Goal: Task Accomplishment & Management: Use online tool/utility

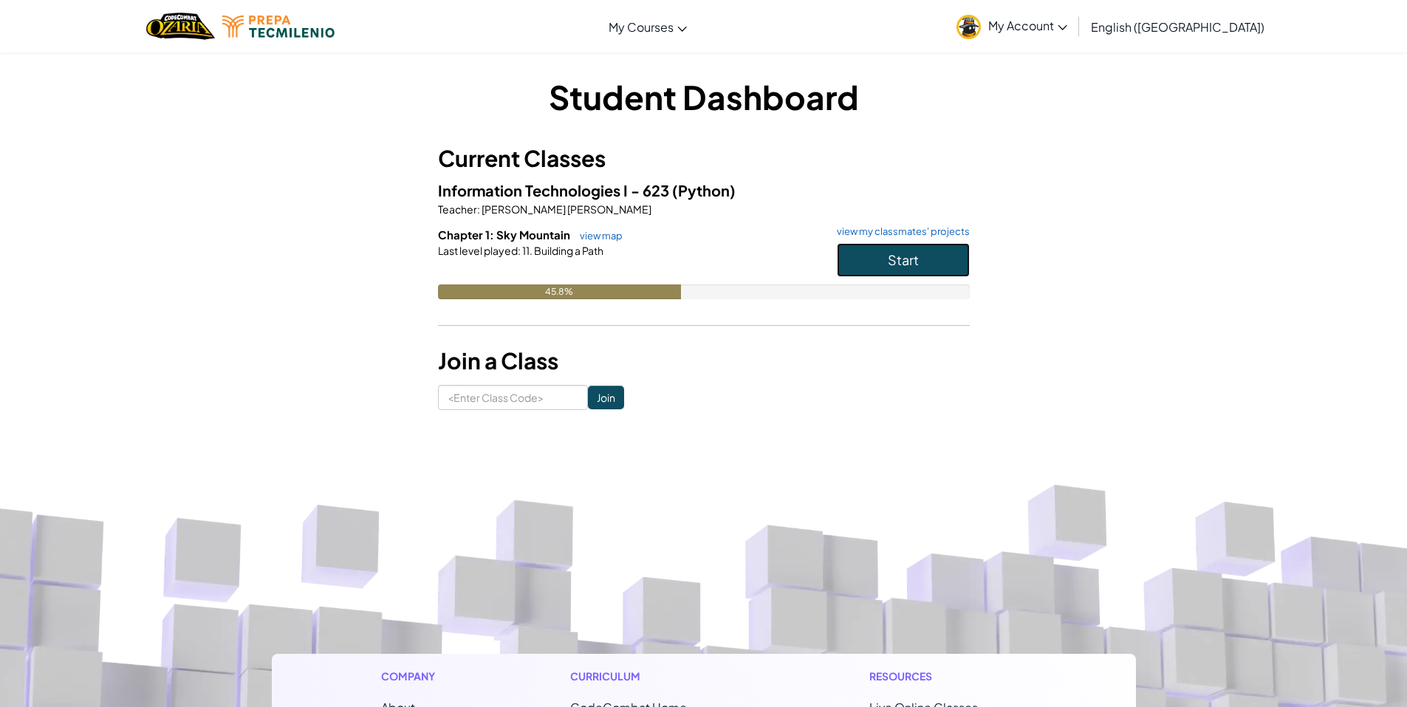
click at [869, 269] on button "Start" at bounding box center [903, 260] width 133 height 34
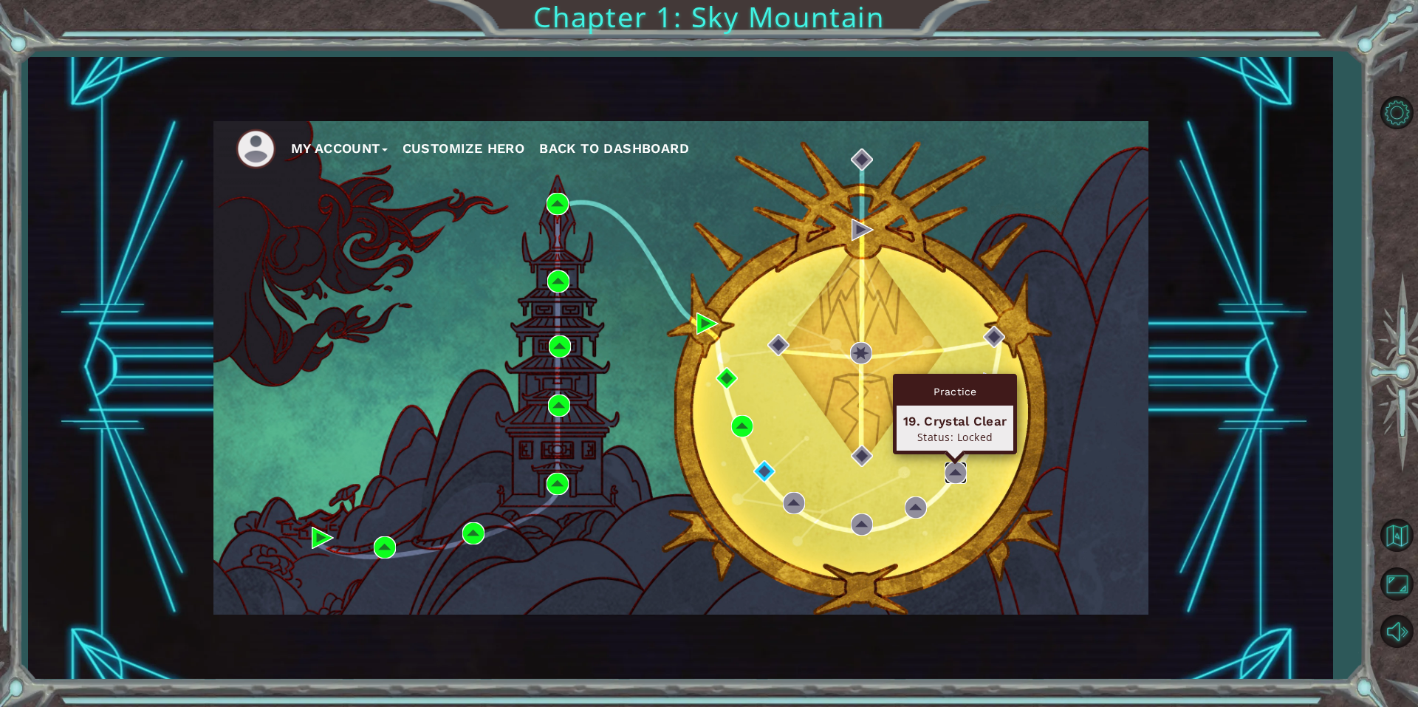
click at [952, 470] on img at bounding box center [956, 473] width 22 height 22
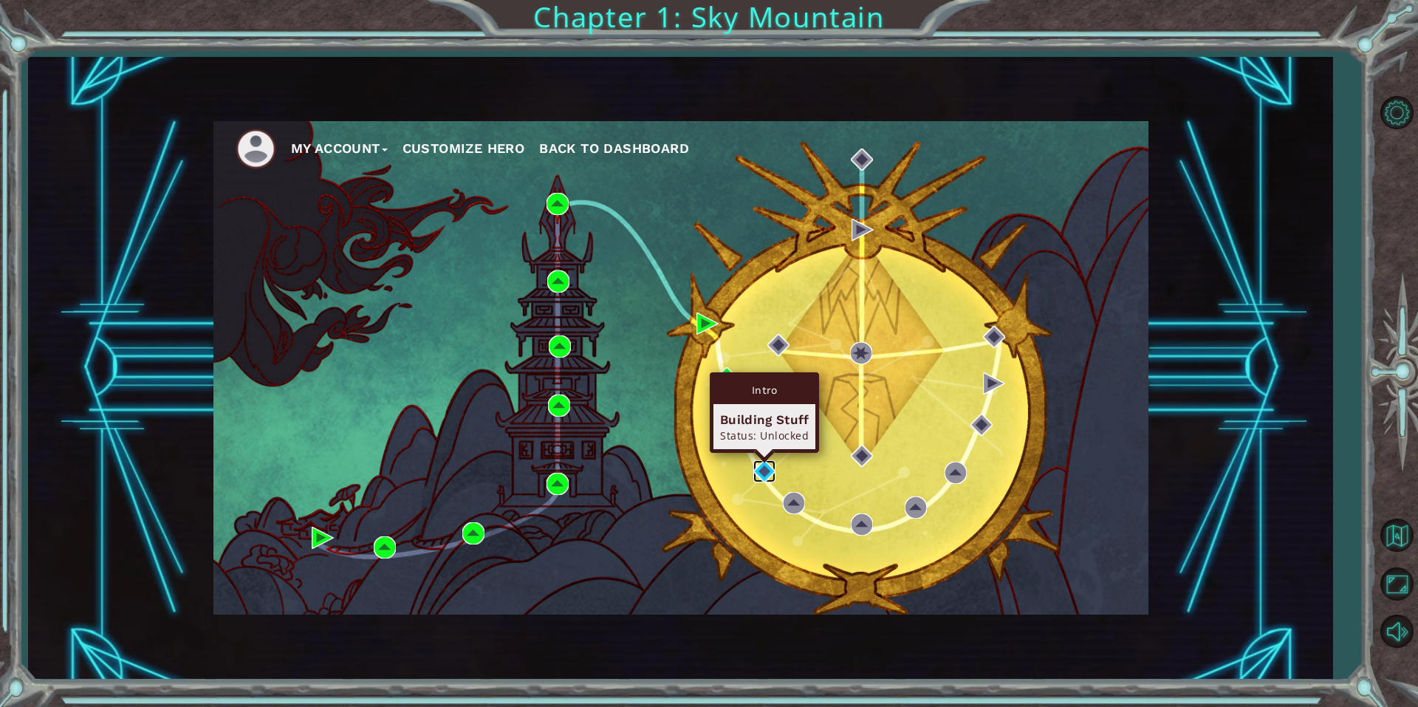
click at [758, 471] on img at bounding box center [764, 471] width 22 height 22
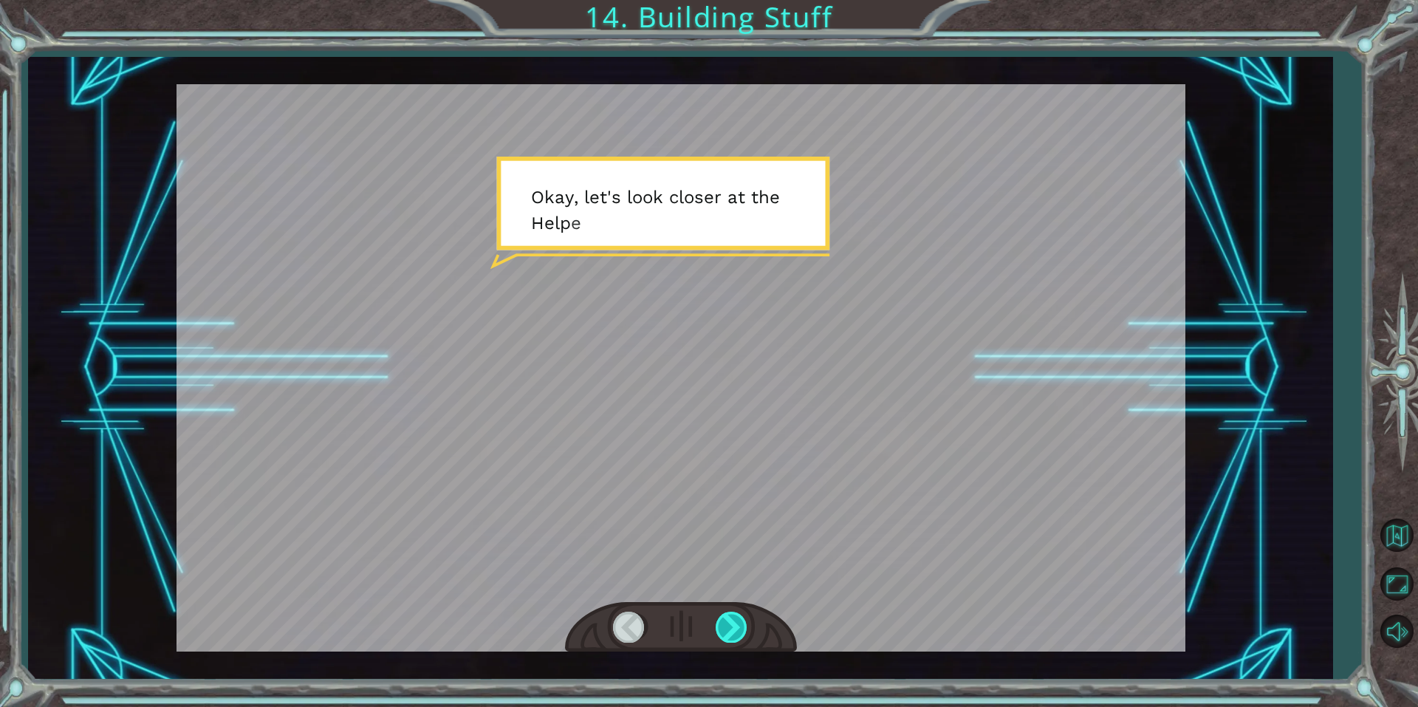
click at [728, 623] on div at bounding box center [732, 627] width 33 height 30
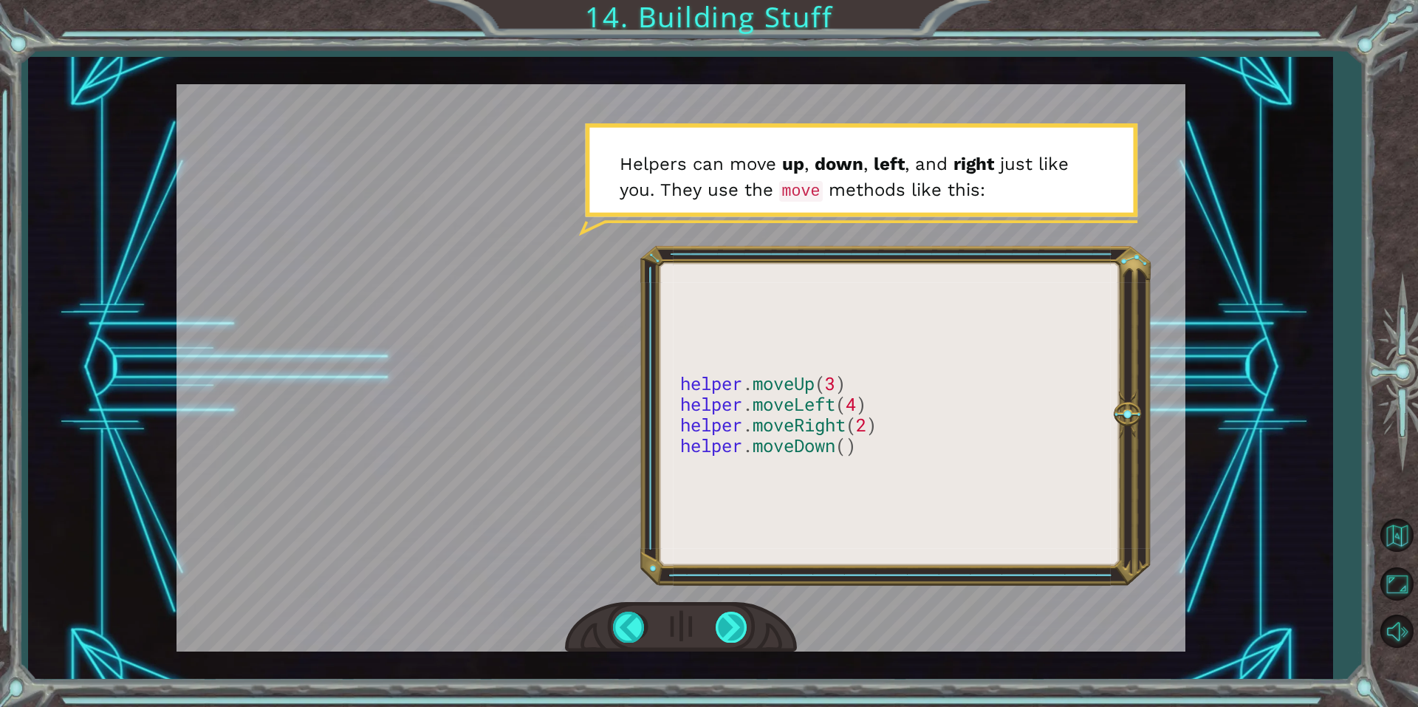
click at [742, 619] on div at bounding box center [732, 627] width 33 height 30
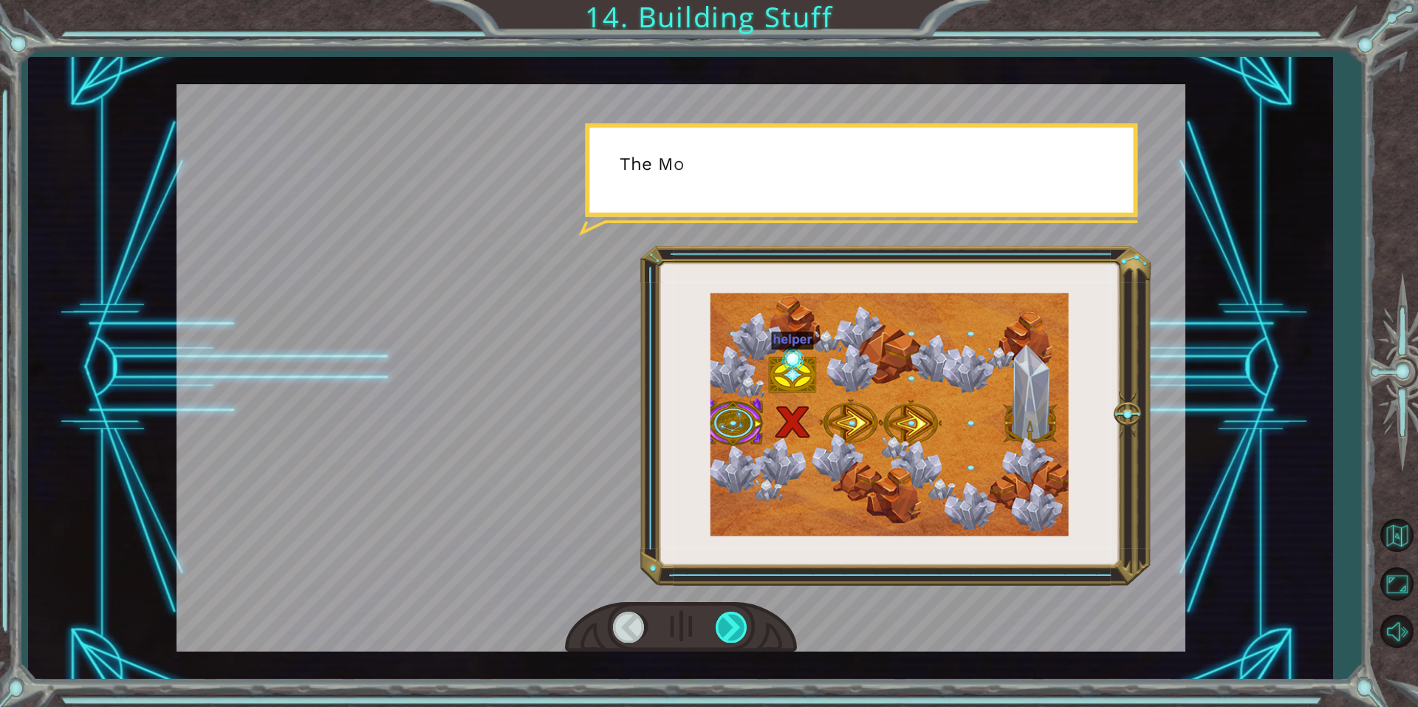
click at [739, 619] on div at bounding box center [732, 627] width 33 height 30
click at [741, 619] on div at bounding box center [732, 627] width 33 height 30
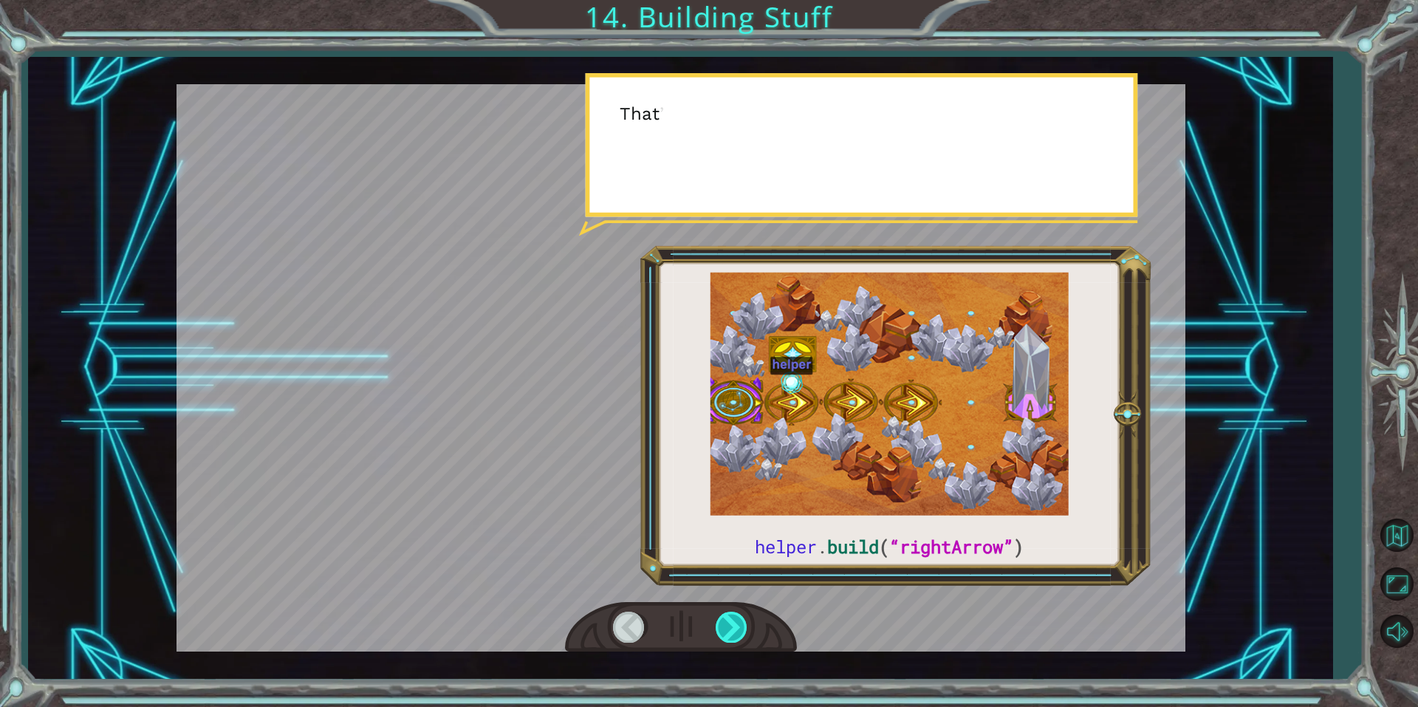
click at [742, 619] on div at bounding box center [732, 627] width 33 height 30
click at [746, 618] on div at bounding box center [732, 627] width 33 height 30
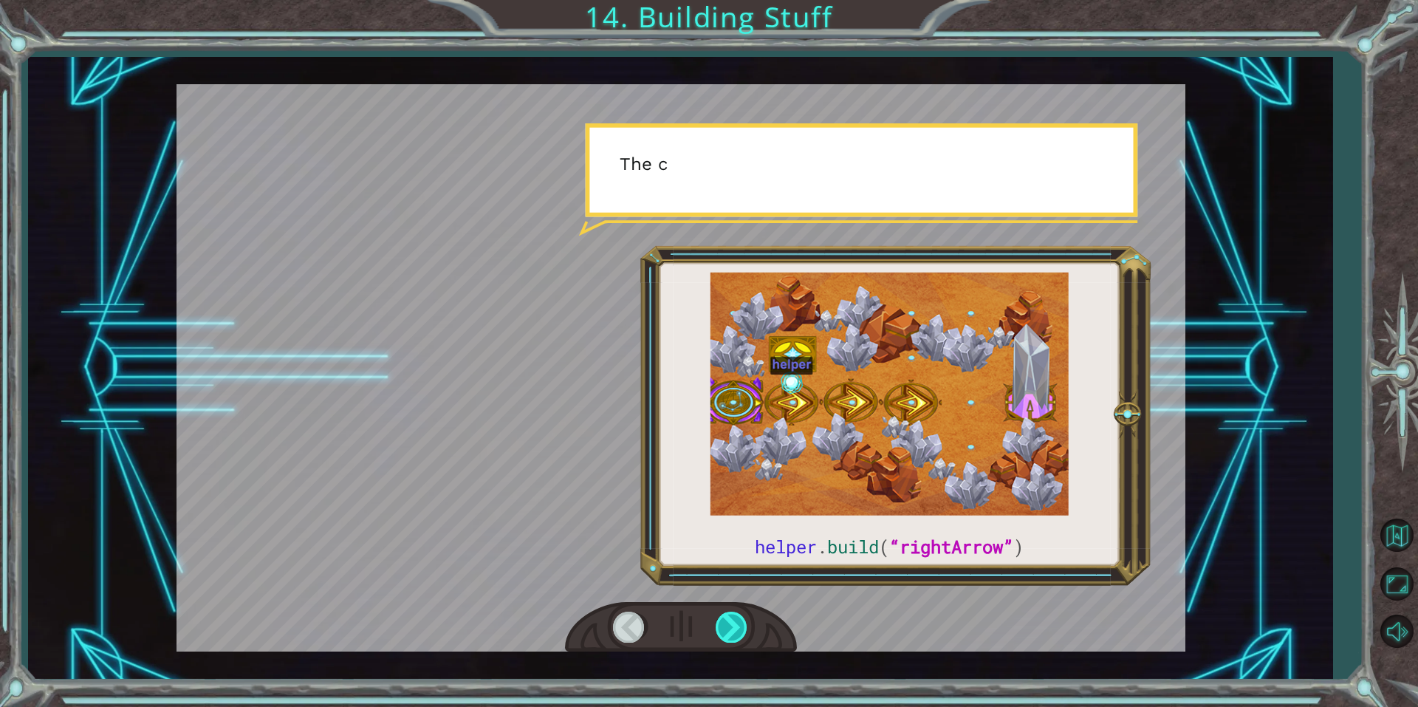
click at [743, 618] on div at bounding box center [732, 627] width 33 height 30
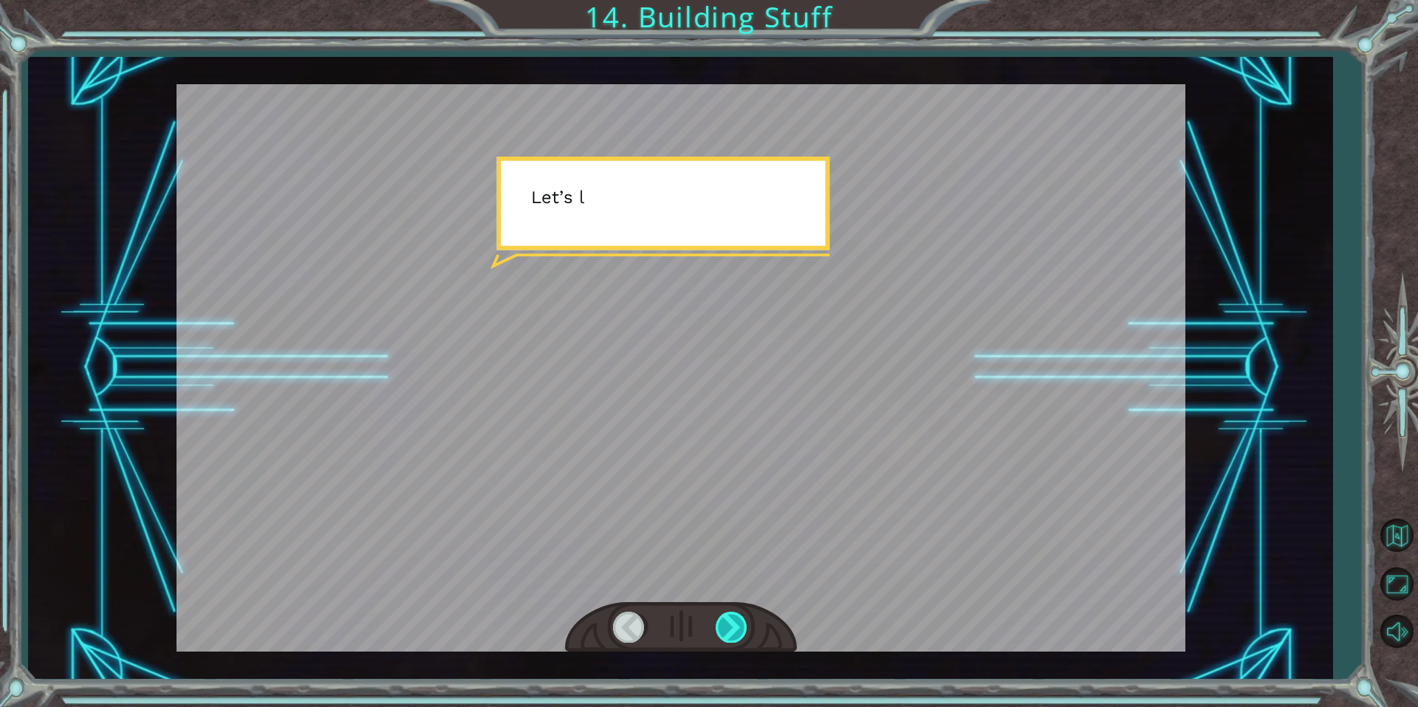
click at [743, 618] on div at bounding box center [732, 627] width 33 height 30
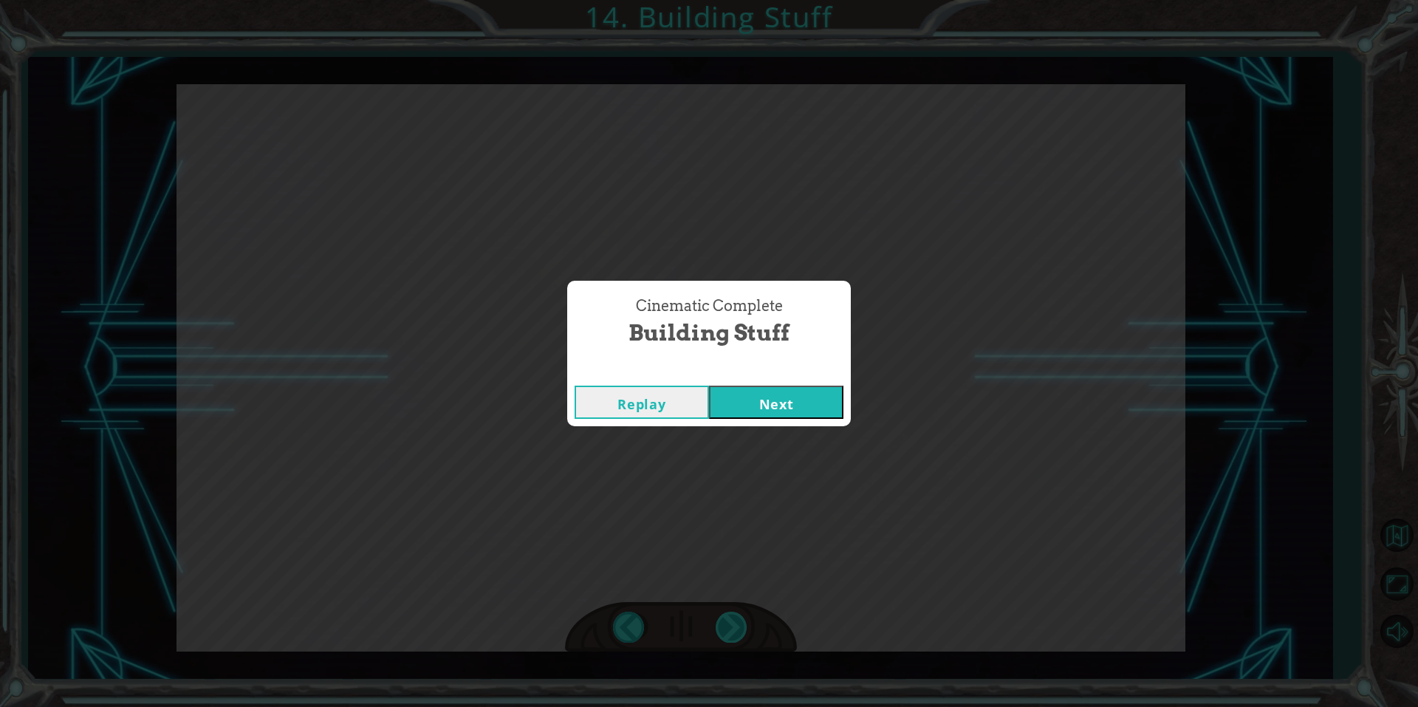
click at [743, 618] on div "Cinematic Complete Building Stuff Replay Next" at bounding box center [709, 353] width 1418 height 707
drag, startPoint x: 773, startPoint y: 402, endPoint x: 790, endPoint y: 414, distance: 21.1
click at [773, 403] on button "Next" at bounding box center [776, 402] width 134 height 33
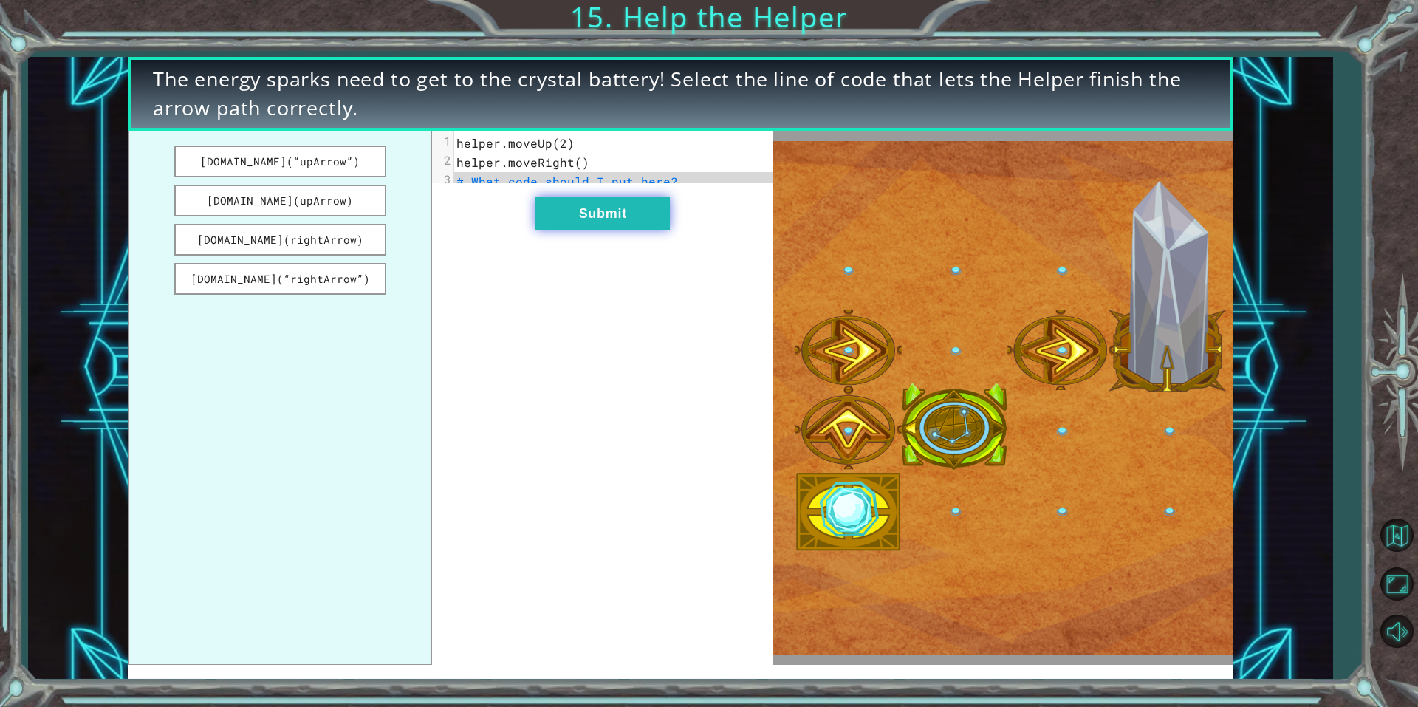
click at [569, 225] on button "Submit" at bounding box center [603, 212] width 134 height 33
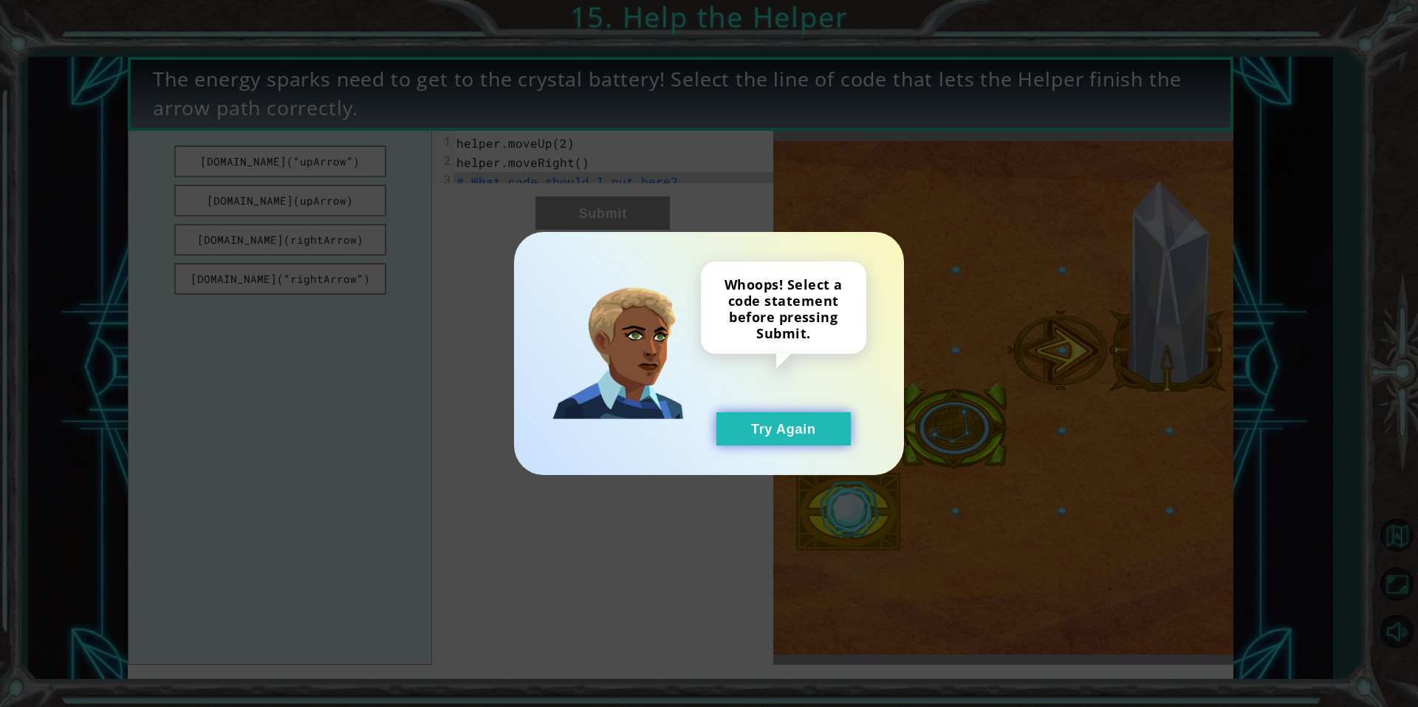
click at [839, 427] on button "Try Again" at bounding box center [784, 428] width 134 height 33
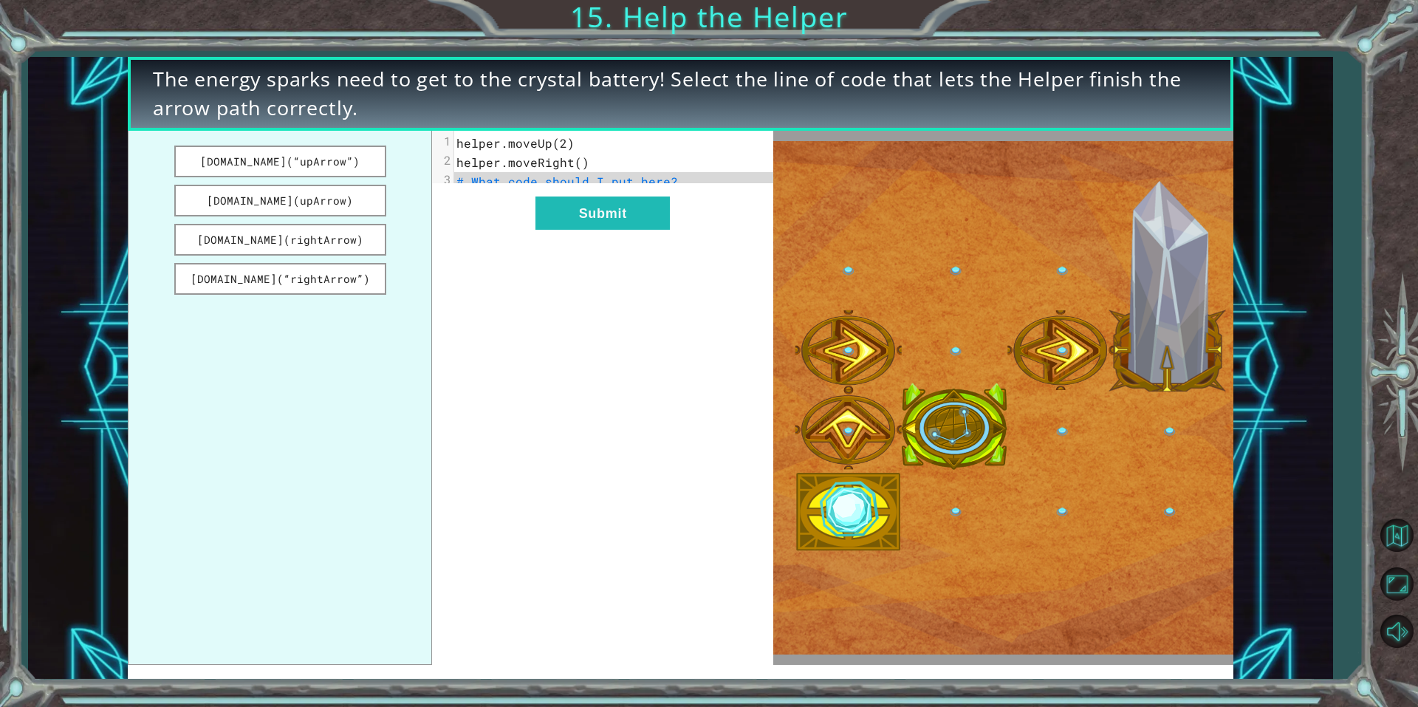
click at [594, 155] on pre "helper.moveRight()" at bounding box center [619, 162] width 330 height 19
click at [581, 160] on span "helper.moveRight()" at bounding box center [523, 162] width 133 height 16
click at [366, 276] on button "[DOMAIN_NAME](“rightArrow”)" at bounding box center [280, 279] width 212 height 32
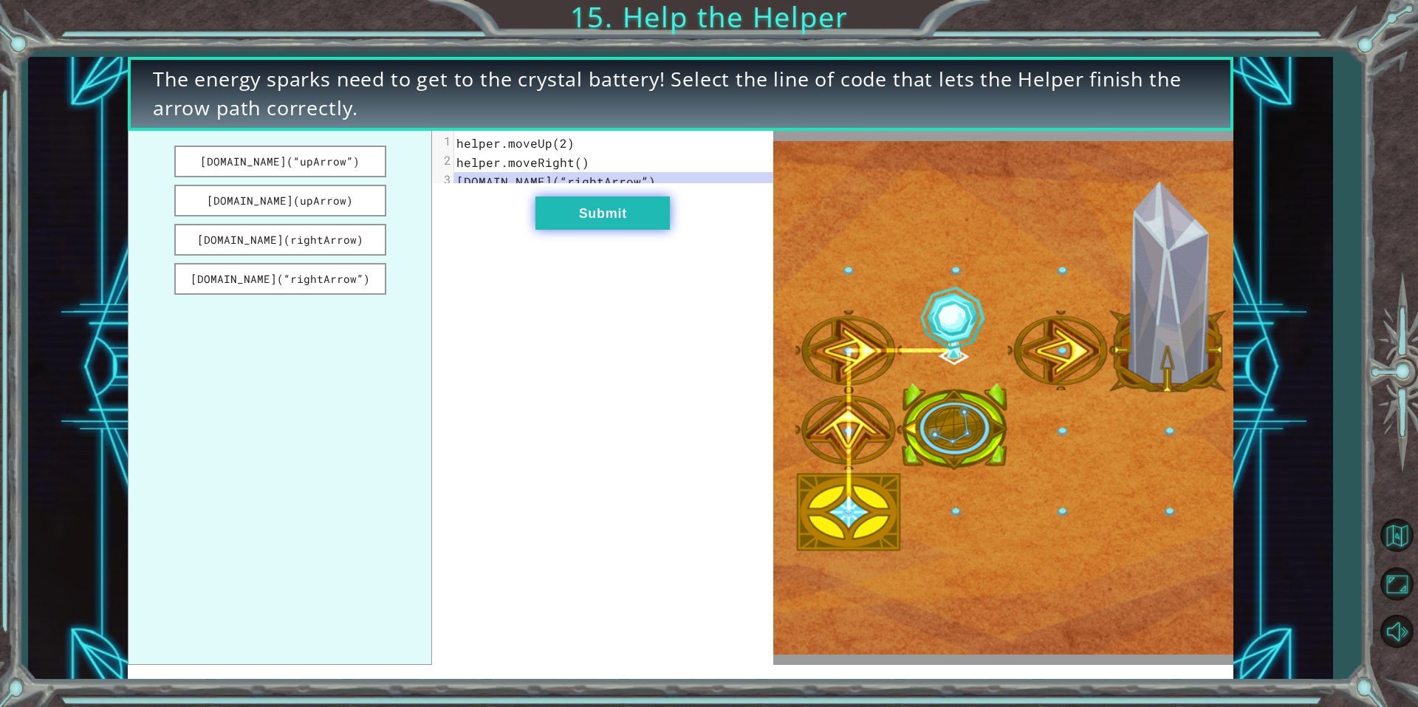
click at [621, 228] on button "Submit" at bounding box center [603, 212] width 134 height 33
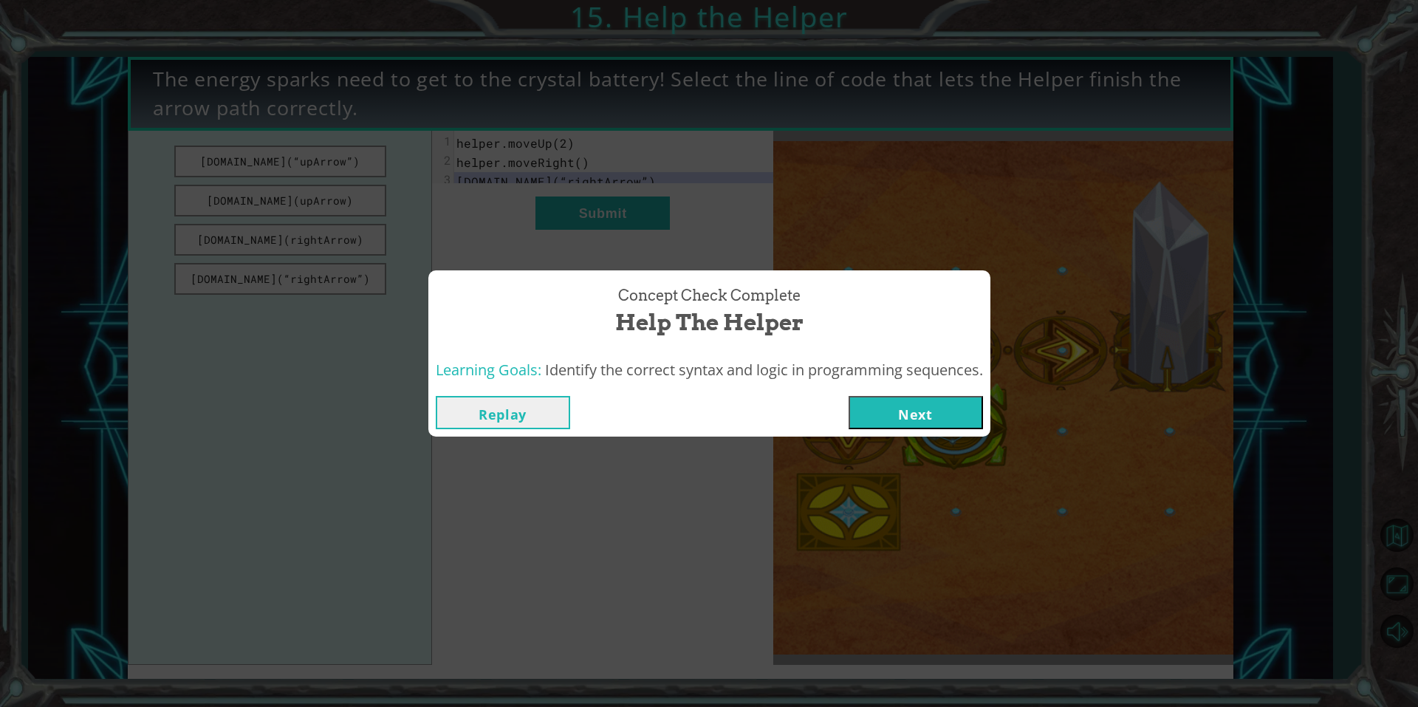
click at [900, 407] on button "Next" at bounding box center [916, 412] width 134 height 33
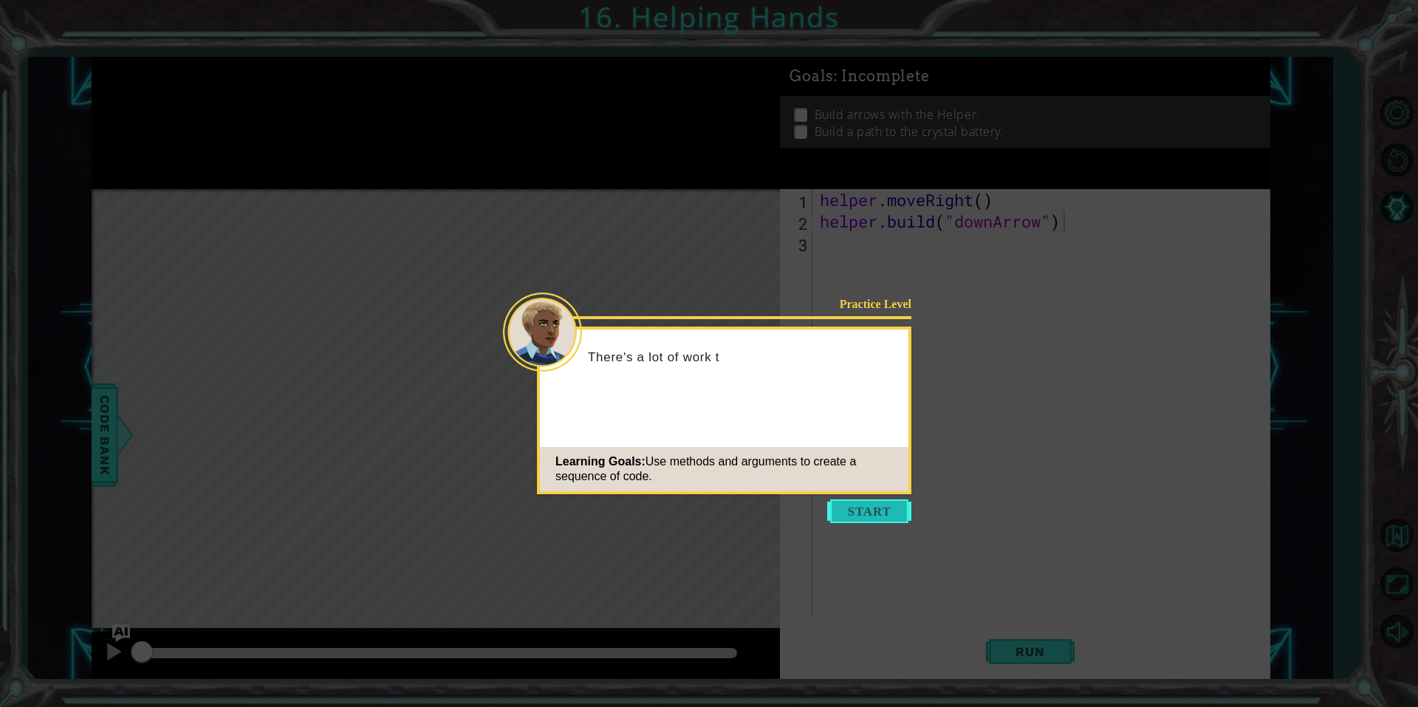
click at [855, 512] on button "Start" at bounding box center [869, 511] width 84 height 24
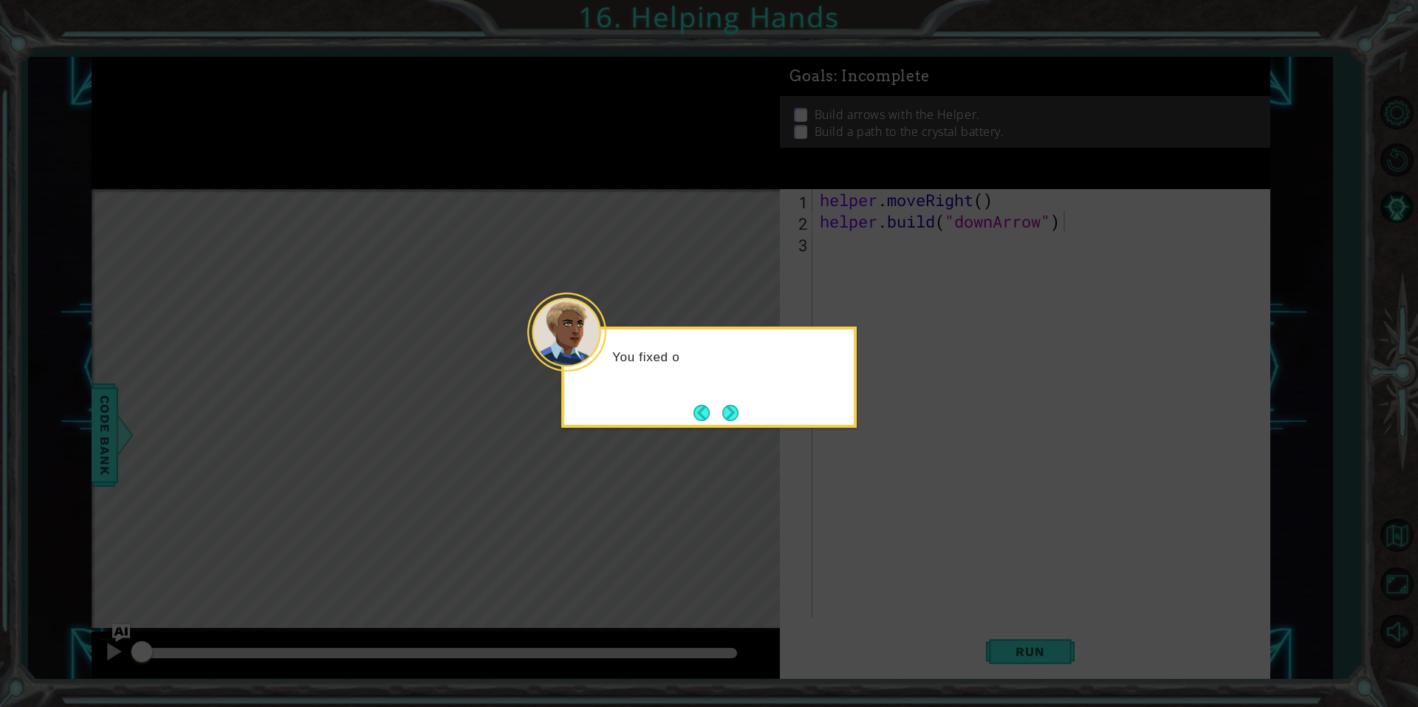
click at [733, 421] on button "Next" at bounding box center [730, 413] width 16 height 16
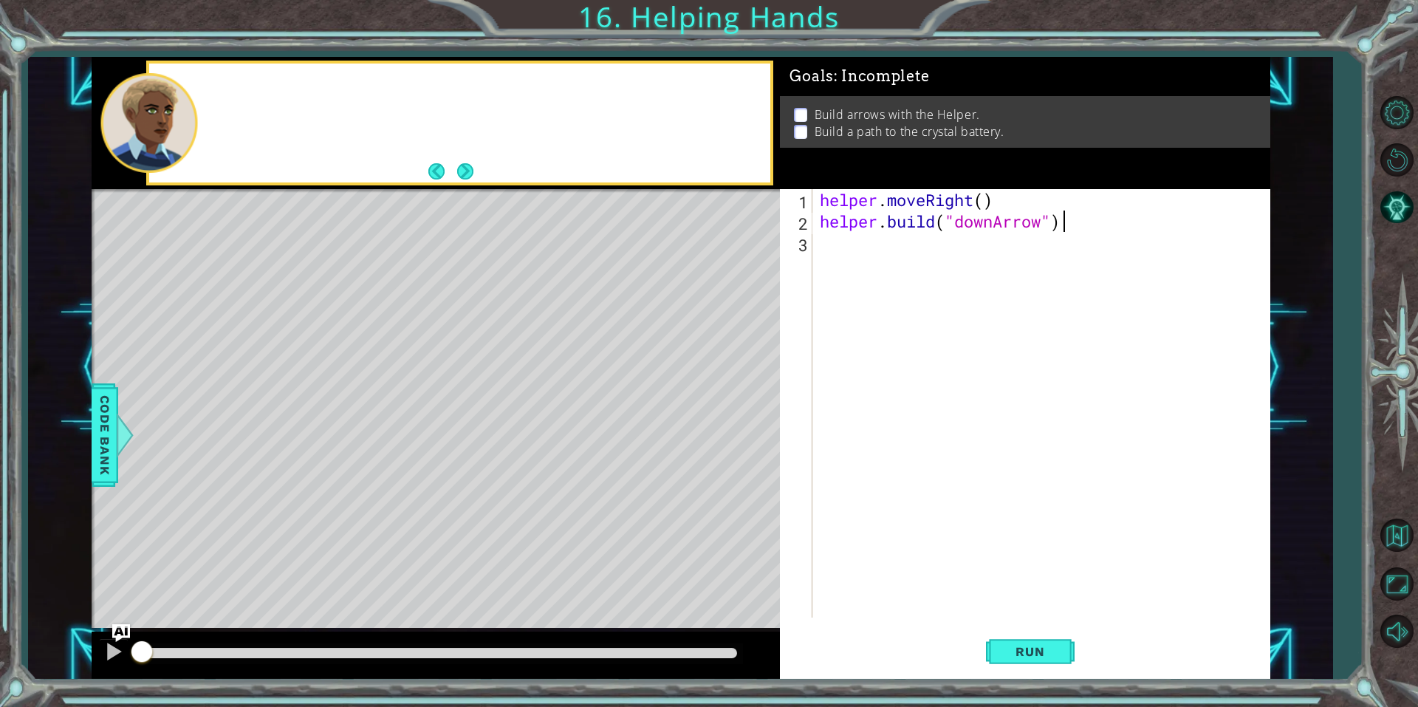
click at [734, 418] on div "Level Map" at bounding box center [433, 406] width 683 height 435
click at [457, 189] on div at bounding box center [436, 191] width 689 height 4
click at [474, 155] on div "This time, the path is missing a bunch of different arrow tiles..." at bounding box center [459, 123] width 621 height 119
click at [467, 165] on button "Next" at bounding box center [465, 171] width 16 height 16
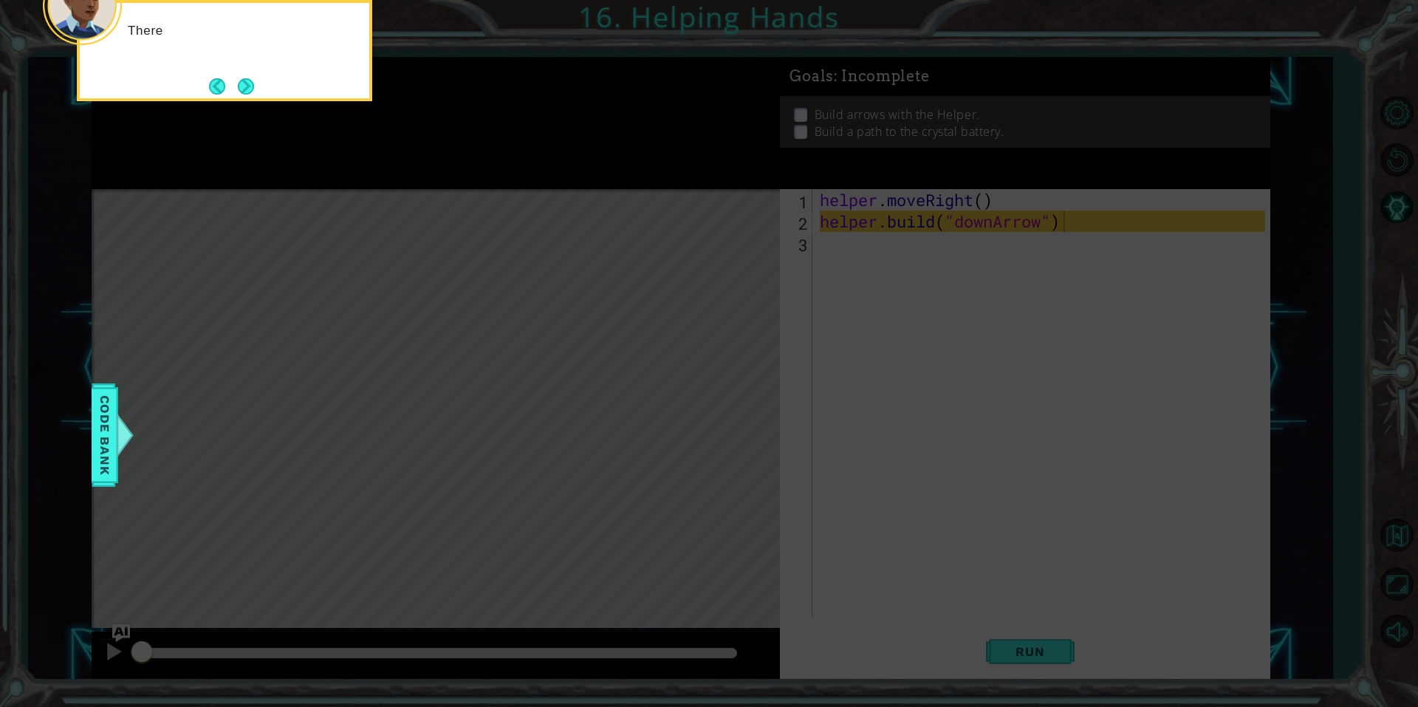
drag, startPoint x: 606, startPoint y: 229, endPoint x: 661, endPoint y: 205, distance: 59.9
click at [606, 228] on icon at bounding box center [709, 106] width 1418 height 1202
click at [775, 204] on icon at bounding box center [709, 106] width 1418 height 1202
click at [892, 241] on icon at bounding box center [709, 106] width 1418 height 1202
drag, startPoint x: 1012, startPoint y: 245, endPoint x: 952, endPoint y: 223, distance: 63.6
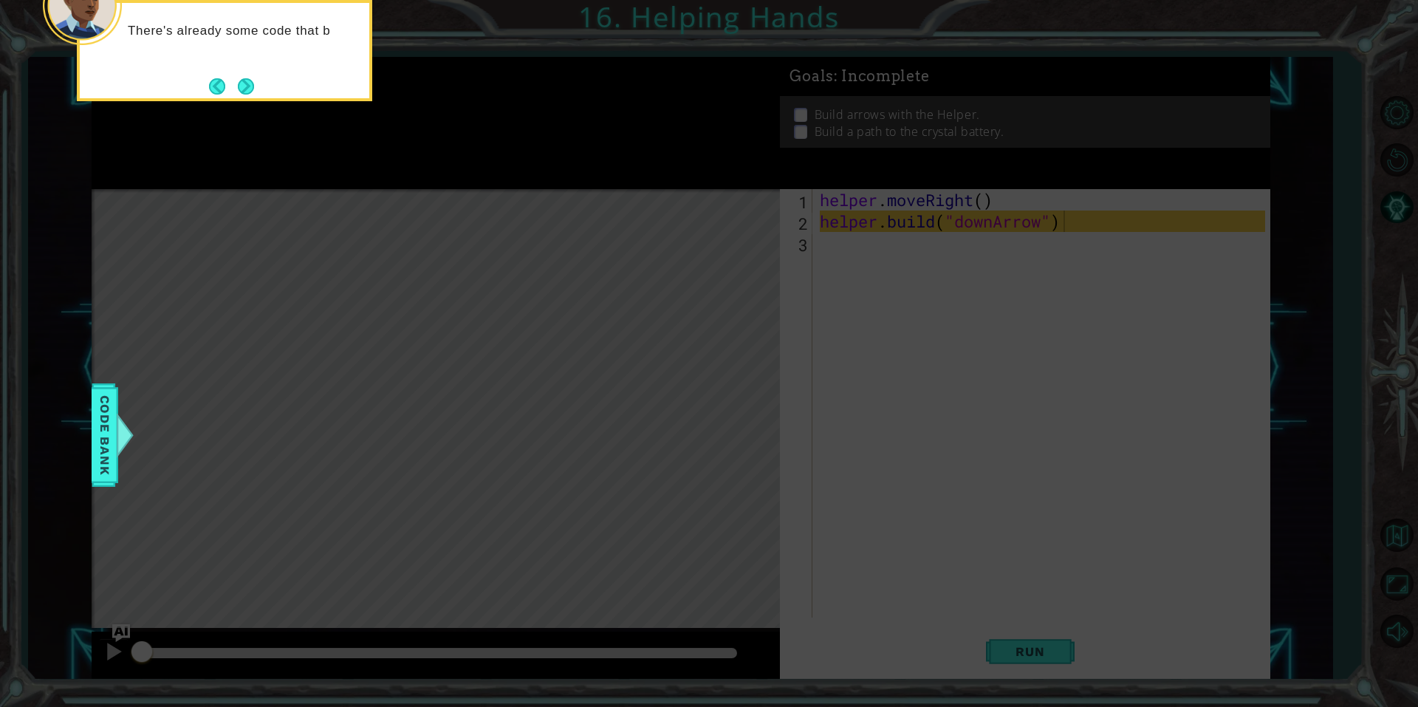
click at [1013, 245] on icon at bounding box center [709, 106] width 1418 height 1202
drag, startPoint x: 91, startPoint y: 31, endPoint x: 199, endPoint y: 76, distance: 117.6
click at [94, 32] on div at bounding box center [82, 5] width 79 height 79
click at [192, 77] on div "There's already some code that builds a downArrow , but you'll" at bounding box center [225, 46] width 290 height 75
drag, startPoint x: 277, startPoint y: 80, endPoint x: 259, endPoint y: 83, distance: 18.1
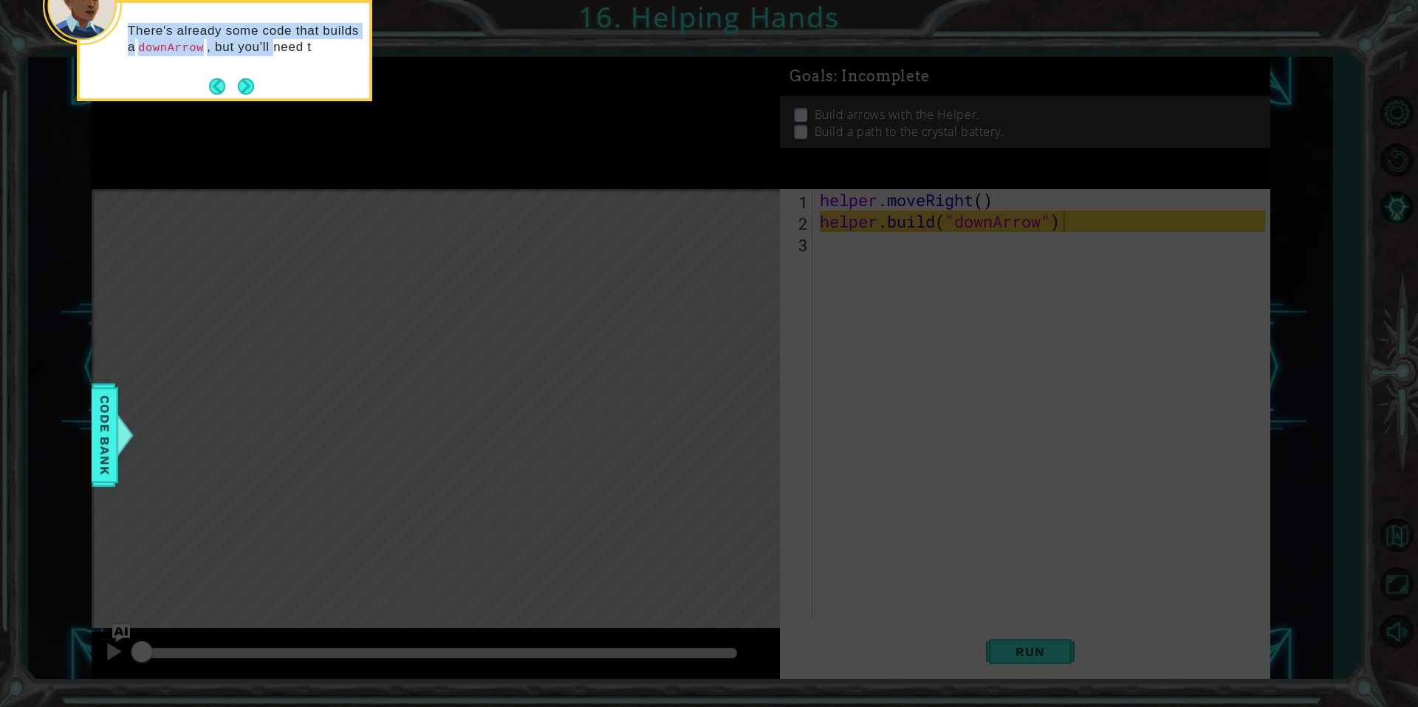
click at [270, 81] on div "There's already some code that builds a downArrow , but you'll need t" at bounding box center [225, 46] width 290 height 75
click at [256, 83] on div "There's already some code that builds a downArrow , but you'll need t" at bounding box center [224, 50] width 295 height 101
click at [252, 86] on button "Next" at bounding box center [246, 86] width 16 height 16
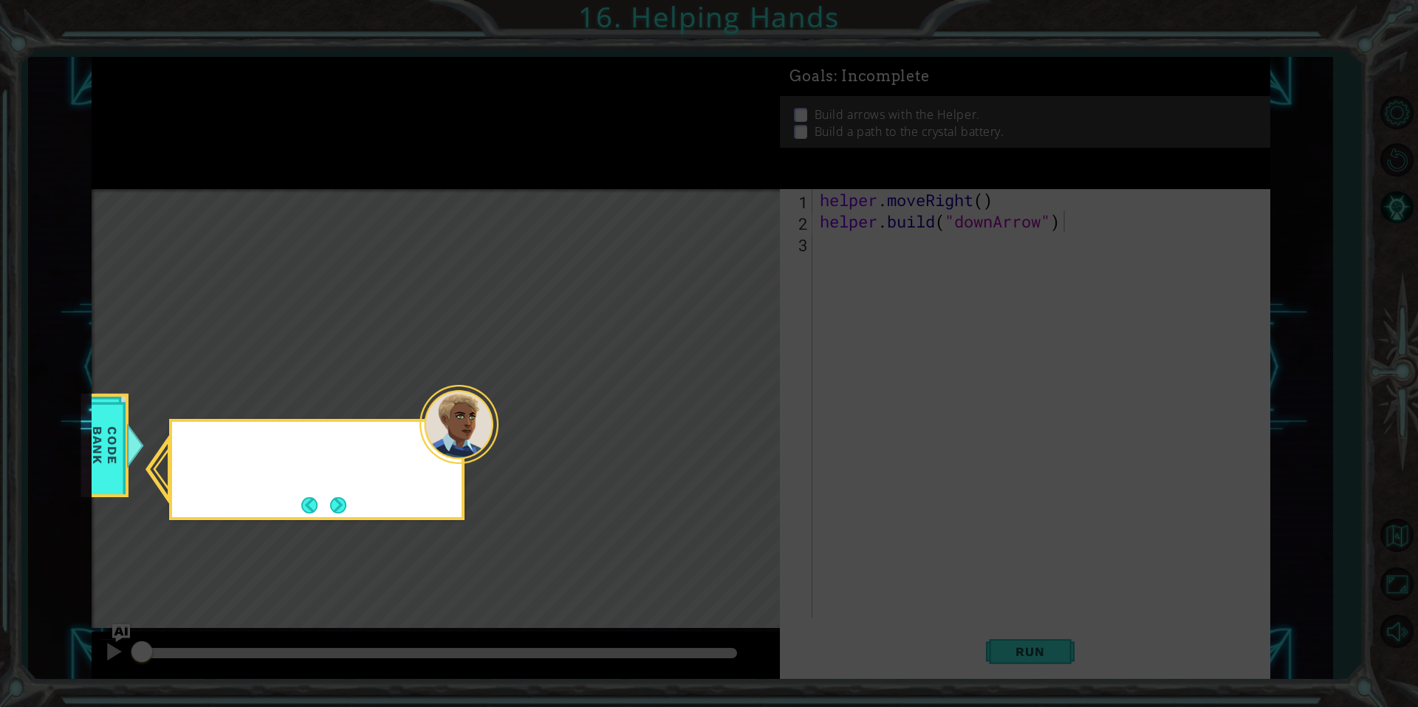
click at [247, 89] on icon at bounding box center [709, 353] width 1418 height 707
drag, startPoint x: 575, startPoint y: 437, endPoint x: 564, endPoint y: 438, distance: 11.2
click at [573, 437] on icon at bounding box center [709, 353] width 1418 height 707
click at [335, 503] on button "Next" at bounding box center [338, 505] width 16 height 16
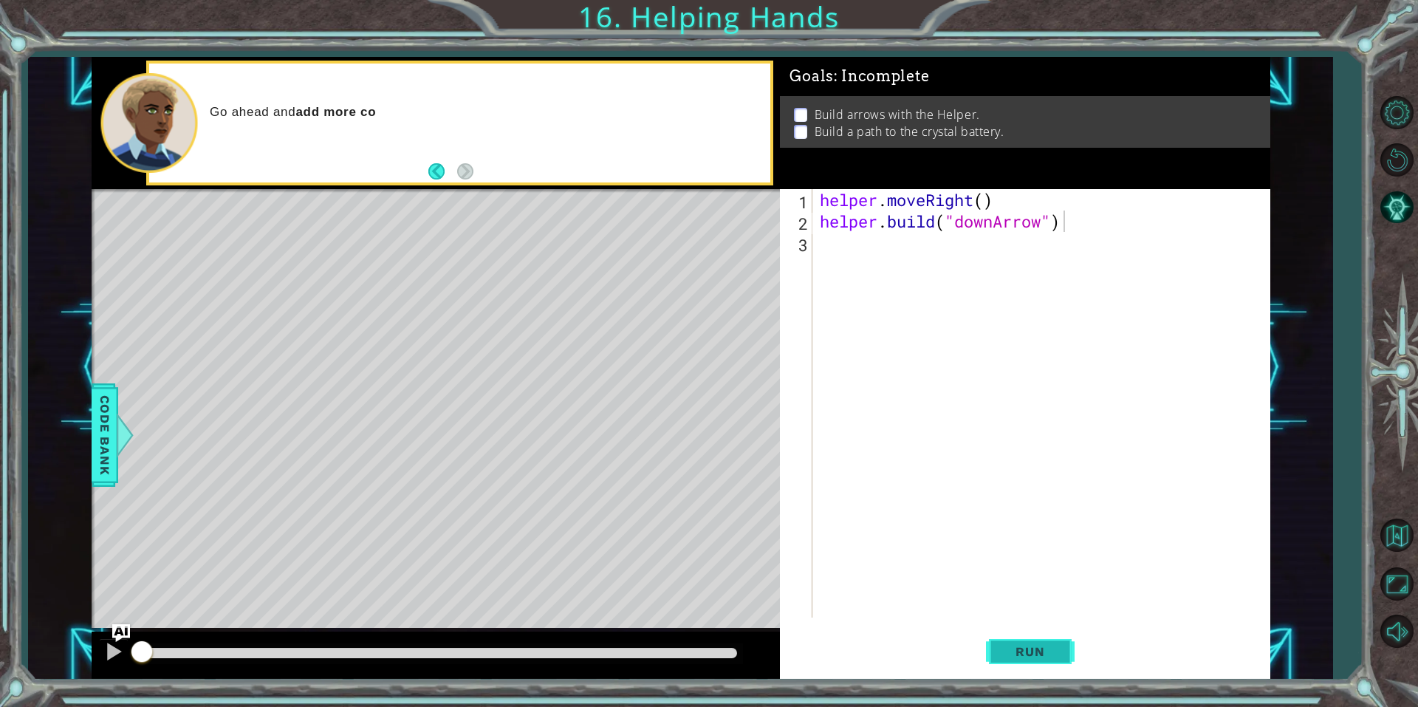
click at [1063, 654] on button "Run" at bounding box center [1030, 650] width 89 height 49
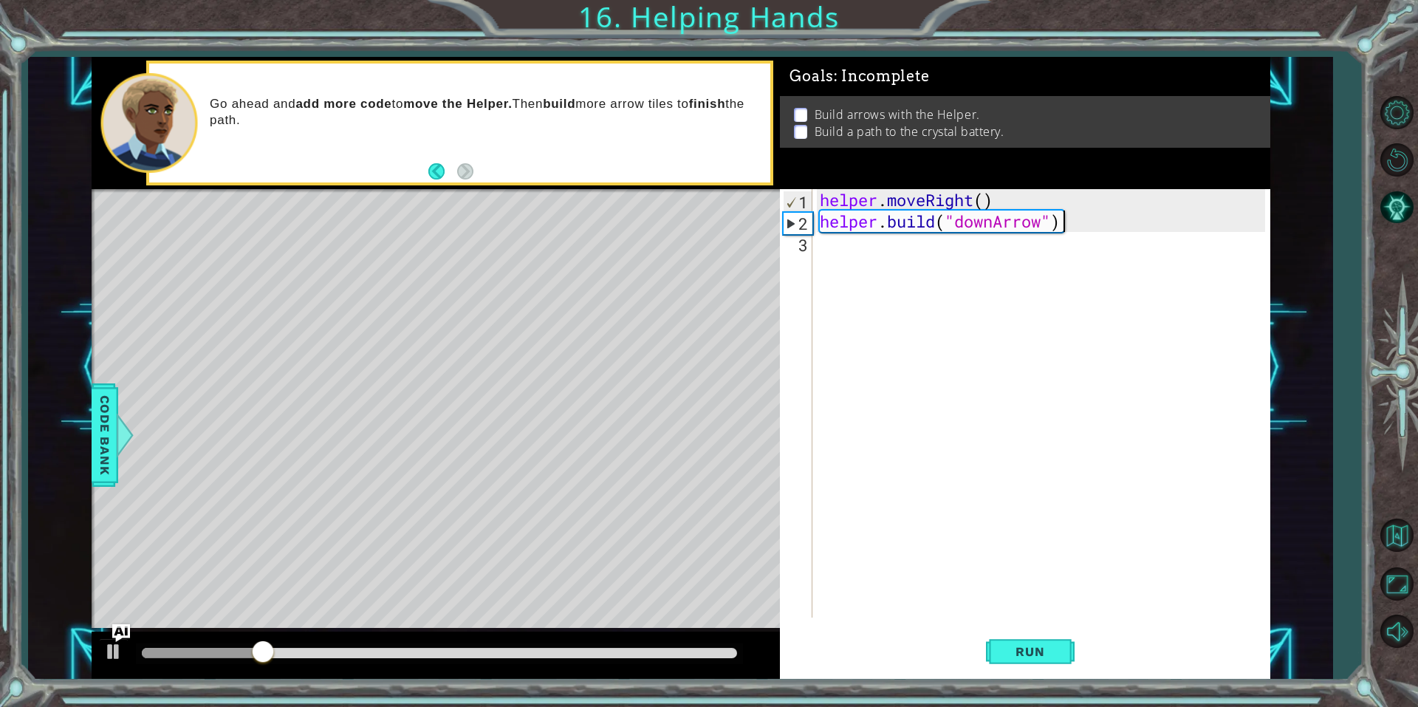
click at [830, 261] on div "helper . moveRight ( ) helper . build ( "downArrow" )" at bounding box center [1045, 424] width 456 height 471
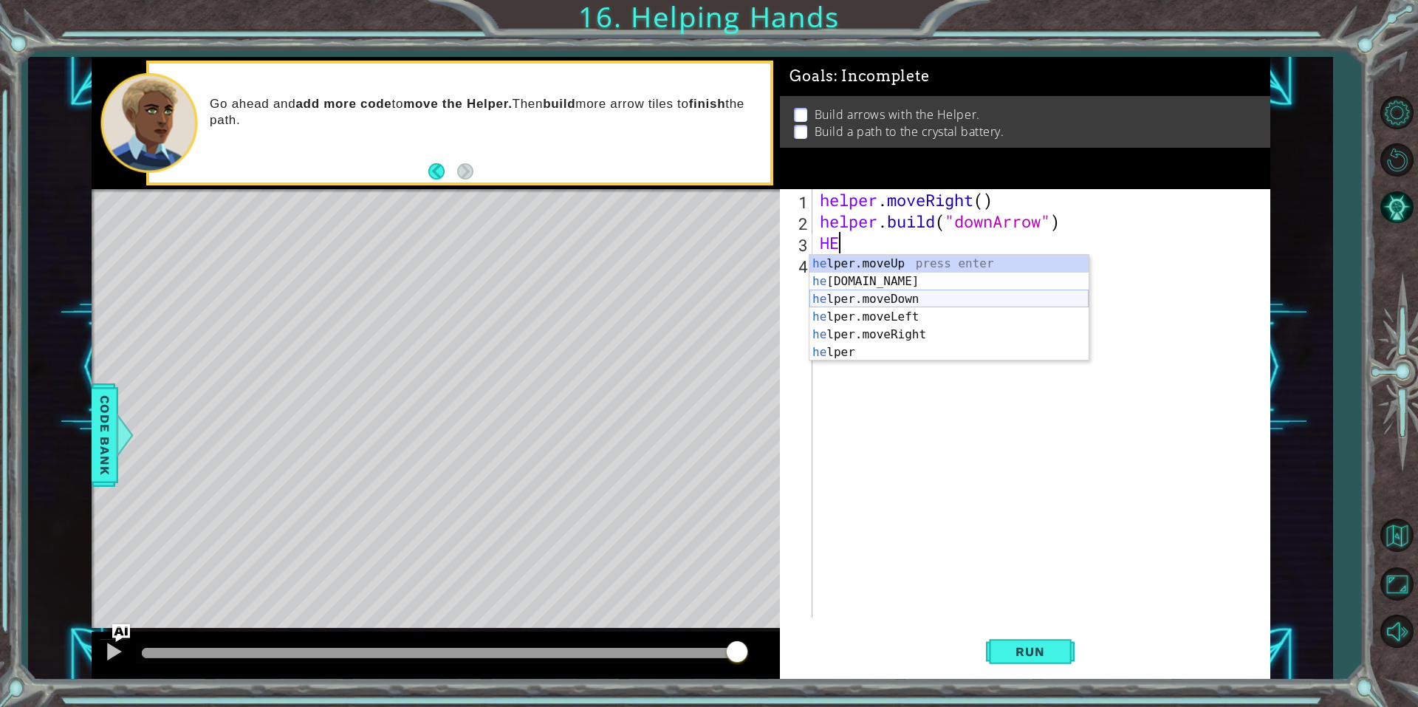
click at [913, 298] on div "he lper.moveUp press enter he [DOMAIN_NAME] press enter he lper.moveDown press …" at bounding box center [949, 326] width 279 height 142
type textarea "helper.moveDown(1)"
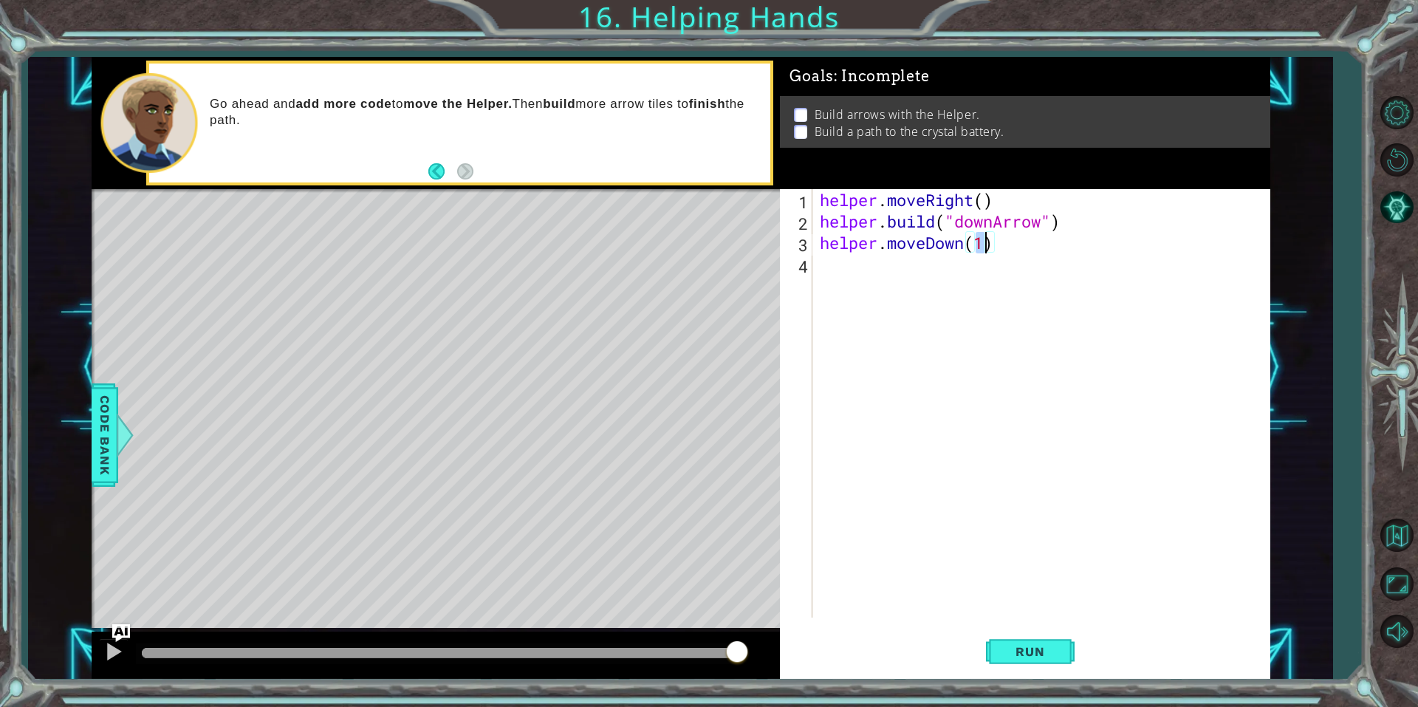
click at [865, 255] on div "helper . moveRight ( ) helper . build ( "downArrow" ) helper . moveDown ( 1 )" at bounding box center [1045, 424] width 456 height 471
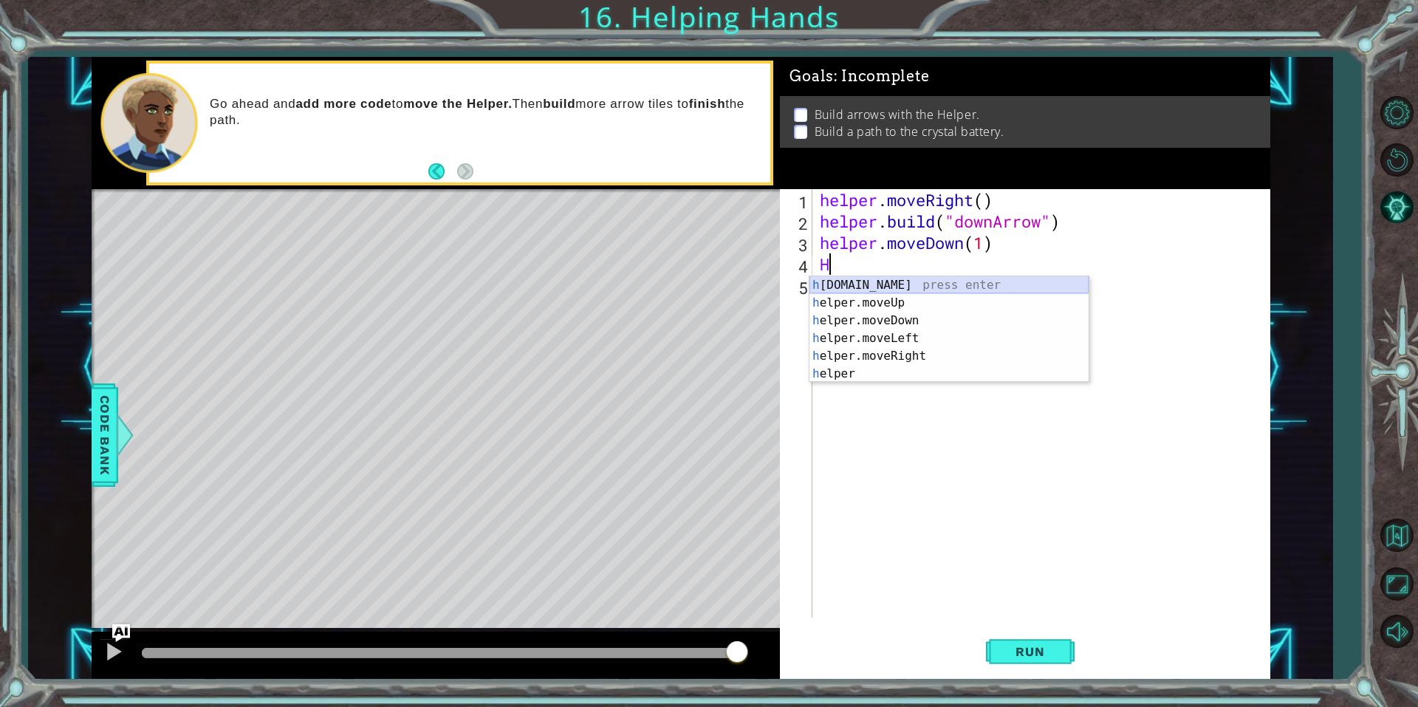
click at [995, 285] on div "h [DOMAIN_NAME] press enter h elper.moveUp press enter h elper.moveDown press e…" at bounding box center [949, 347] width 279 height 142
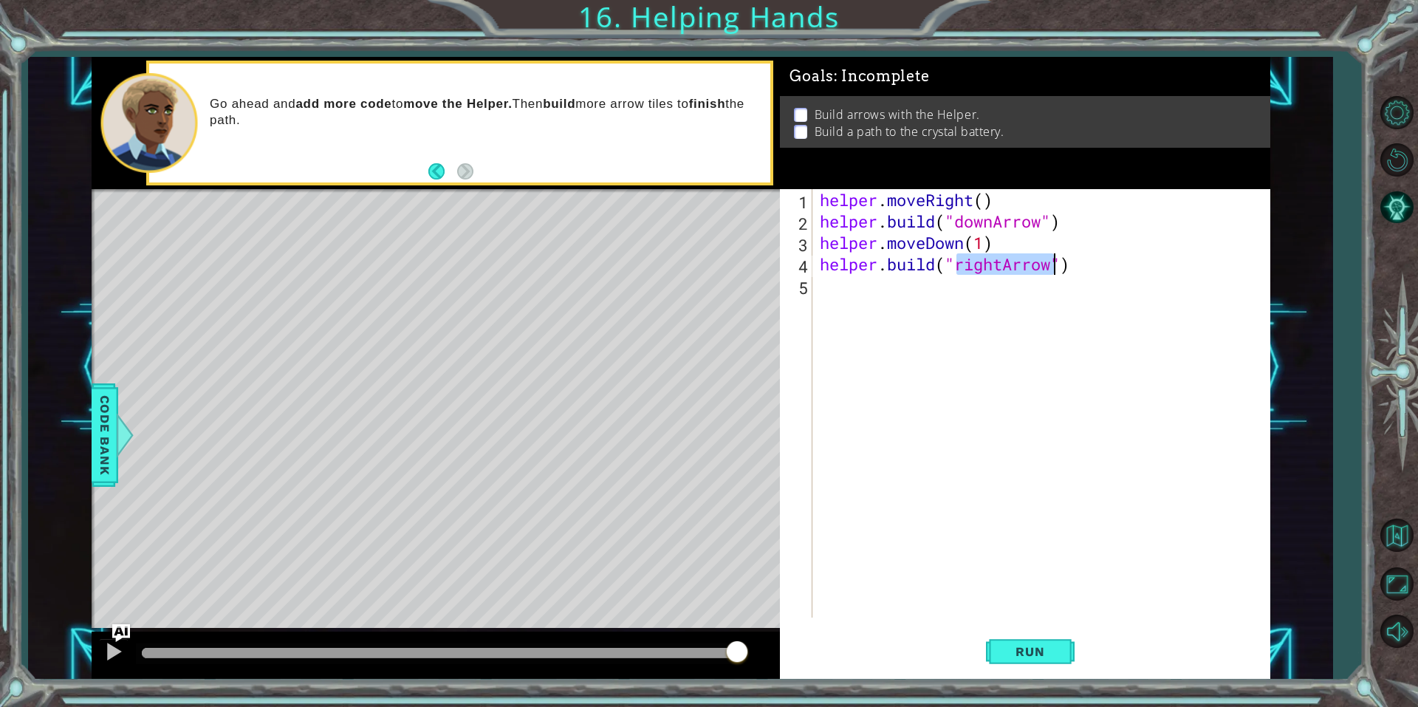
type textarea "[DOMAIN_NAME]("rightArrow")"
click at [987, 267] on div "helper . moveRight ( ) helper . build ( "downArrow" ) helper . moveDown ( 1 ) h…" at bounding box center [1041, 403] width 448 height 428
click at [999, 266] on div "helper . moveRight ( ) helper . build ( "downArrow" ) helper . moveDown ( 1 ) h…" at bounding box center [1045, 424] width 456 height 471
click at [858, 296] on div "helper . moveRight ( ) helper . build ( "downArrow" ) helper . moveDown ( 1 ) h…" at bounding box center [1045, 424] width 456 height 471
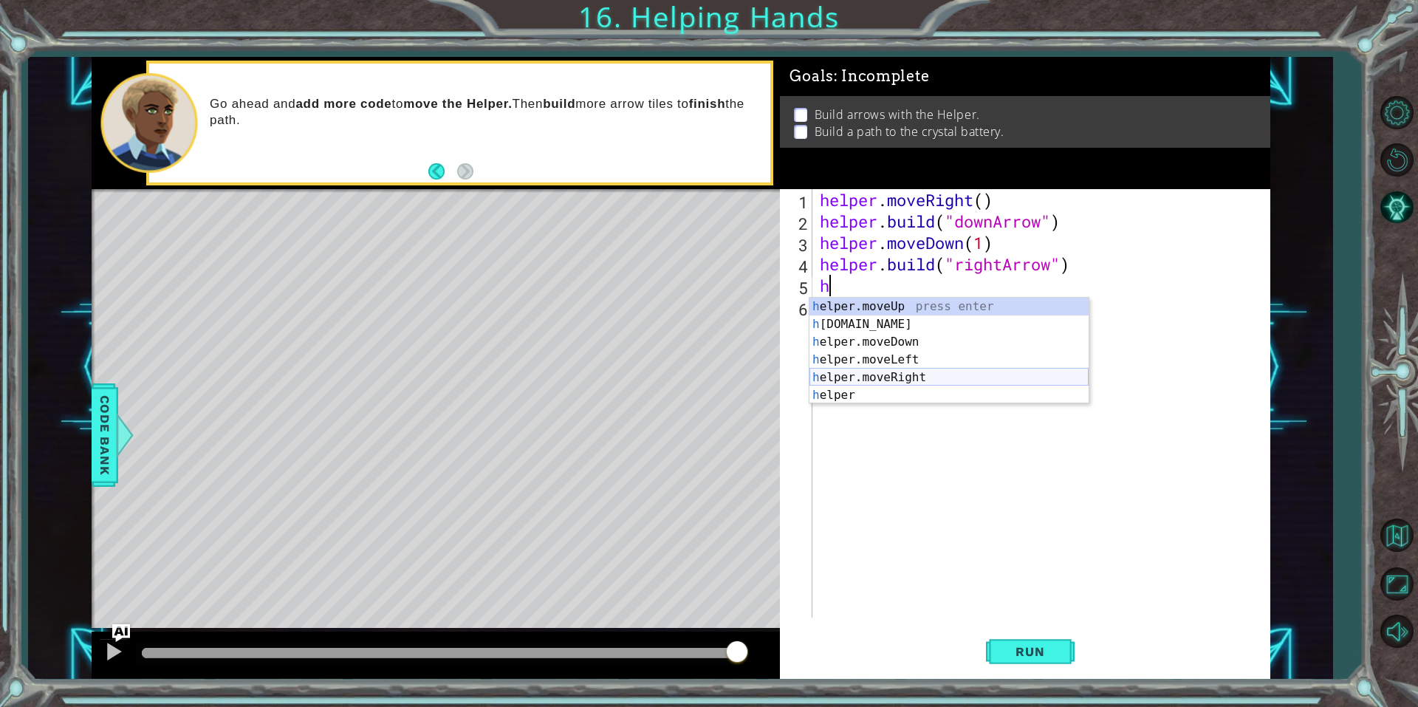
click at [920, 375] on div "h elper.moveUp press enter h [DOMAIN_NAME] press enter h elper.moveDown press e…" at bounding box center [949, 369] width 279 height 142
type textarea "helper.moveRight(1)"
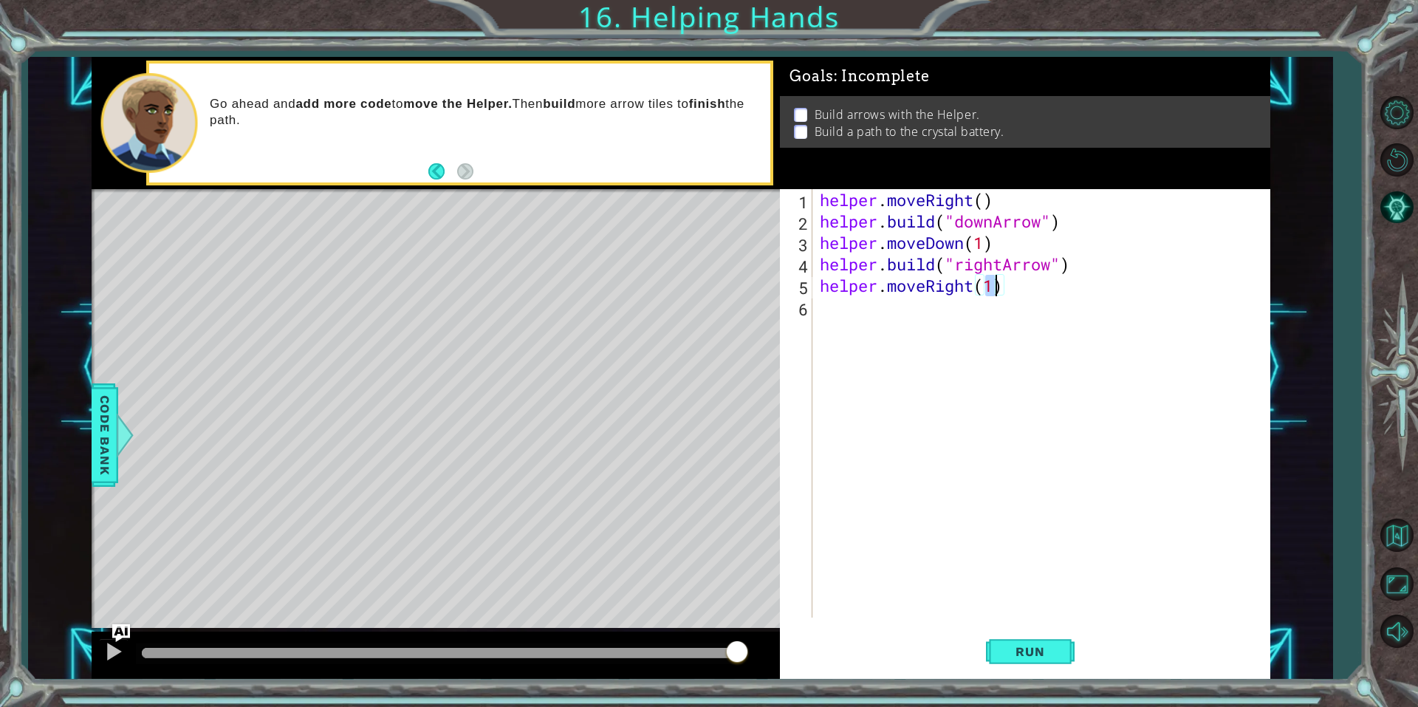
click at [897, 321] on div "helper . moveRight ( ) helper . build ( "downArrow" ) helper . moveDown ( 1 ) h…" at bounding box center [1045, 424] width 456 height 471
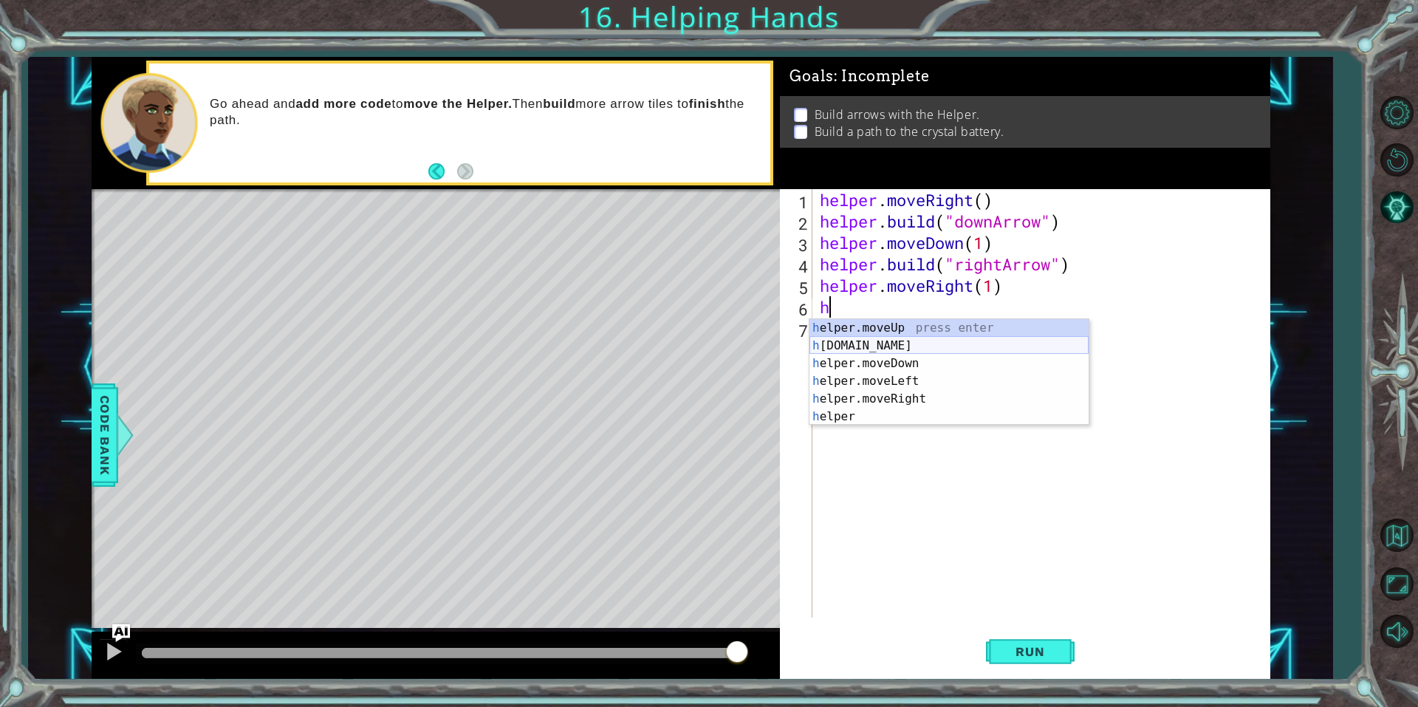
click at [903, 343] on div "h elper.moveUp press enter h [DOMAIN_NAME] press enter h elper.moveDown press e…" at bounding box center [949, 390] width 279 height 142
type textarea "[DOMAIN_NAME]("rightArrow")"
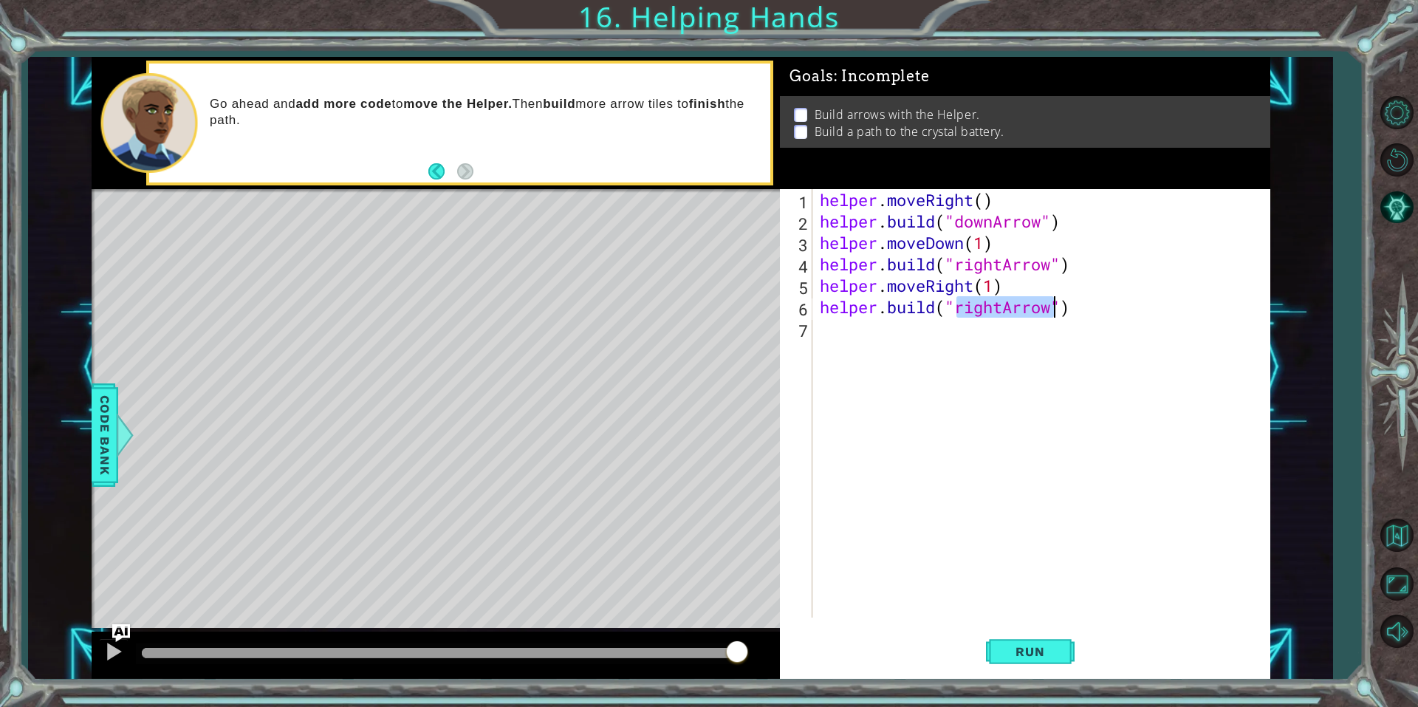
click at [909, 339] on div "helper . moveRight ( ) helper . build ( "downArrow" ) helper . moveDown ( 1 ) h…" at bounding box center [1045, 424] width 456 height 471
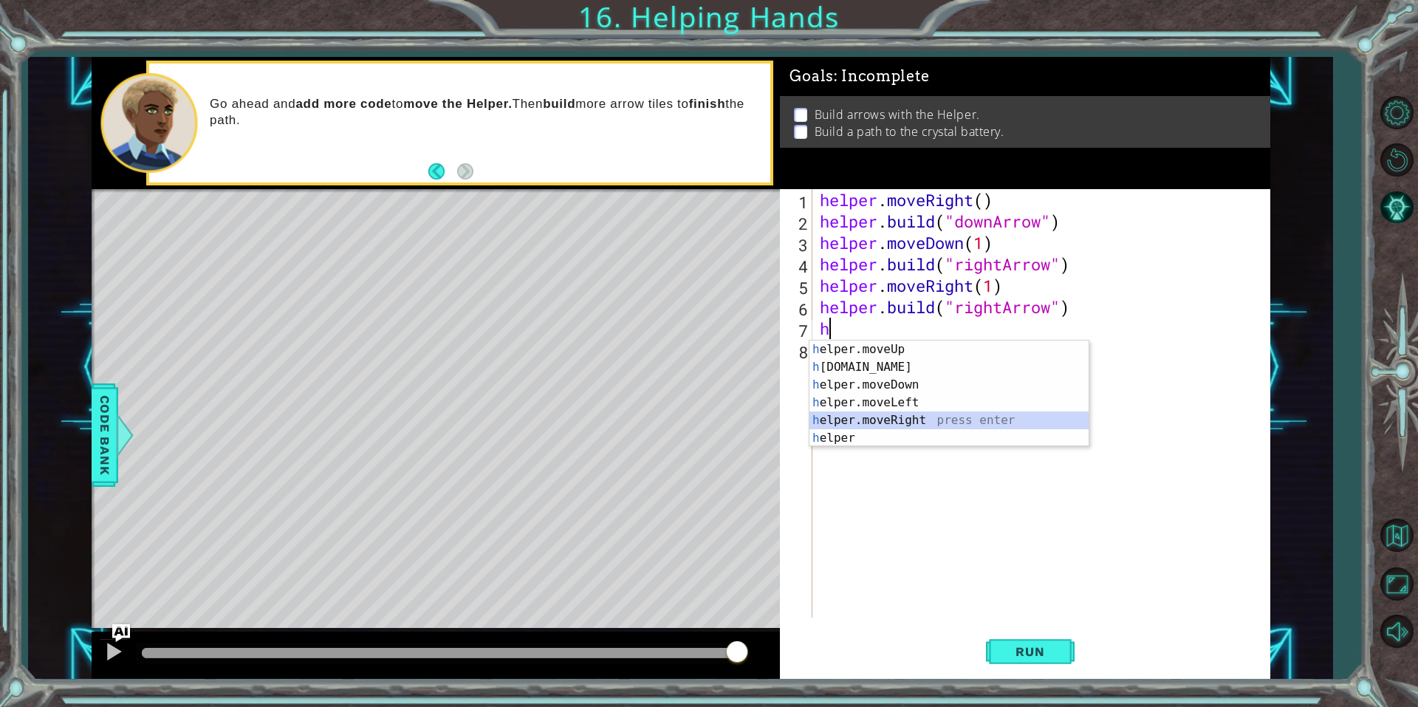
click at [924, 414] on div "h elper.moveUp press enter h [DOMAIN_NAME] press enter h elper.moveDown press e…" at bounding box center [949, 412] width 279 height 142
type textarea "helper.moveRight(1)"
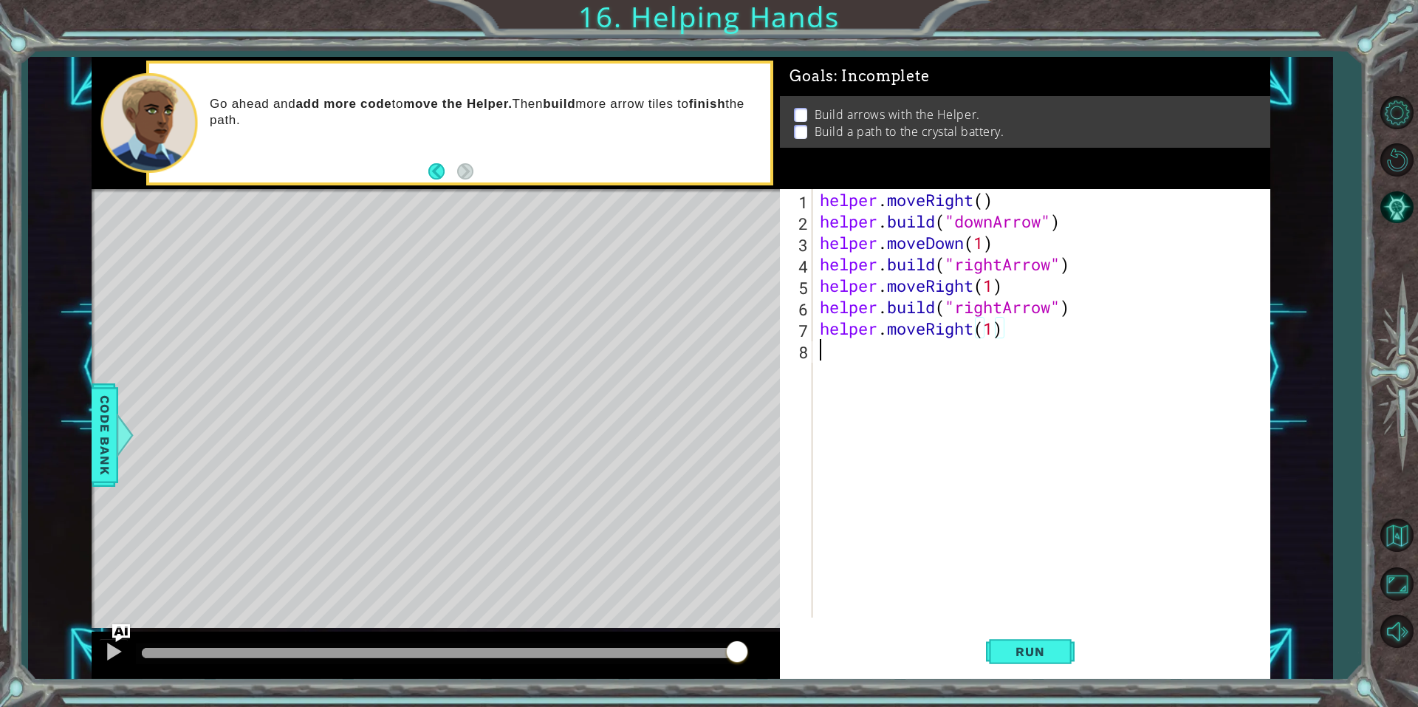
click at [903, 367] on div "helper . moveRight ( ) helper . build ( "downArrow" ) helper . moveDown ( 1 ) h…" at bounding box center [1045, 424] width 456 height 471
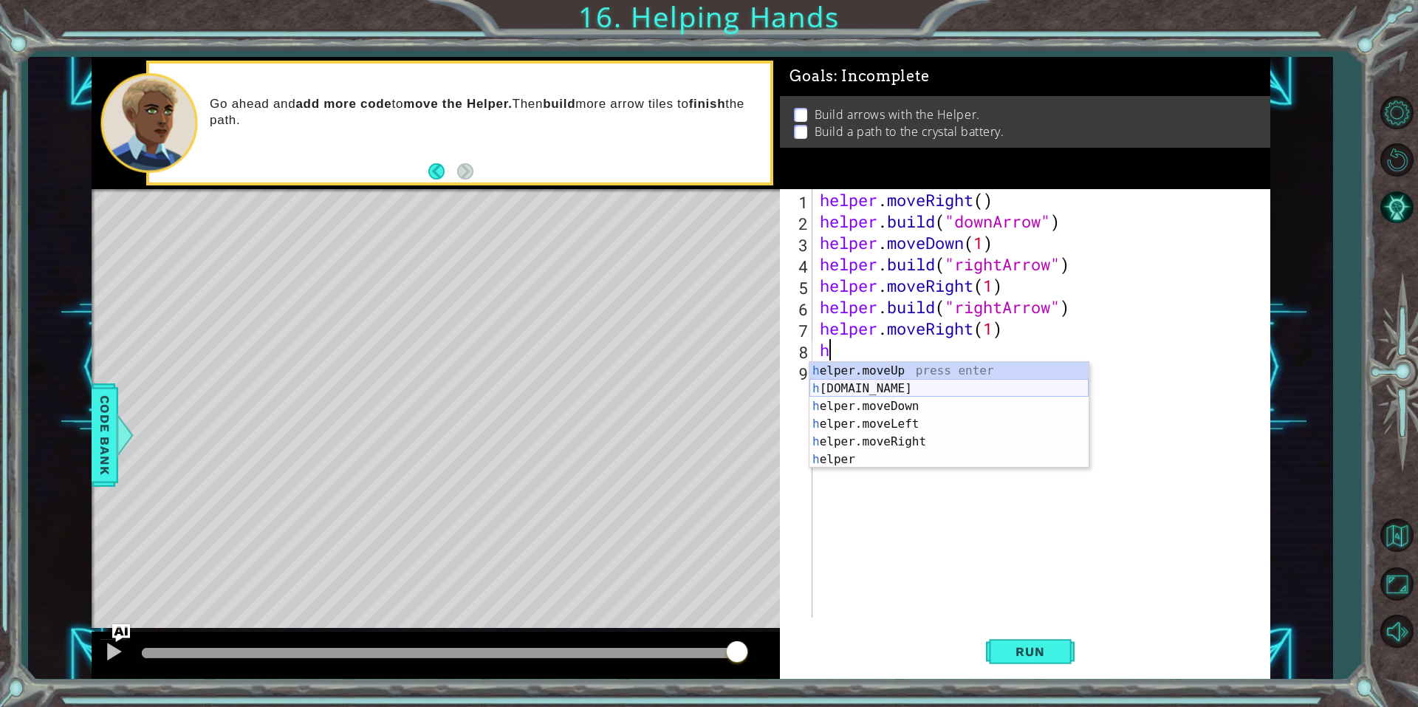
click at [910, 389] on div "h elper.moveUp press enter h [DOMAIN_NAME] press enter h elper.moveDown press e…" at bounding box center [949, 433] width 279 height 142
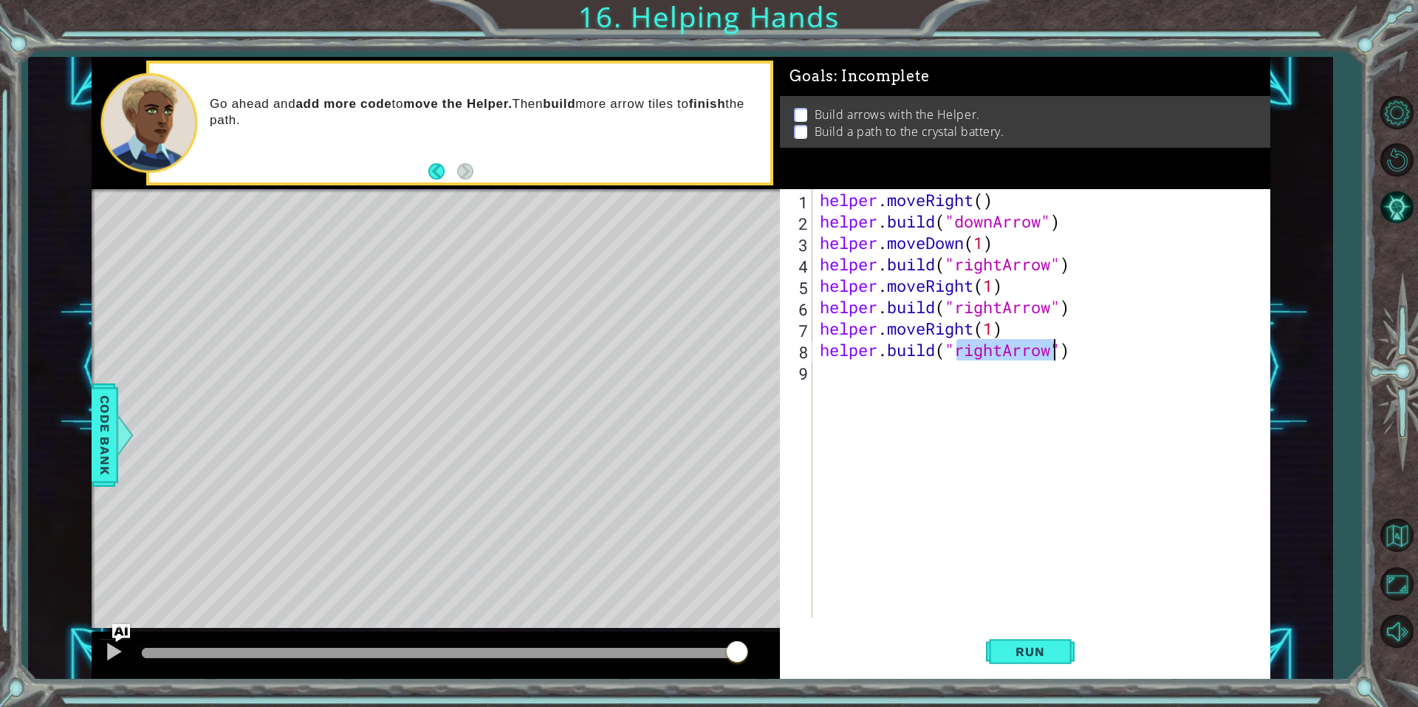
click at [999, 353] on div "helper . moveRight ( ) helper . build ( "downArrow" ) helper . moveDown ( 1 ) h…" at bounding box center [1041, 403] width 448 height 428
click at [1004, 352] on div "helper . moveRight ( ) helper . build ( "downArrow" ) helper . moveDown ( 1 ) h…" at bounding box center [1045, 424] width 456 height 471
type textarea "[DOMAIN_NAME]("upArrow")"
click at [1027, 409] on div "helper . moveRight ( ) helper . build ( "downArrow" ) helper . moveDown ( 1 ) h…" at bounding box center [1045, 424] width 456 height 471
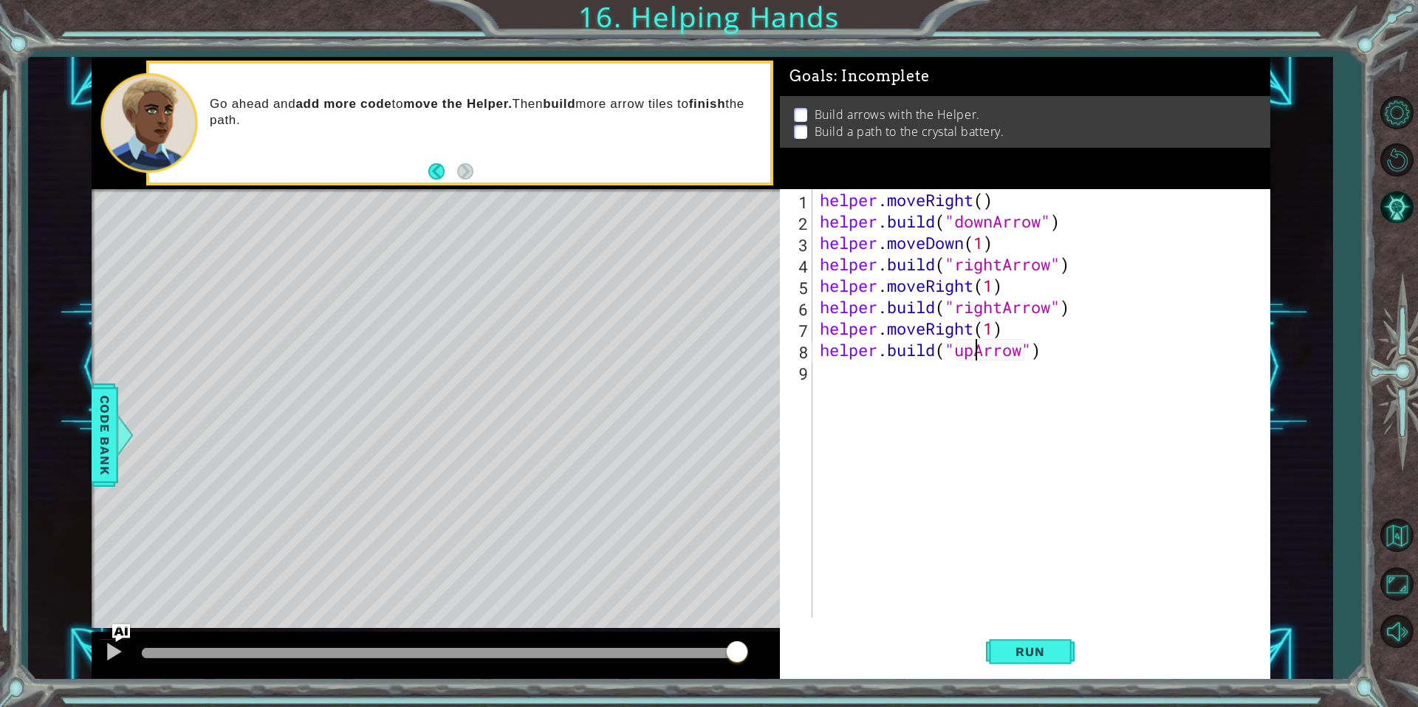
scroll to position [0, 0]
click at [1053, 642] on button "Run" at bounding box center [1030, 650] width 89 height 49
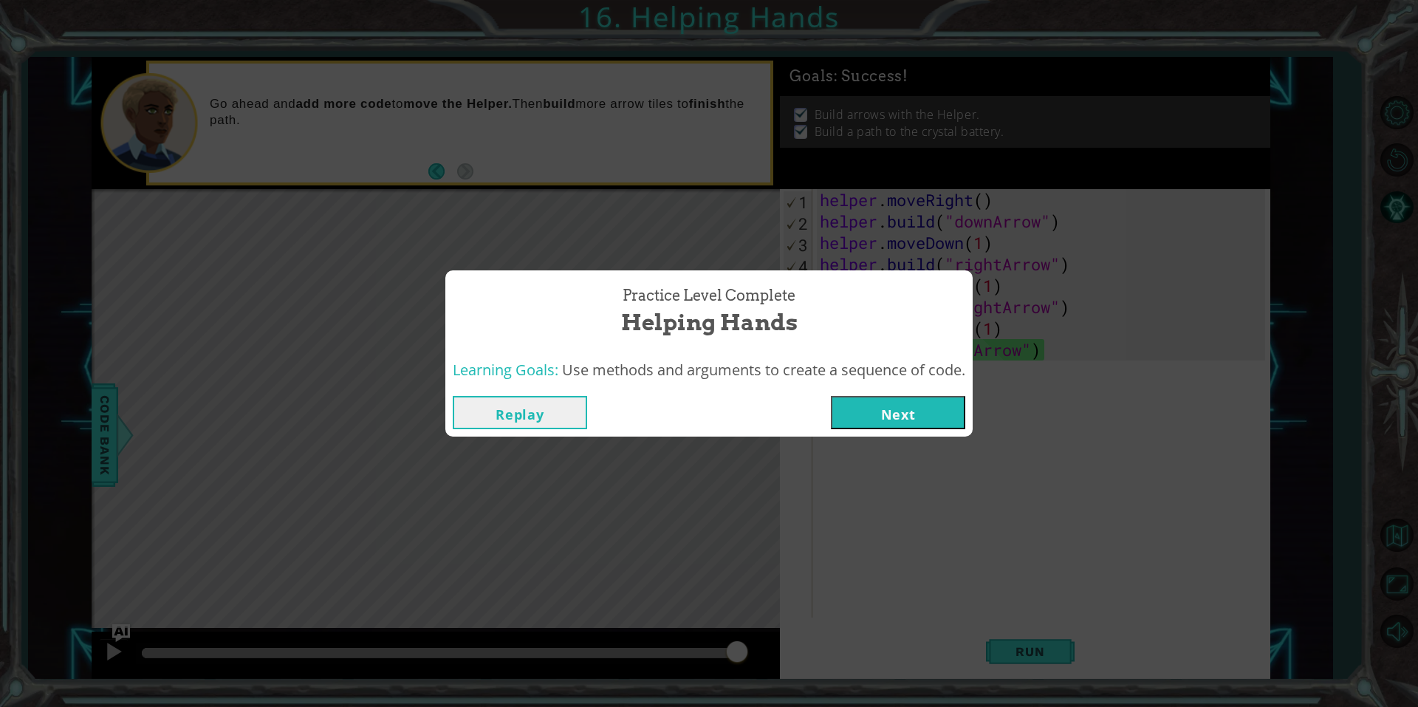
click at [920, 408] on button "Next" at bounding box center [898, 412] width 134 height 33
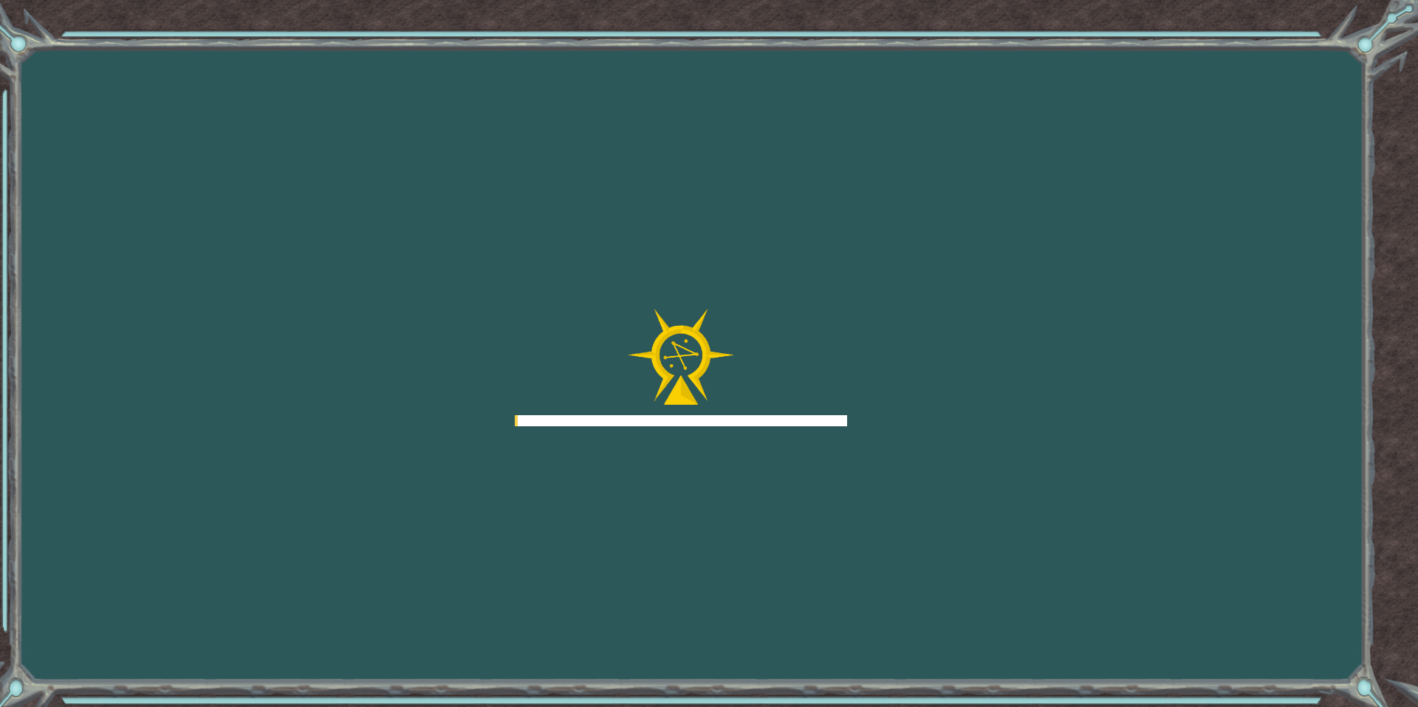
click at [918, 408] on div "Goals Error loading from server. Try refreshing the page. You'll need to join a…" at bounding box center [709, 353] width 1418 height 707
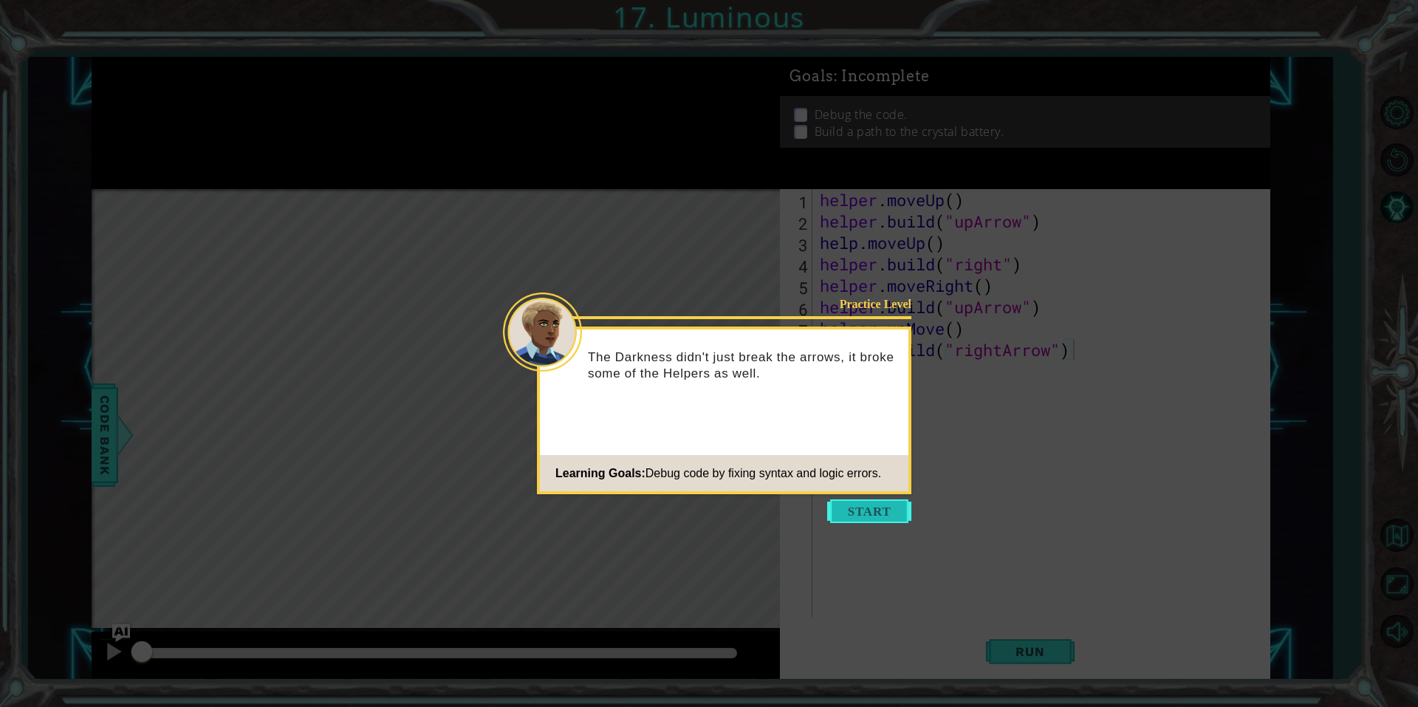
click at [900, 508] on button "Start" at bounding box center [869, 511] width 84 height 24
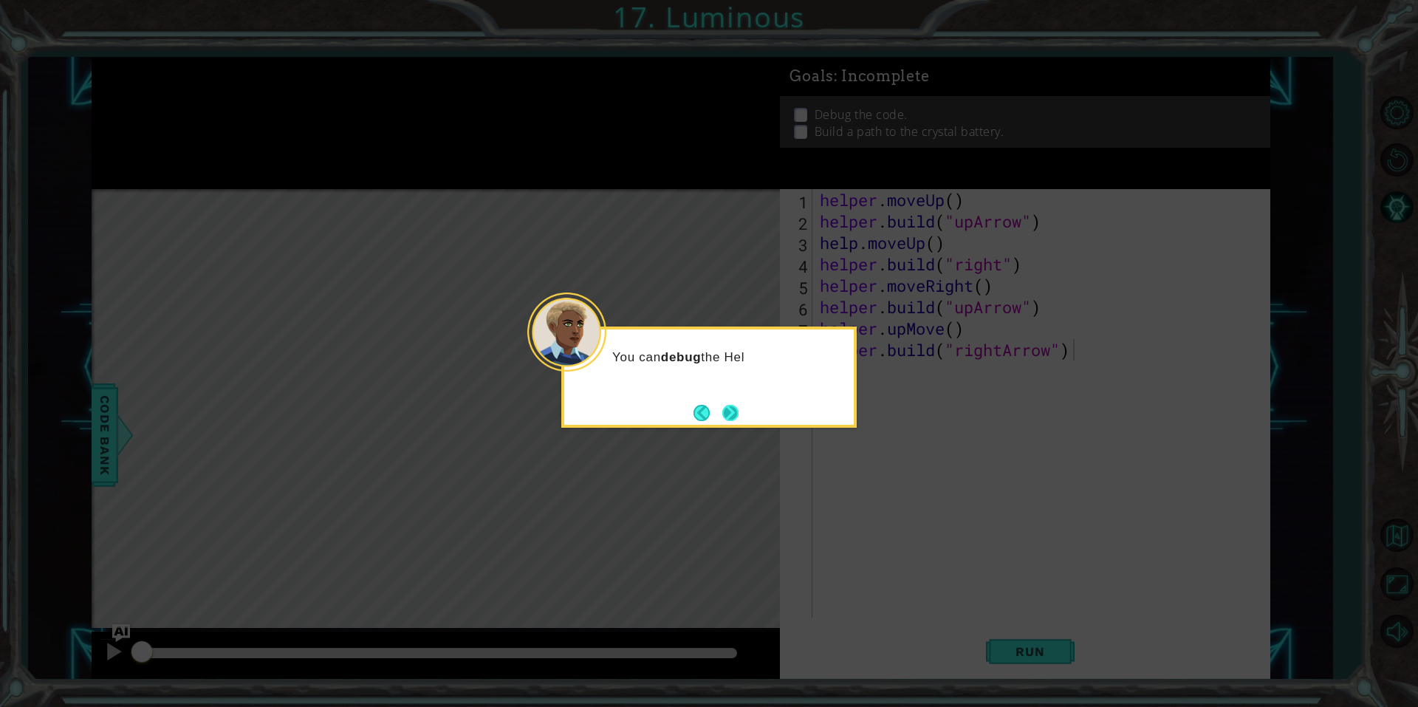
click at [730, 414] on button "Next" at bounding box center [730, 413] width 16 height 16
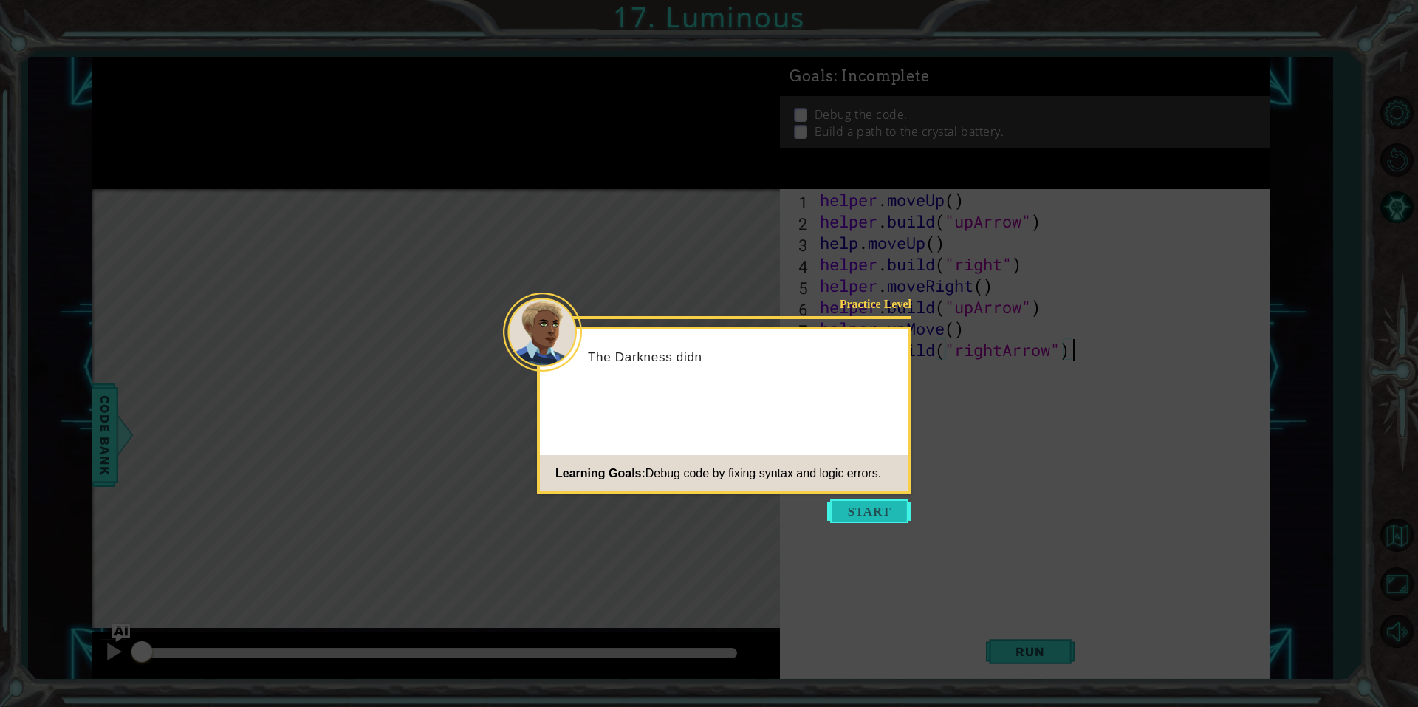
click at [875, 507] on button "Start" at bounding box center [869, 511] width 84 height 24
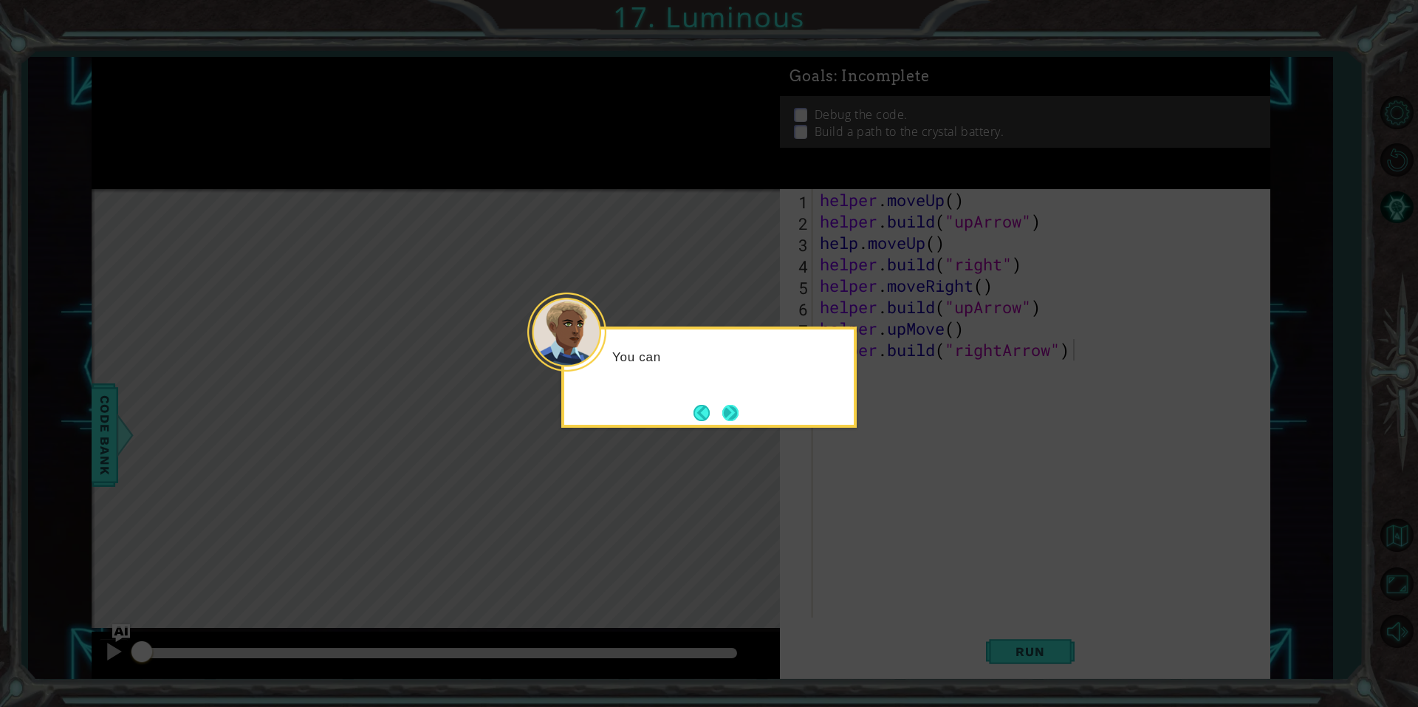
click at [722, 413] on button "Next" at bounding box center [730, 413] width 16 height 16
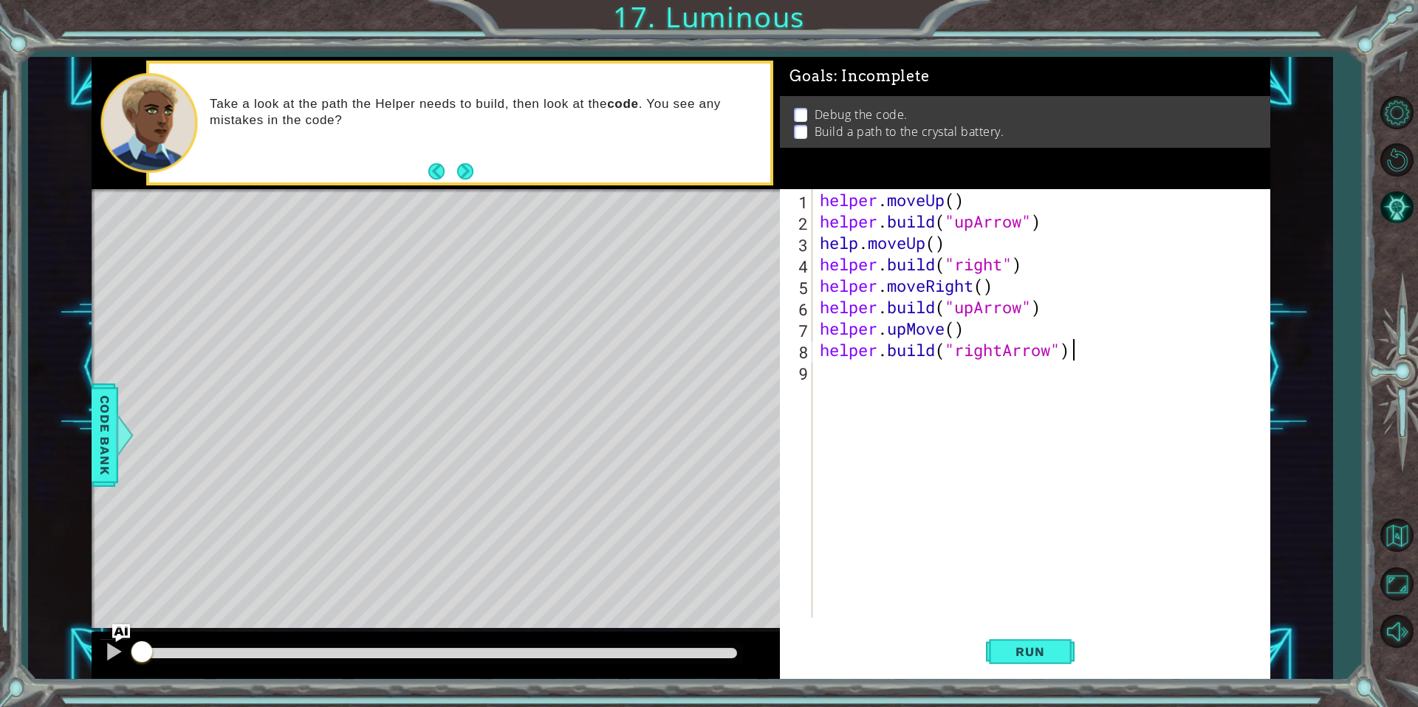
click at [463, 173] on button "Next" at bounding box center [465, 171] width 16 height 16
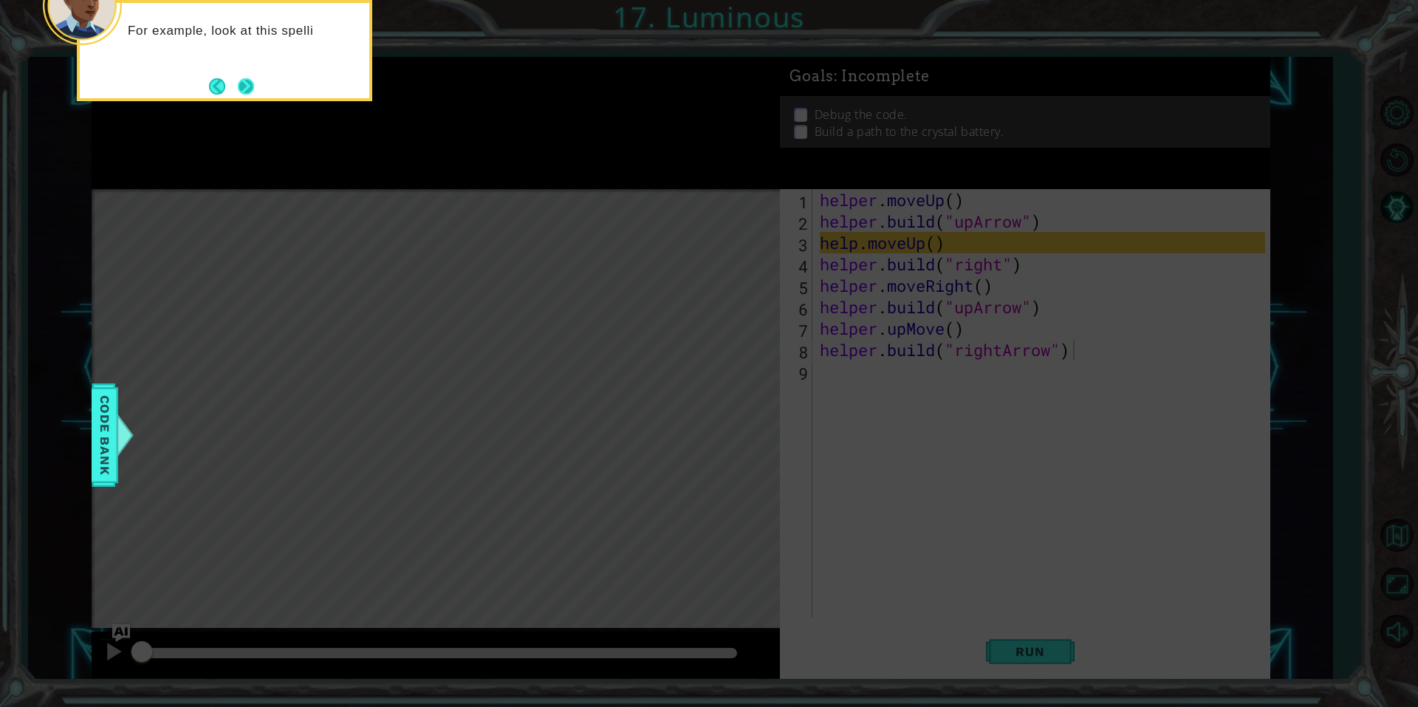
click at [239, 83] on button "Next" at bounding box center [246, 86] width 16 height 16
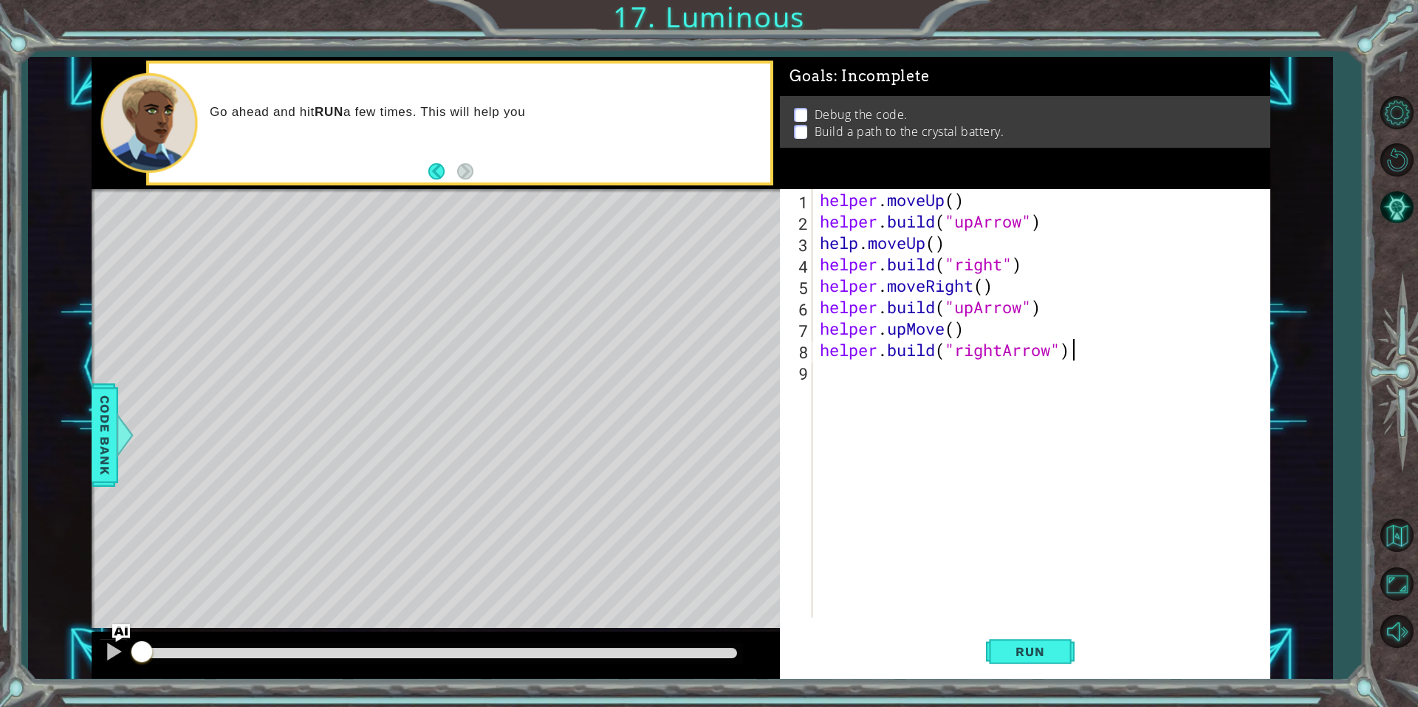
click at [1227, 607] on div "helper . moveUp ( ) helper . build ( "upArrow" ) help . moveUp ( ) helper . bui…" at bounding box center [1045, 424] width 456 height 471
drag, startPoint x: 1061, startPoint y: 658, endPoint x: 1054, endPoint y: 650, distance: 11.0
click at [1059, 651] on button "Run" at bounding box center [1030, 650] width 89 height 49
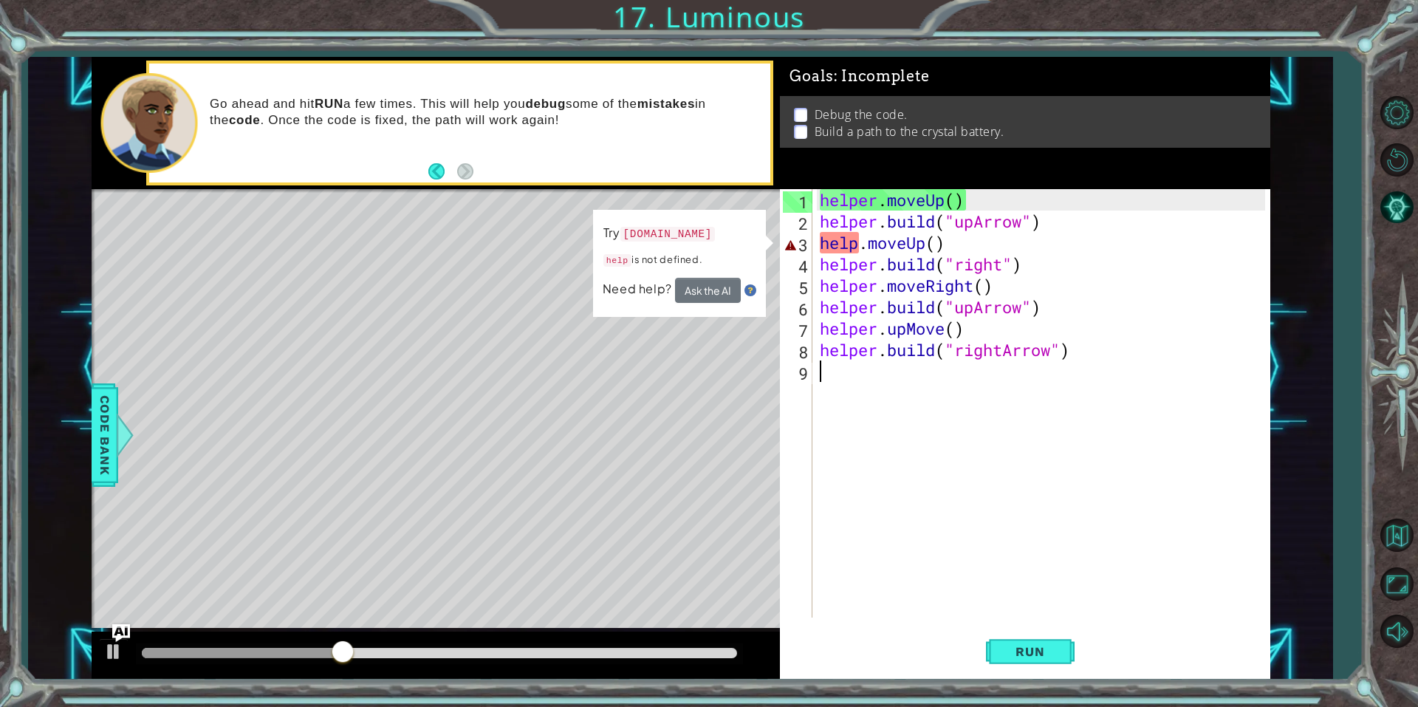
click at [848, 248] on div "helper . moveUp ( ) helper . build ( "upArrow" ) help . moveUp ( ) helper . bui…" at bounding box center [1045, 424] width 456 height 471
click at [864, 247] on div "helper . moveUp ( ) helper . build ( "upArrow" ) help . moveUp ( ) helper . bui…" at bounding box center [1045, 424] width 456 height 471
click at [914, 253] on div "helper . moveUp ( ) helper . build ( "upArrow" ) help . moveUp ( ) helper . bui…" at bounding box center [1045, 424] width 456 height 471
click at [945, 250] on div "helper . moveUp ( ) helper . build ( "upArrow" ) help . moveUp ( ) helper . bui…" at bounding box center [1045, 424] width 456 height 471
click at [1036, 233] on div "helper . moveUp ( ) helper . build ( "upArrow" ) help . moveUp ( ) helper . bui…" at bounding box center [1045, 424] width 456 height 471
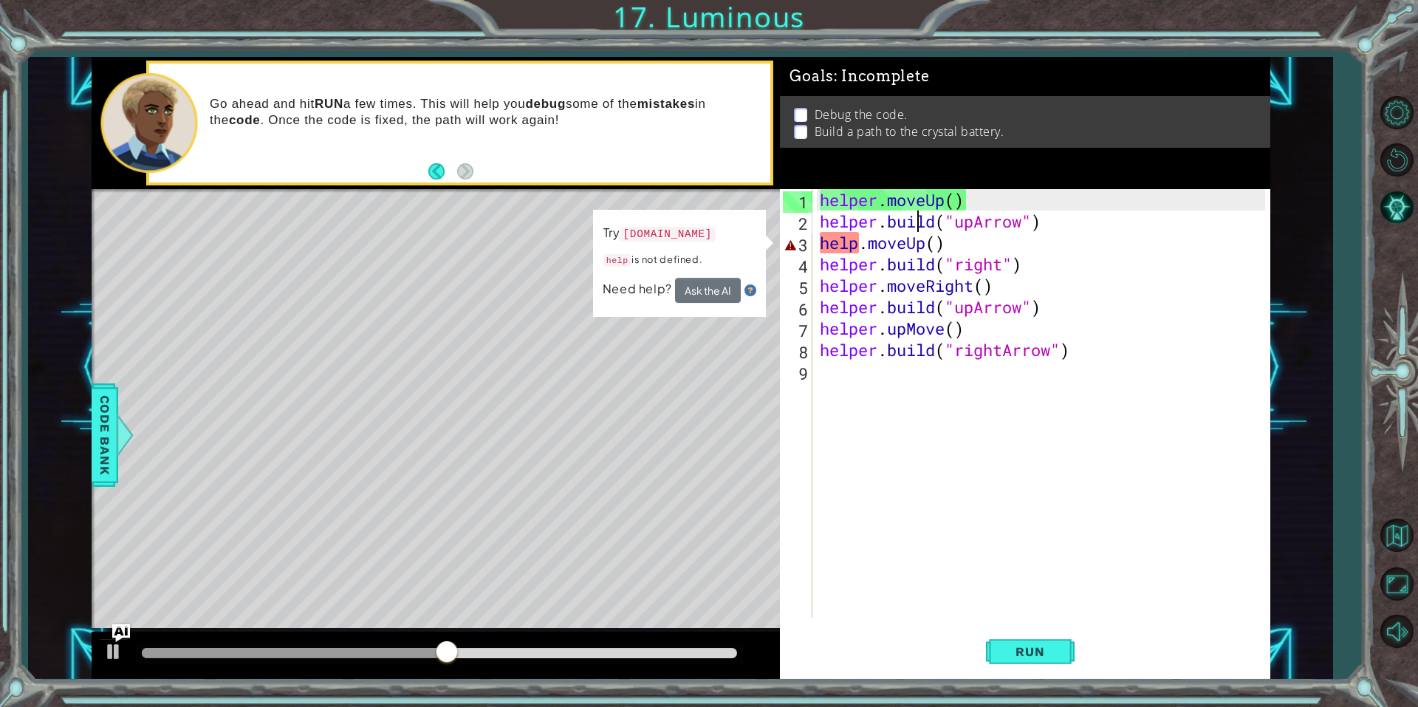
click at [970, 208] on div "helper . moveUp ( ) helper . build ( "upArrow" ) help . moveUp ( ) helper . bui…" at bounding box center [1045, 424] width 456 height 471
click at [861, 247] on div "helper . moveUp ( ) helper . build ( "upArrow" ) help . moveUp ( ) helper . bui…" at bounding box center [1045, 424] width 456 height 471
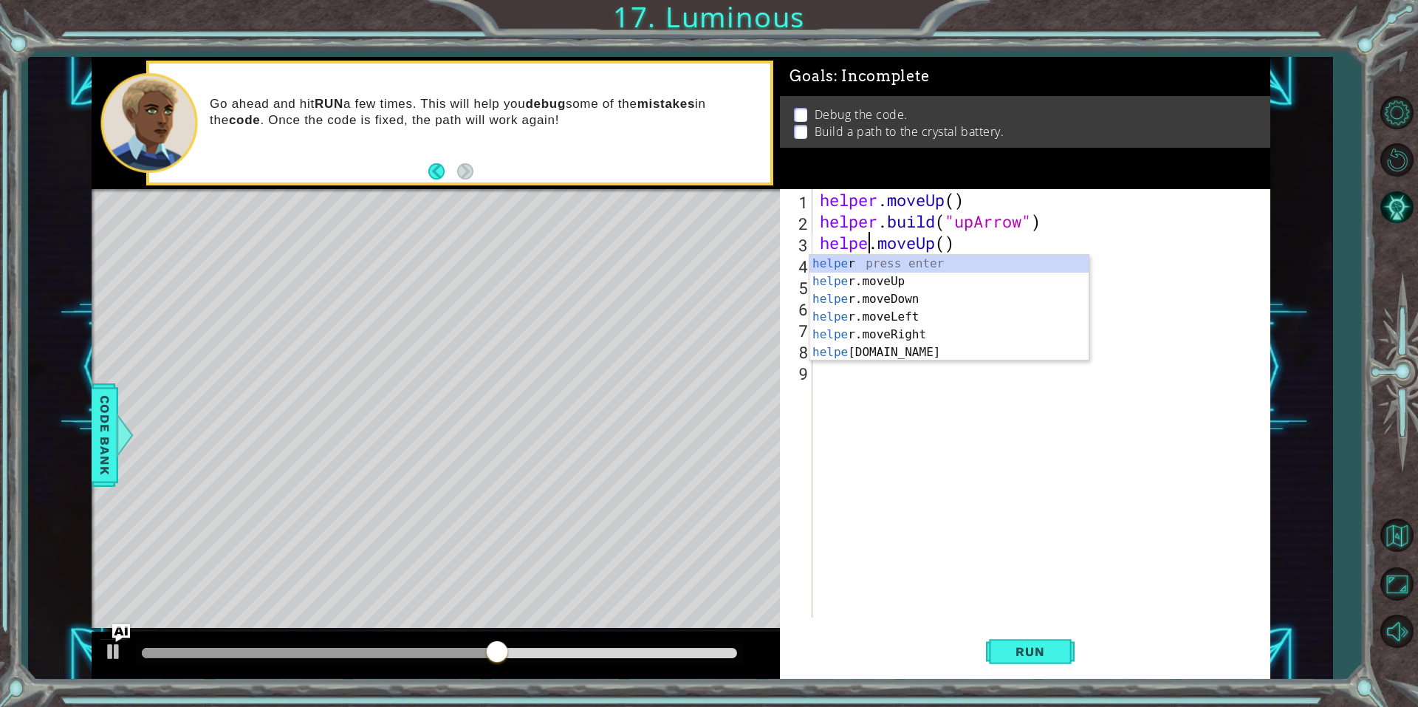
scroll to position [0, 3]
type textarea "helper.moveUp()"
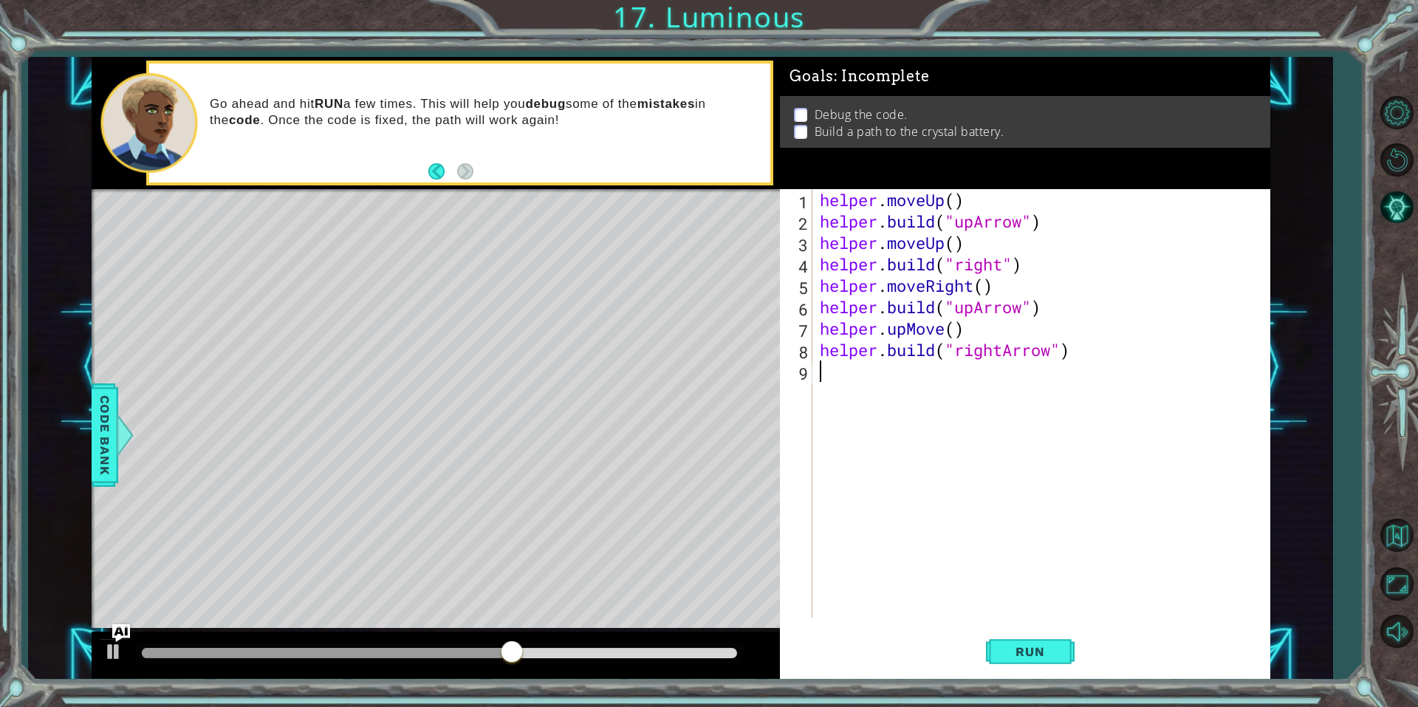
click at [922, 459] on div "helper . moveUp ( ) helper . build ( "upArrow" ) helper . moveUp ( ) helper . b…" at bounding box center [1045, 424] width 456 height 471
click at [1052, 661] on button "Run" at bounding box center [1030, 650] width 89 height 49
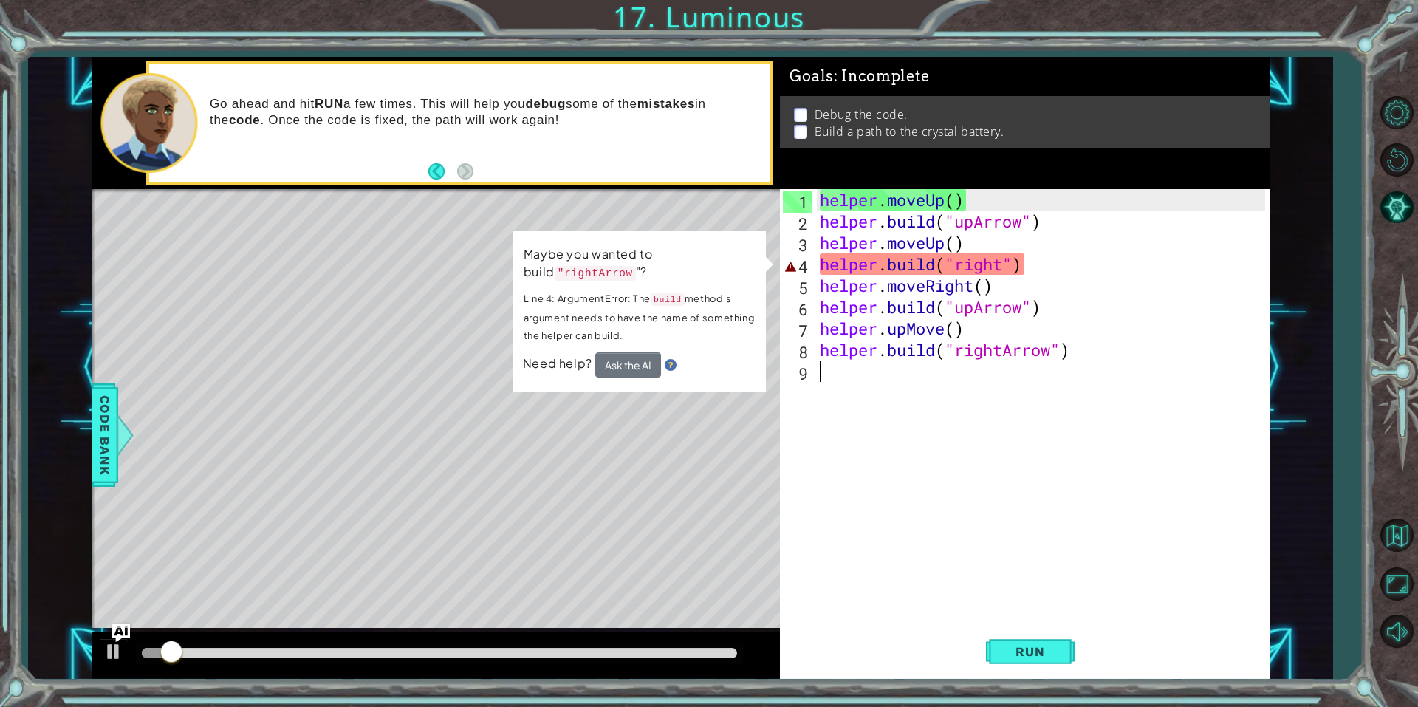
click at [872, 264] on div "helper . moveUp ( ) helper . build ( "upArrow" ) helper . moveUp ( ) helper . b…" at bounding box center [1045, 424] width 456 height 471
click at [1003, 259] on div "helper . moveUp ( ) helper . build ( "upArrow" ) helper . moveUp ( ) helper . b…" at bounding box center [1045, 424] width 456 height 471
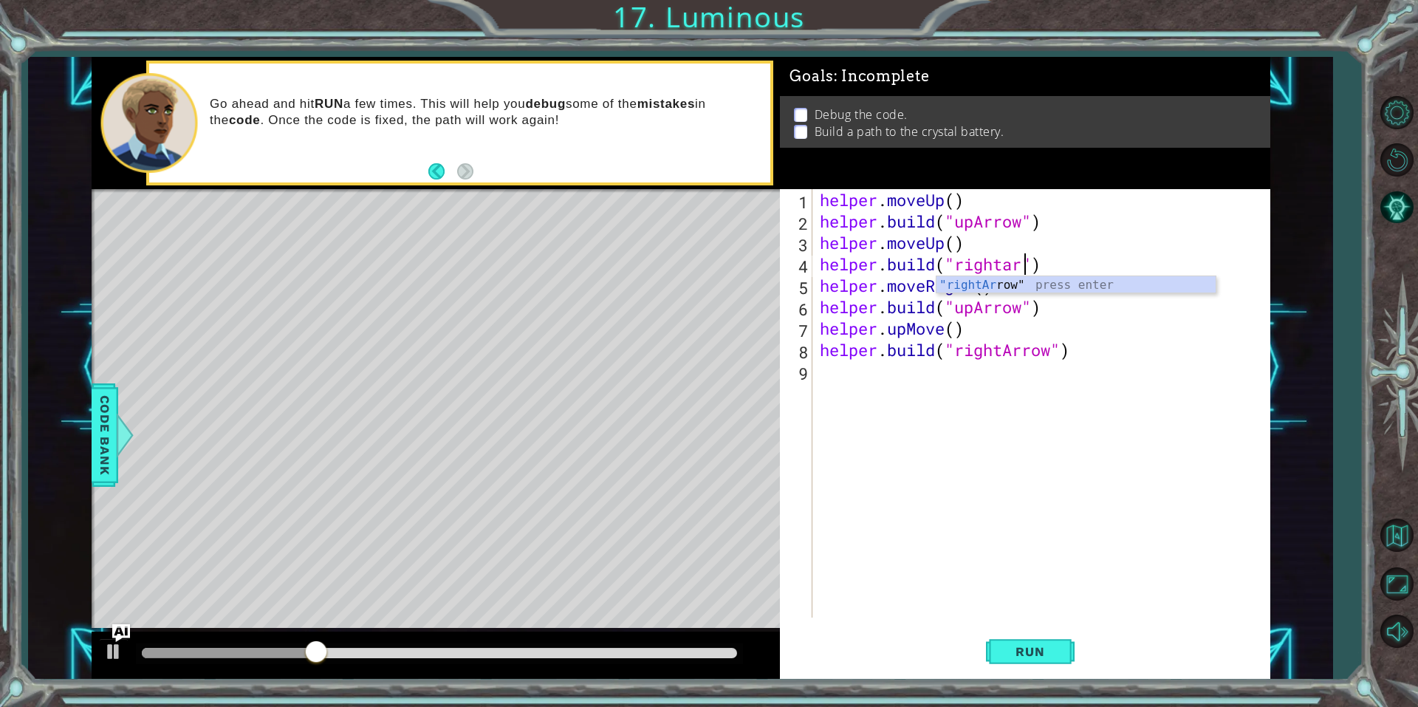
scroll to position [0, 10]
click at [1058, 296] on div "helper . moveUp ( ) helper . build ( "upArrow" ) helper . moveUp ( ) helper . b…" at bounding box center [1045, 424] width 456 height 471
click at [1032, 259] on div "helper . moveUp ( ) helper . build ( "upArrow" ) helper . moveUp ( ) helper . b…" at bounding box center [1045, 424] width 456 height 471
click at [1049, 284] on div ""rightArro w" press enter" at bounding box center [1076, 302] width 279 height 53
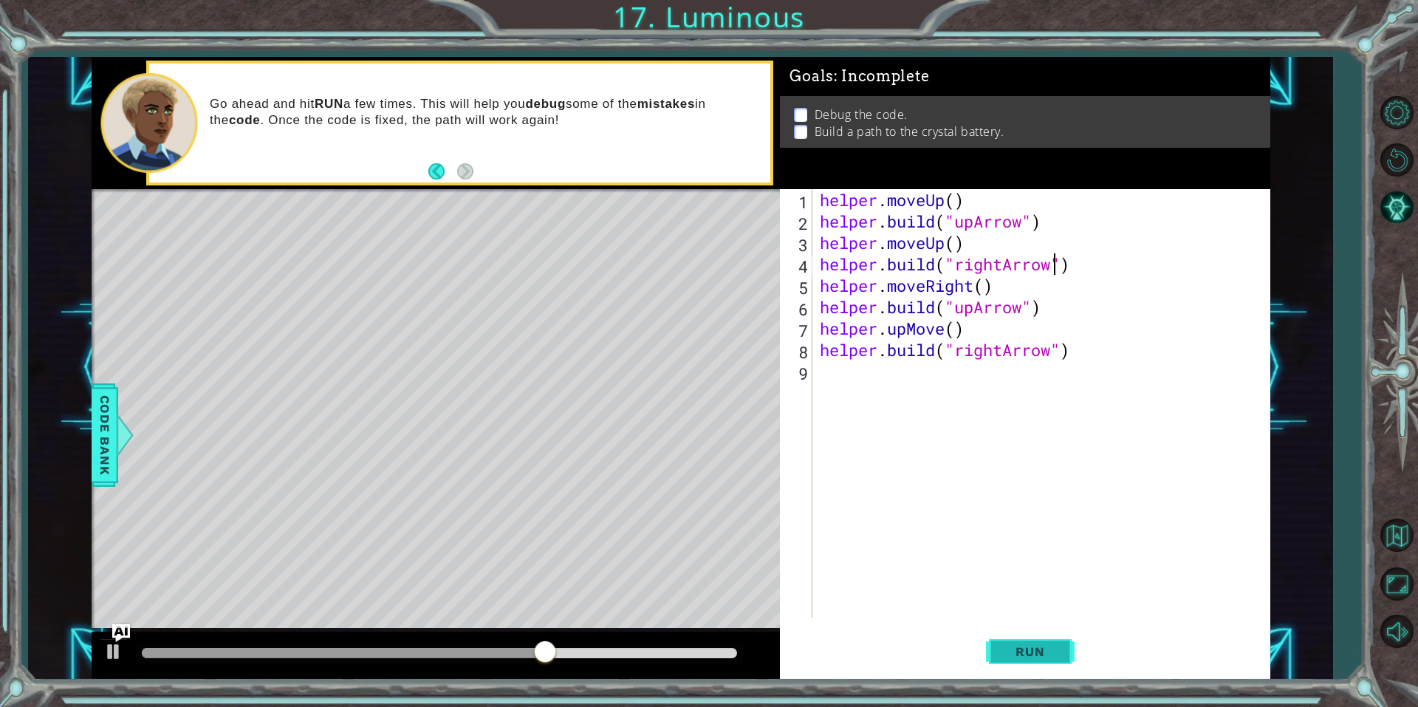
click at [1019, 652] on span "Run" at bounding box center [1030, 651] width 58 height 15
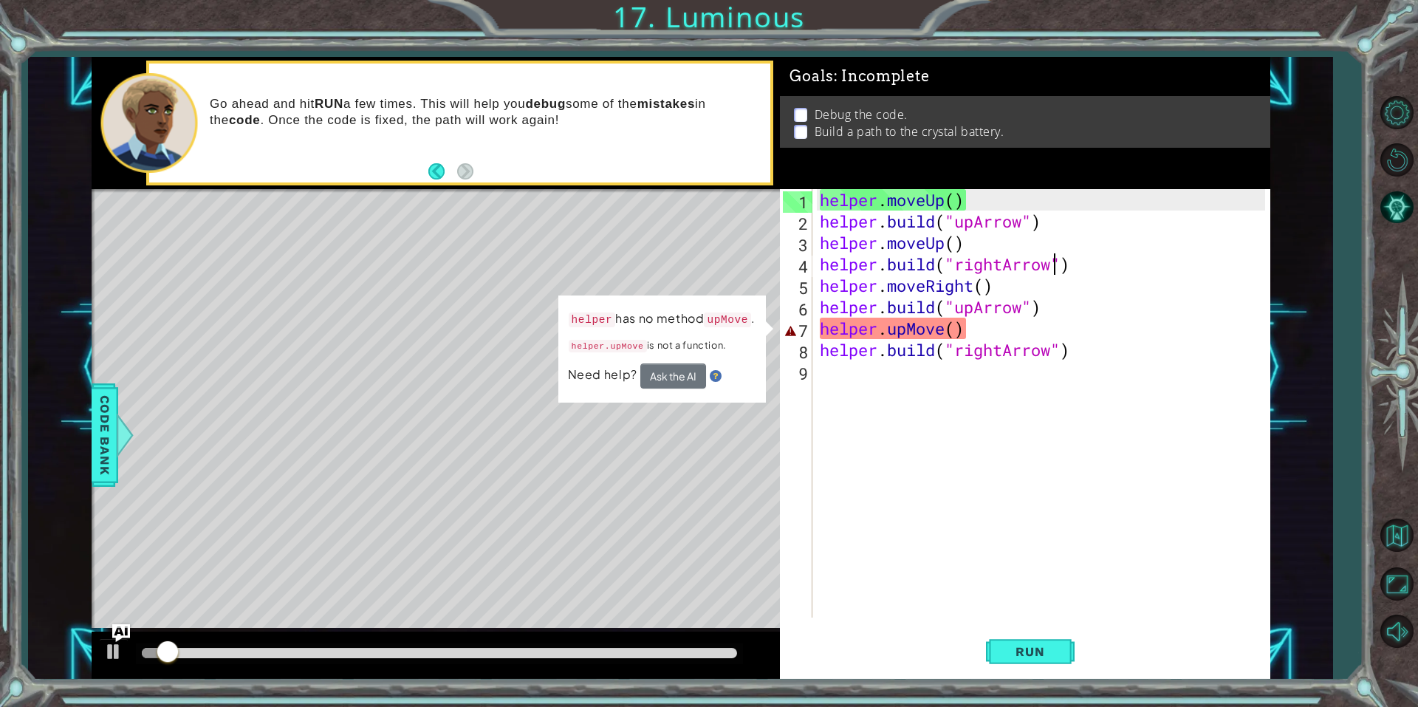
click at [896, 337] on div "helper . moveUp ( ) helper . build ( "upArrow" ) helper . moveUp ( ) helper . b…" at bounding box center [1045, 424] width 456 height 471
click at [893, 336] on div "helper . moveUp ( ) helper . build ( "upArrow" ) helper . moveUp ( ) helper . b…" at bounding box center [1045, 424] width 456 height 471
drag, startPoint x: 889, startPoint y: 327, endPoint x: 951, endPoint y: 330, distance: 62.9
click at [951, 330] on div "helper . moveUp ( ) helper . build ( "upArrow" ) helper . moveUp ( ) helper . b…" at bounding box center [1045, 424] width 456 height 471
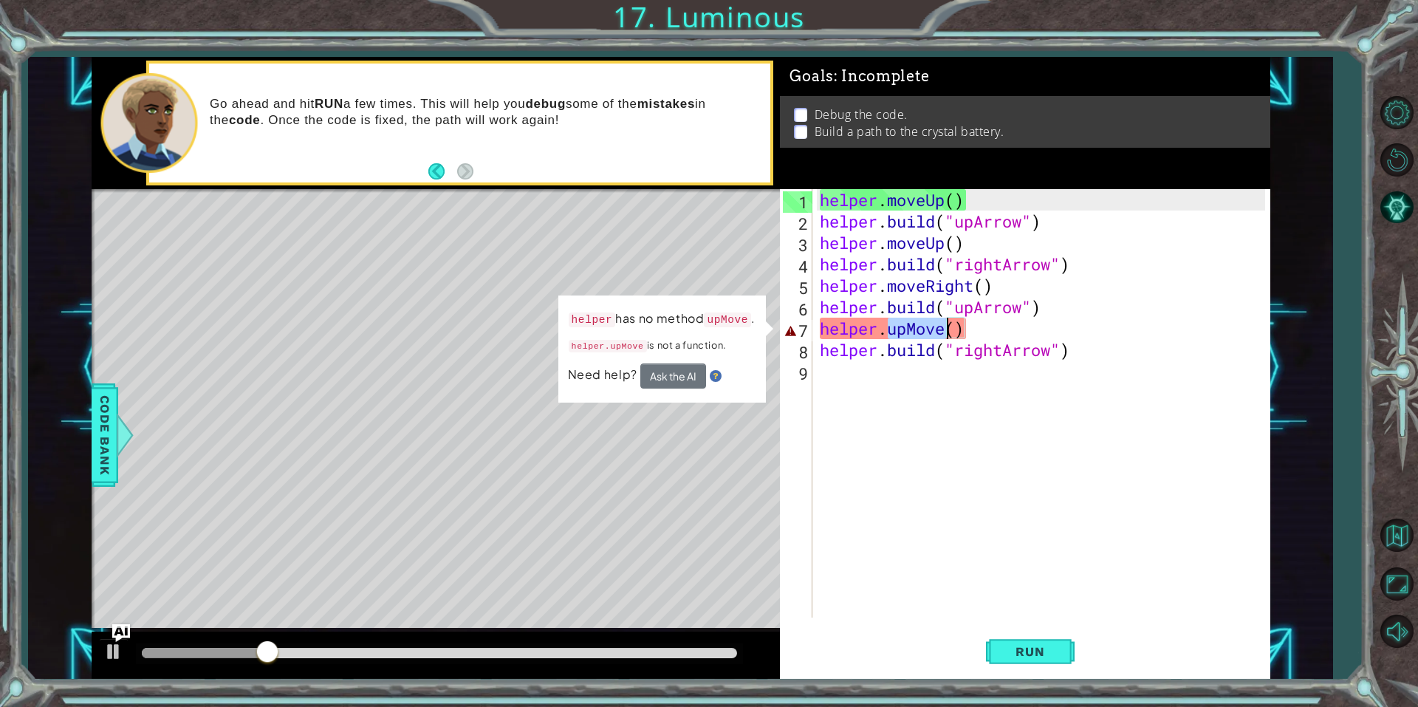
click at [908, 331] on div "helper . moveUp ( ) helper . build ( "upArrow" ) helper . moveUp ( ) helper . b…" at bounding box center [1041, 403] width 448 height 428
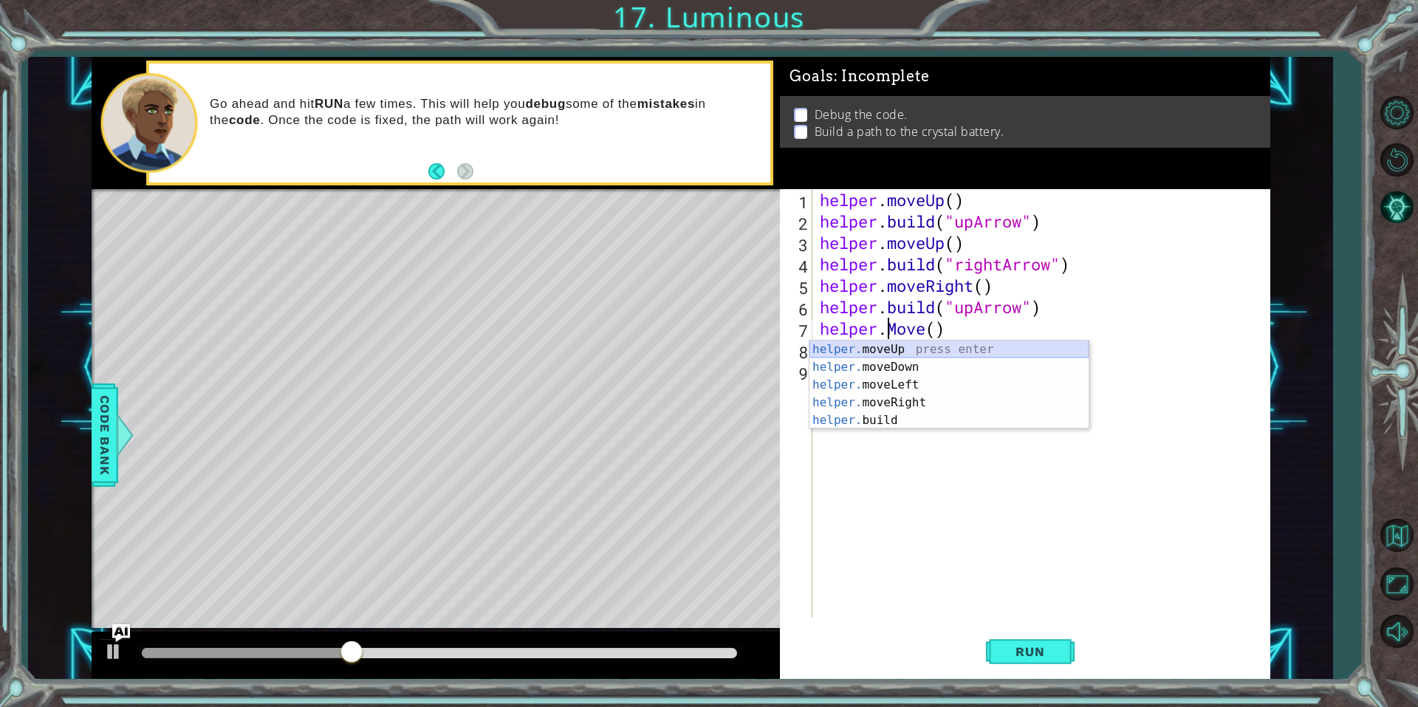
click at [906, 344] on div "helper. moveUp press enter helper. moveDown press enter helper. moveLeft press …" at bounding box center [949, 403] width 279 height 124
type textarea "helper.moveUp(1)"
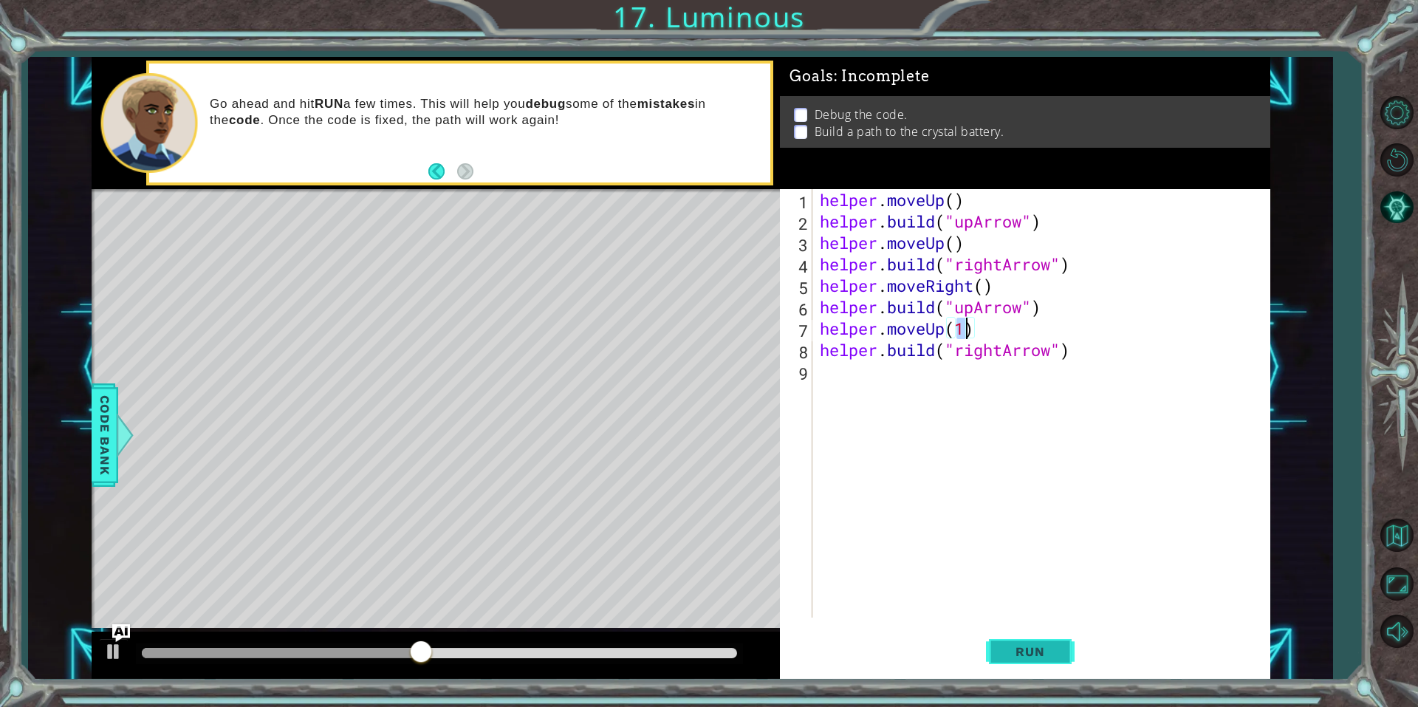
click at [1010, 643] on button "Run" at bounding box center [1030, 650] width 89 height 49
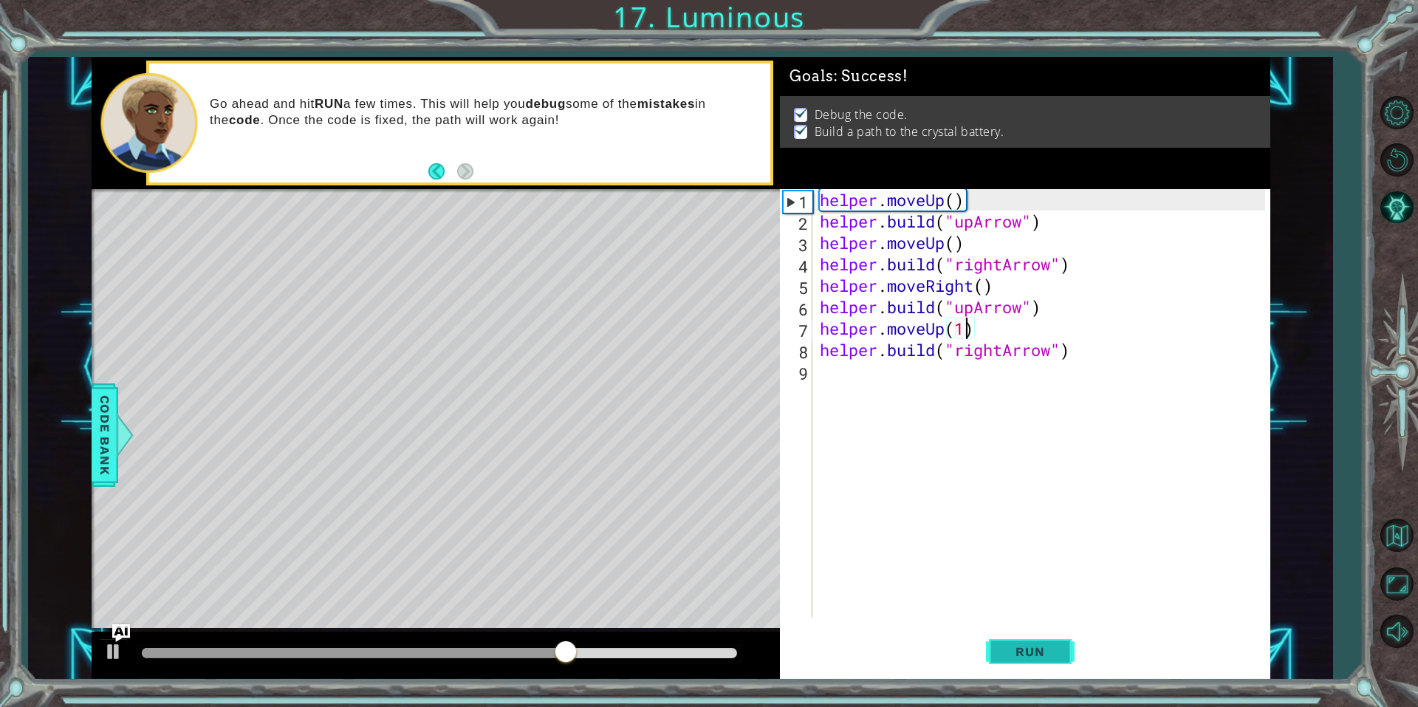
click at [1032, 660] on button "Run" at bounding box center [1030, 650] width 89 height 49
click at [985, 441] on div "helper . moveUp ( ) helper . build ( "upArrow" ) helper . moveUp ( ) helper . b…" at bounding box center [1045, 424] width 456 height 471
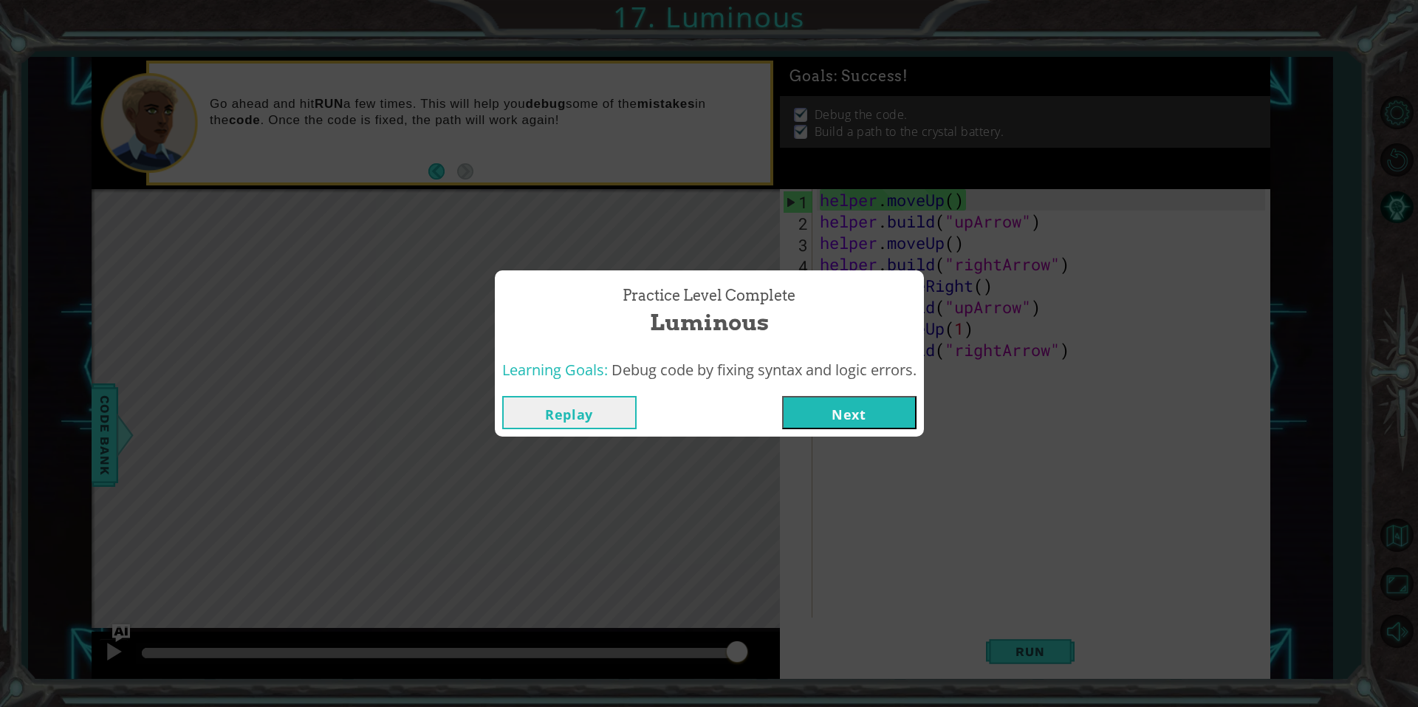
click at [900, 430] on div "Replay Next" at bounding box center [709, 413] width 429 height 48
click at [889, 421] on button "Next" at bounding box center [849, 412] width 134 height 33
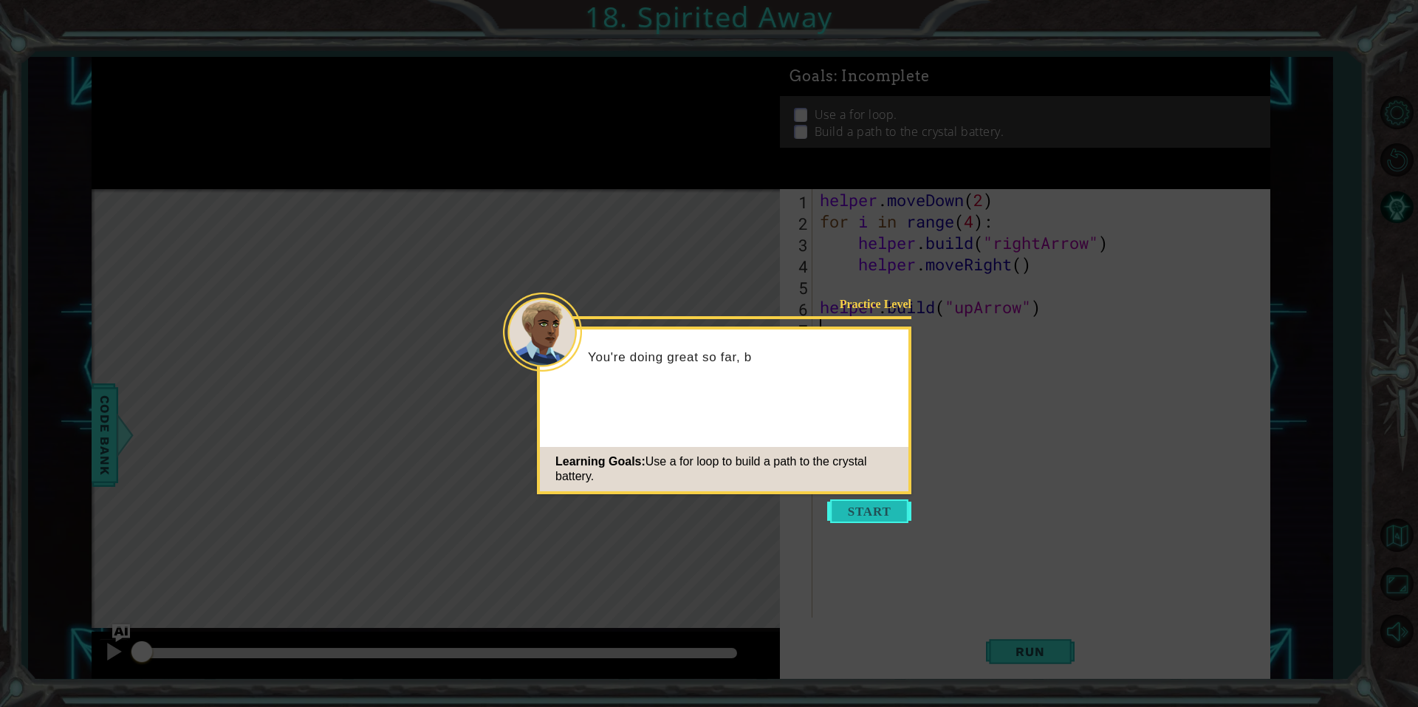
click at [886, 503] on button "Start" at bounding box center [869, 511] width 84 height 24
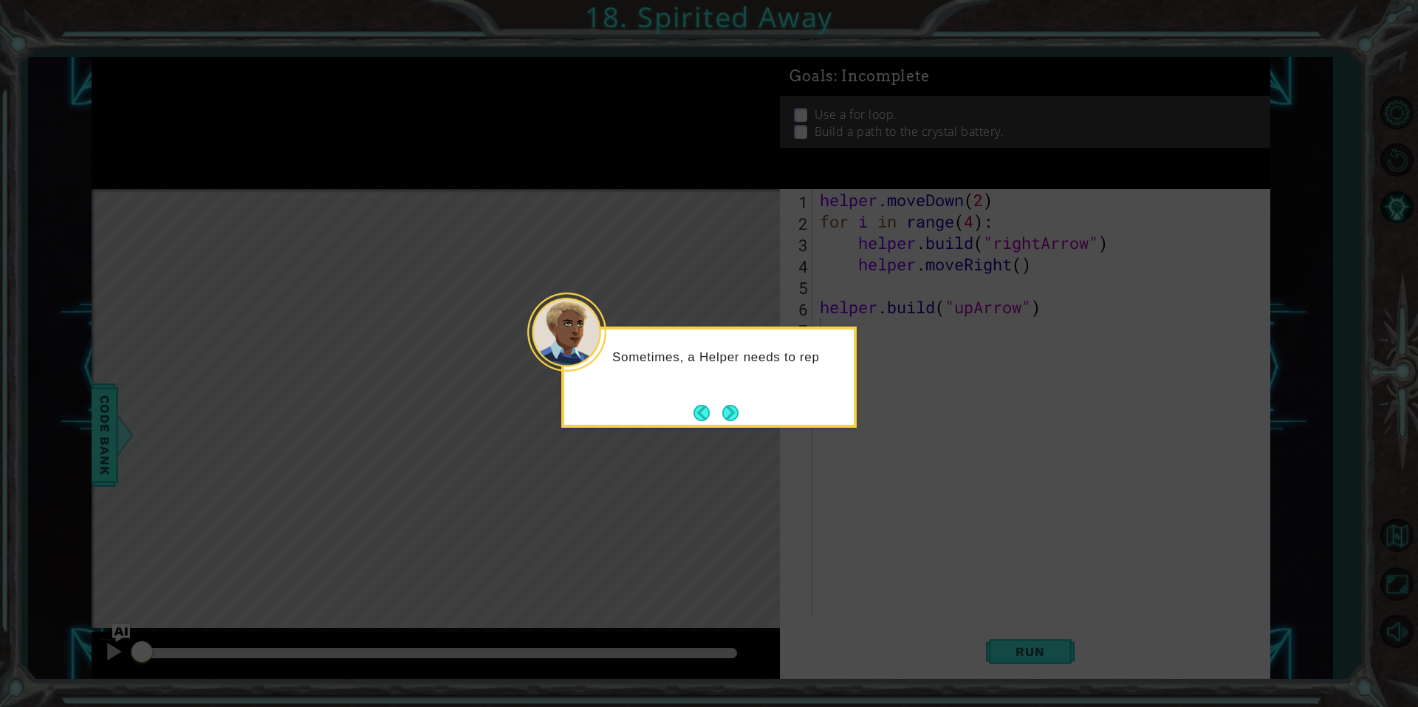
click at [722, 416] on button "Next" at bounding box center [730, 413] width 16 height 16
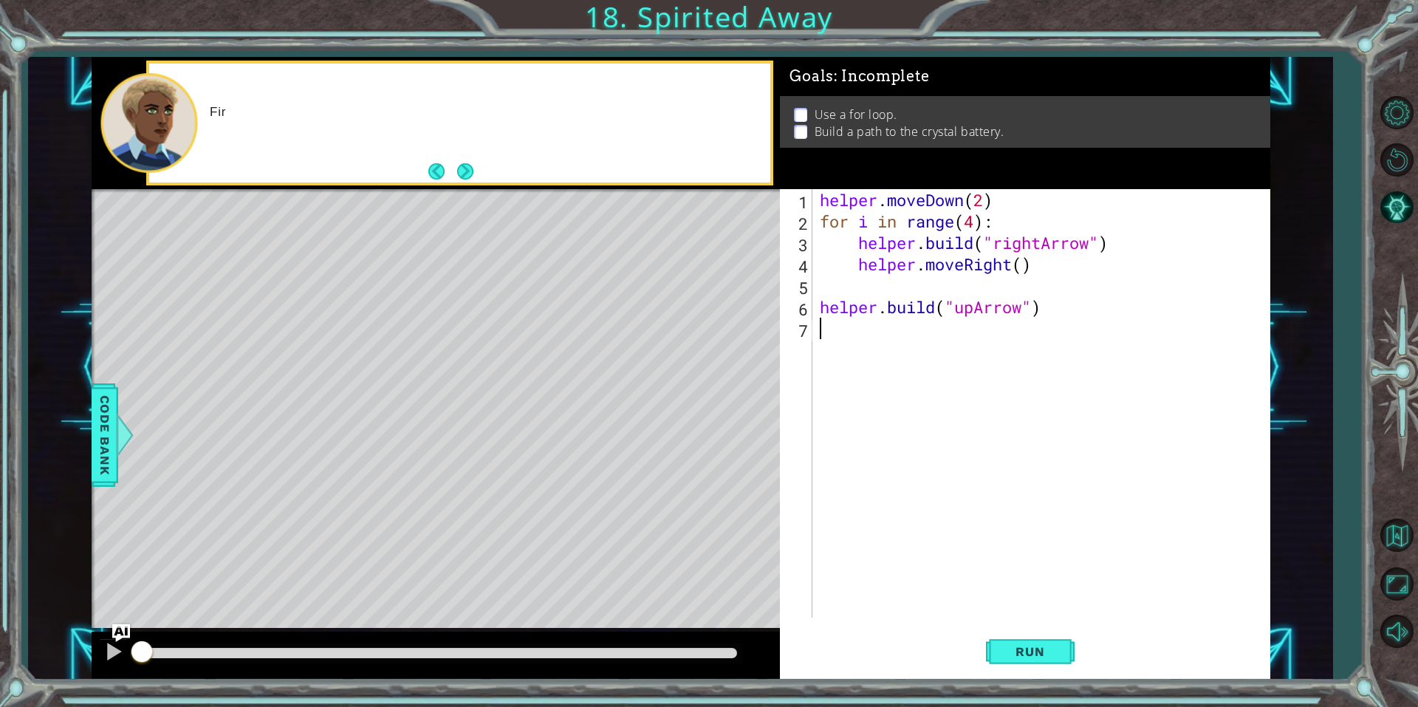
click at [823, 302] on div "helper . moveDown ( 2 ) for i in range ( 4 ) : helper . build ( "rightArrow" ) …" at bounding box center [1045, 424] width 456 height 471
type textarea "[DOMAIN_NAME]("upArrow")"
click at [958, 294] on div "helper . moveDown ( 2 ) for i in range ( 4 ) : helper . build ( "rightArrow" ) …" at bounding box center [1045, 424] width 456 height 471
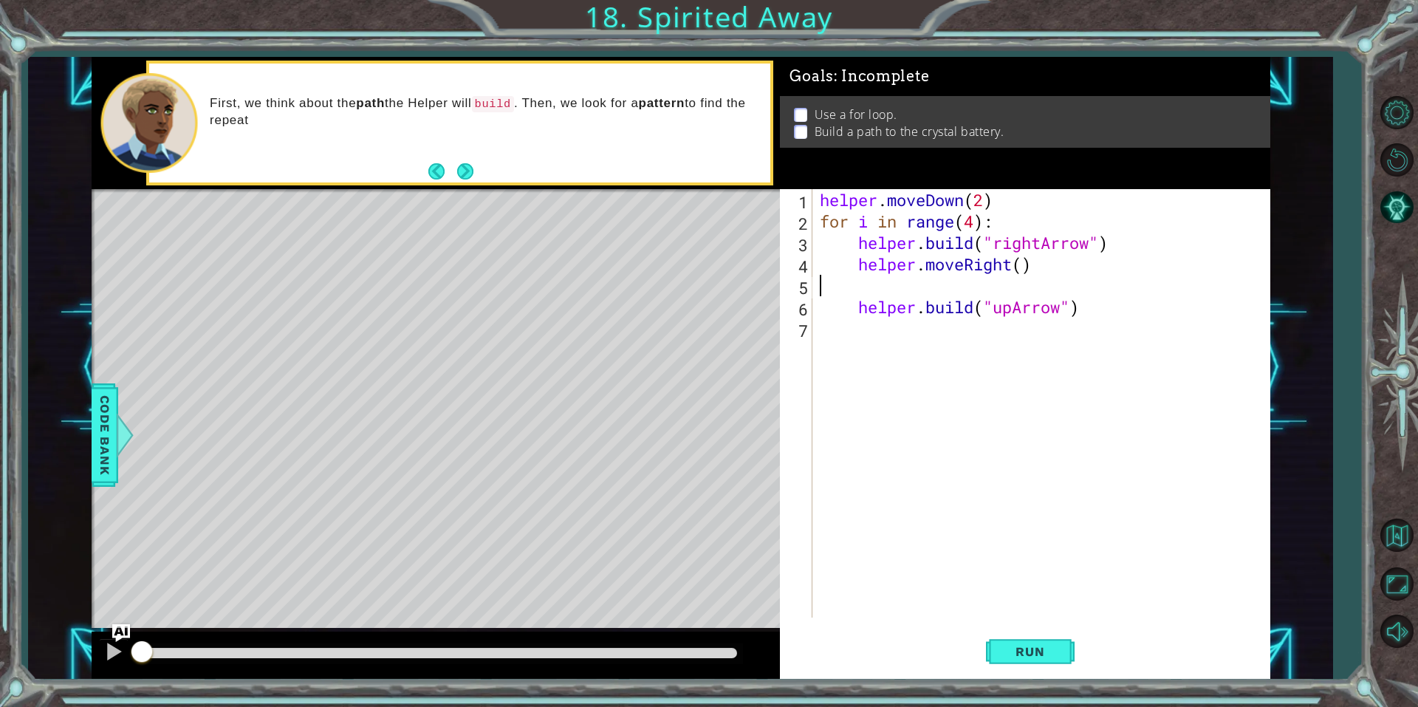
click at [839, 305] on div "helper . moveDown ( 2 ) for i in range ( 4 ) : helper . build ( "rightArrow" ) …" at bounding box center [1045, 424] width 456 height 471
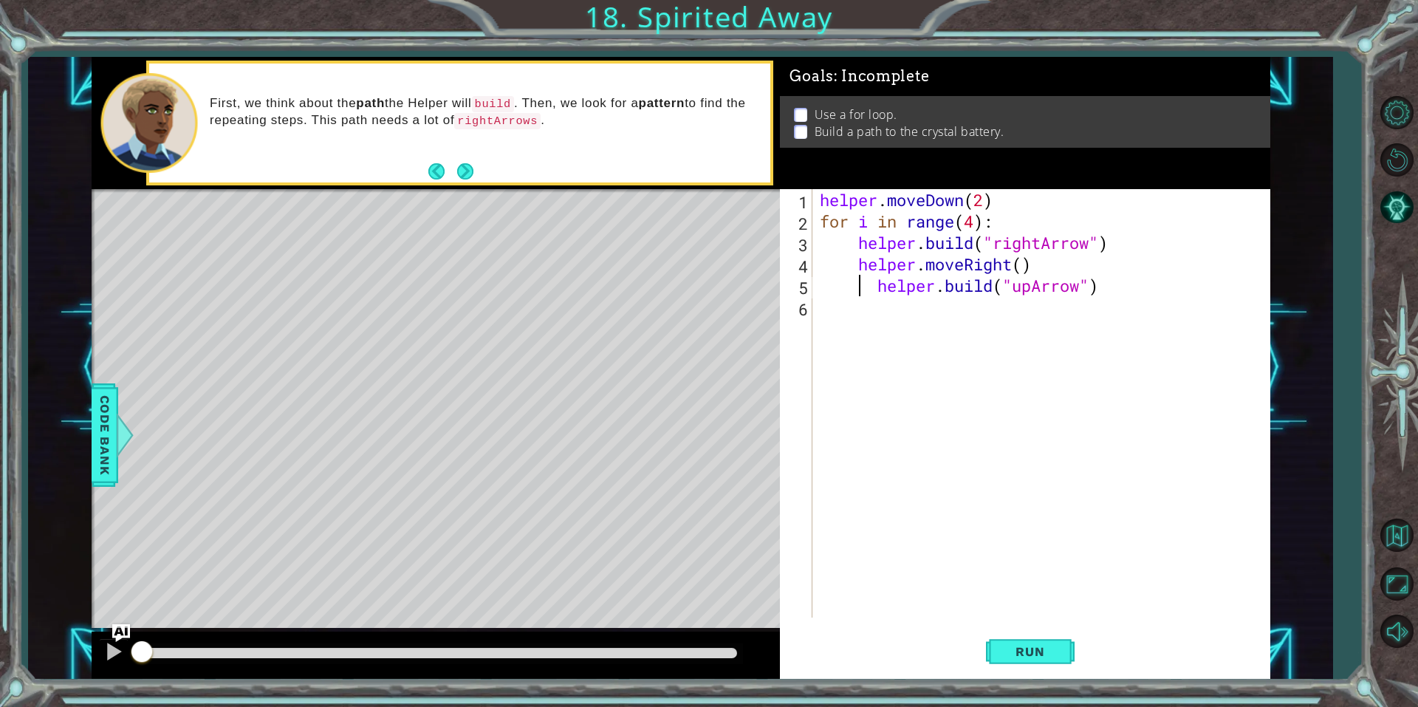
click at [877, 281] on div "helper . moveDown ( 2 ) for i in range ( 4 ) : helper . build ( "rightArrow" ) …" at bounding box center [1045, 424] width 456 height 471
click at [807, 265] on div "4" at bounding box center [798, 266] width 30 height 21
click at [832, 234] on div "helper . moveDown ( 2 ) for i in range ( 4 ) : helper . build ( "rightArrow" ) …" at bounding box center [1045, 424] width 456 height 471
click at [855, 228] on div "helper . moveDown ( 2 ) for i in range ( 4 ) : helper . build ( "rightArrow" ) …" at bounding box center [1045, 424] width 456 height 471
click at [865, 213] on div "helper . moveDown ( 2 ) for i in range ( 4 ) : helper . build ( "rightArrow" ) …" at bounding box center [1045, 424] width 456 height 471
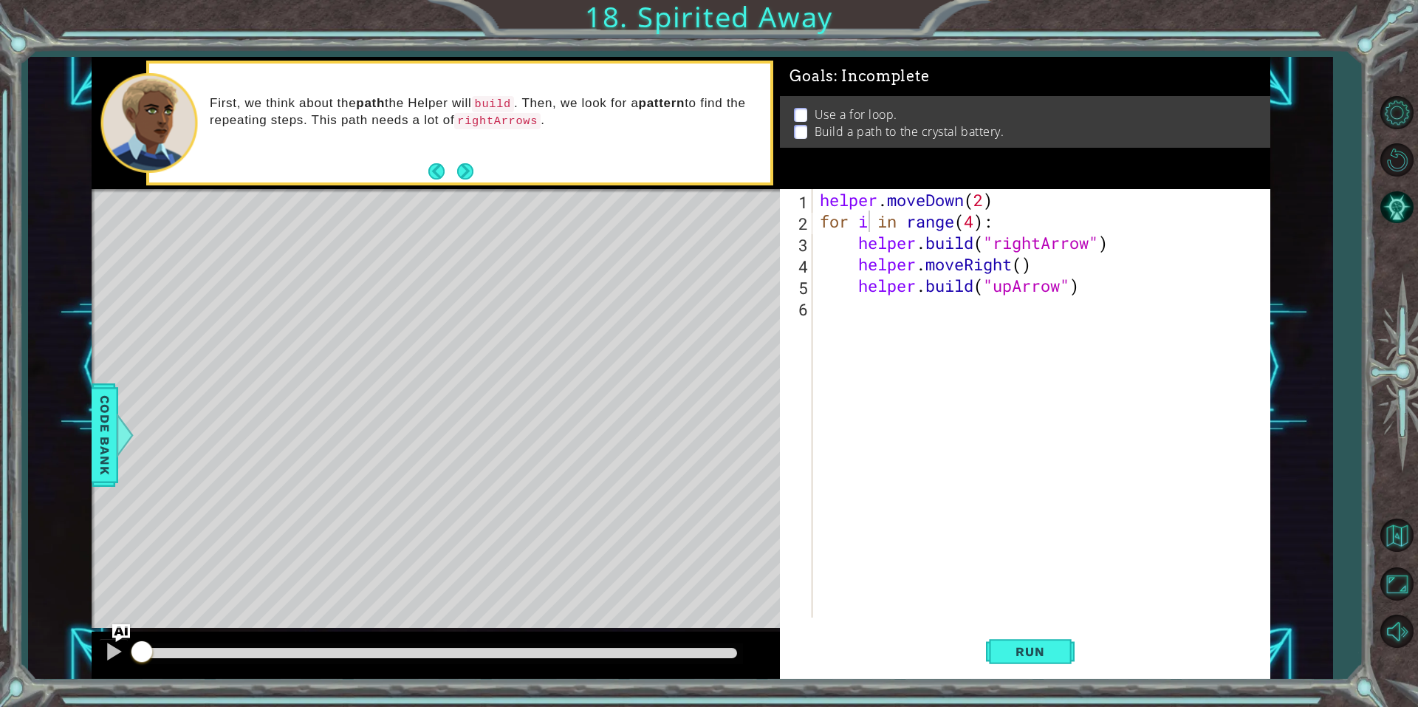
click at [473, 338] on div "Level Map" at bounding box center [433, 406] width 683 height 435
click at [457, 157] on div "First, we think about the path the Helper will build . Then, we look for a patt…" at bounding box center [459, 123] width 621 height 119
click at [464, 168] on button "Next" at bounding box center [465, 171] width 16 height 16
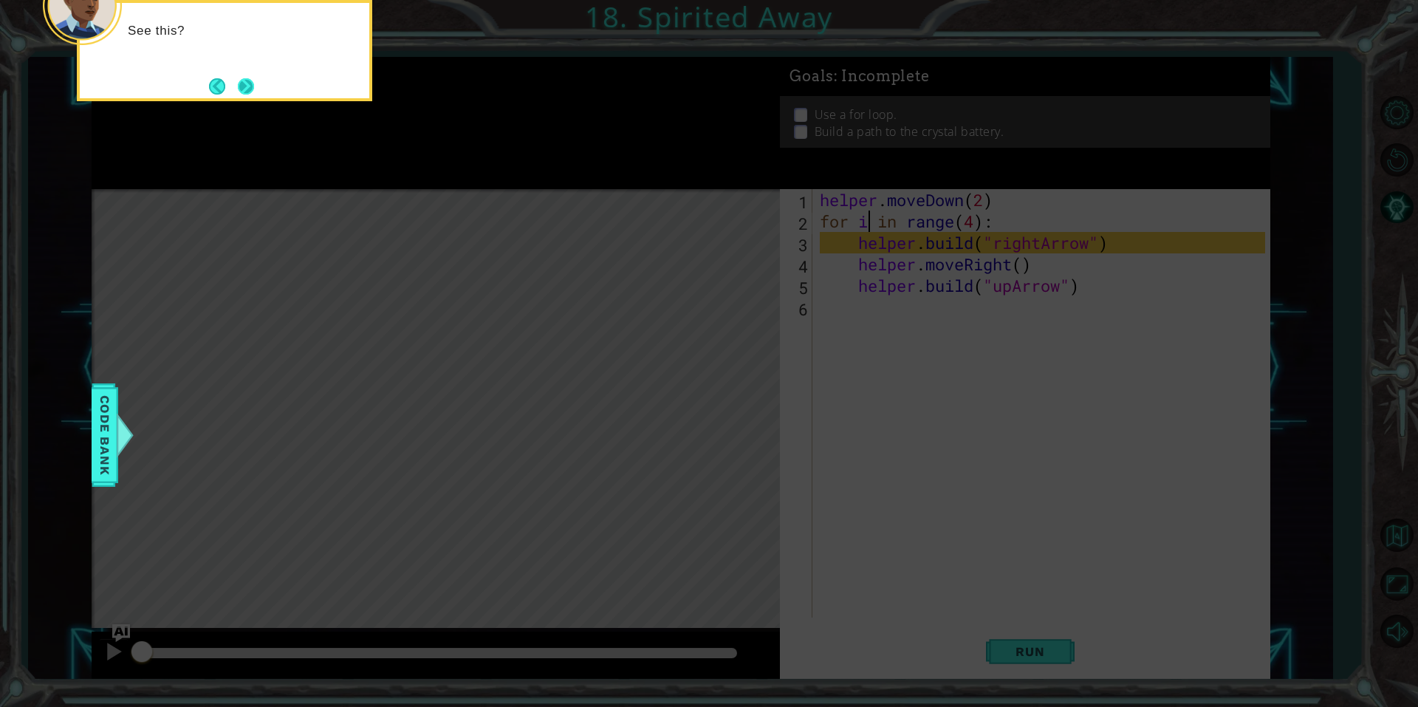
click at [250, 89] on button "Next" at bounding box center [246, 86] width 16 height 16
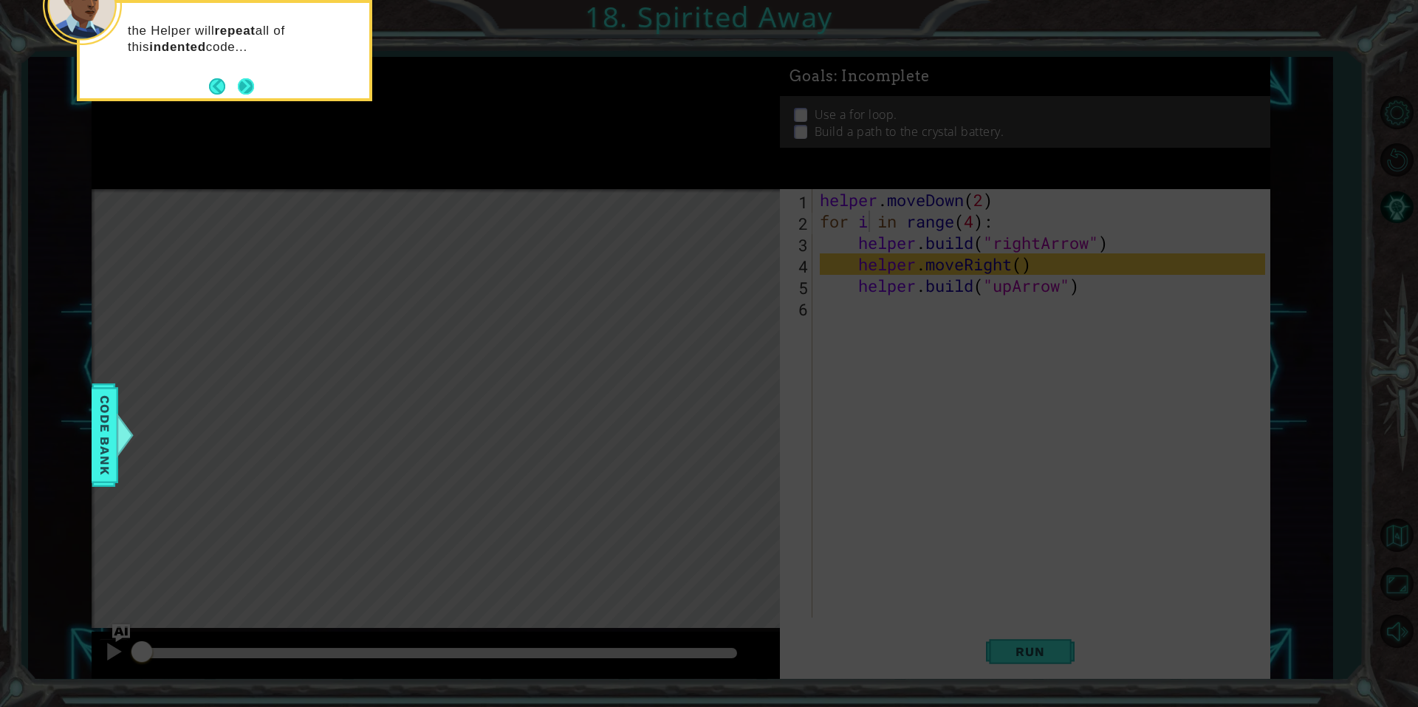
click at [242, 89] on button "Next" at bounding box center [246, 86] width 17 height 17
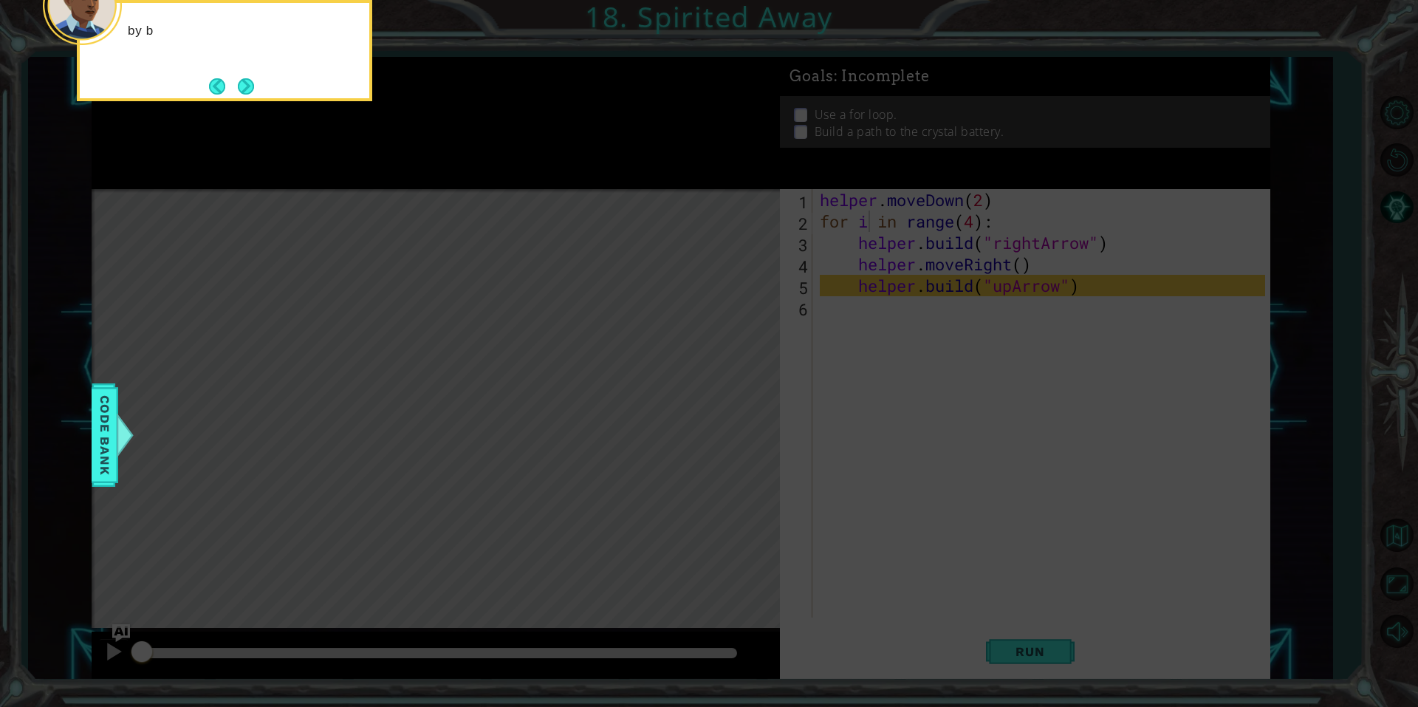
click at [241, 89] on button "Next" at bounding box center [246, 86] width 16 height 16
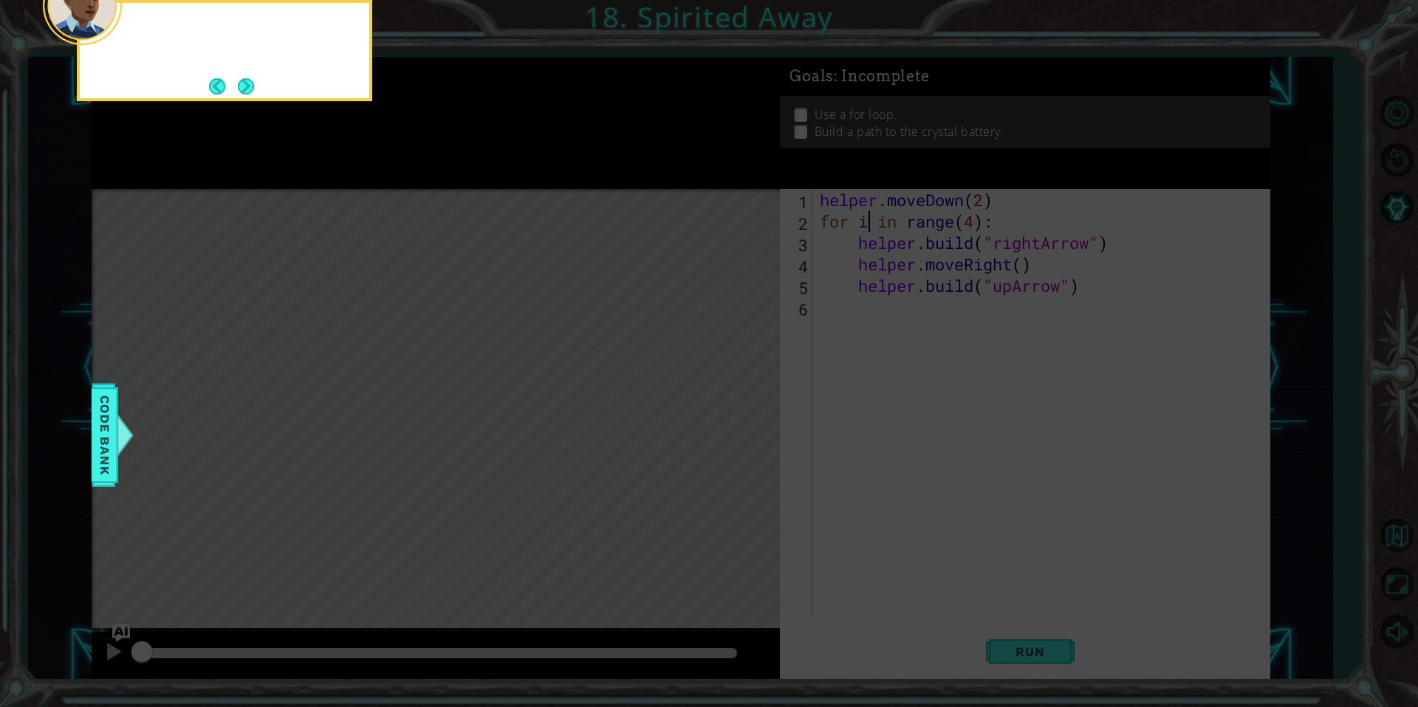
click at [241, 89] on button "Next" at bounding box center [246, 86] width 16 height 16
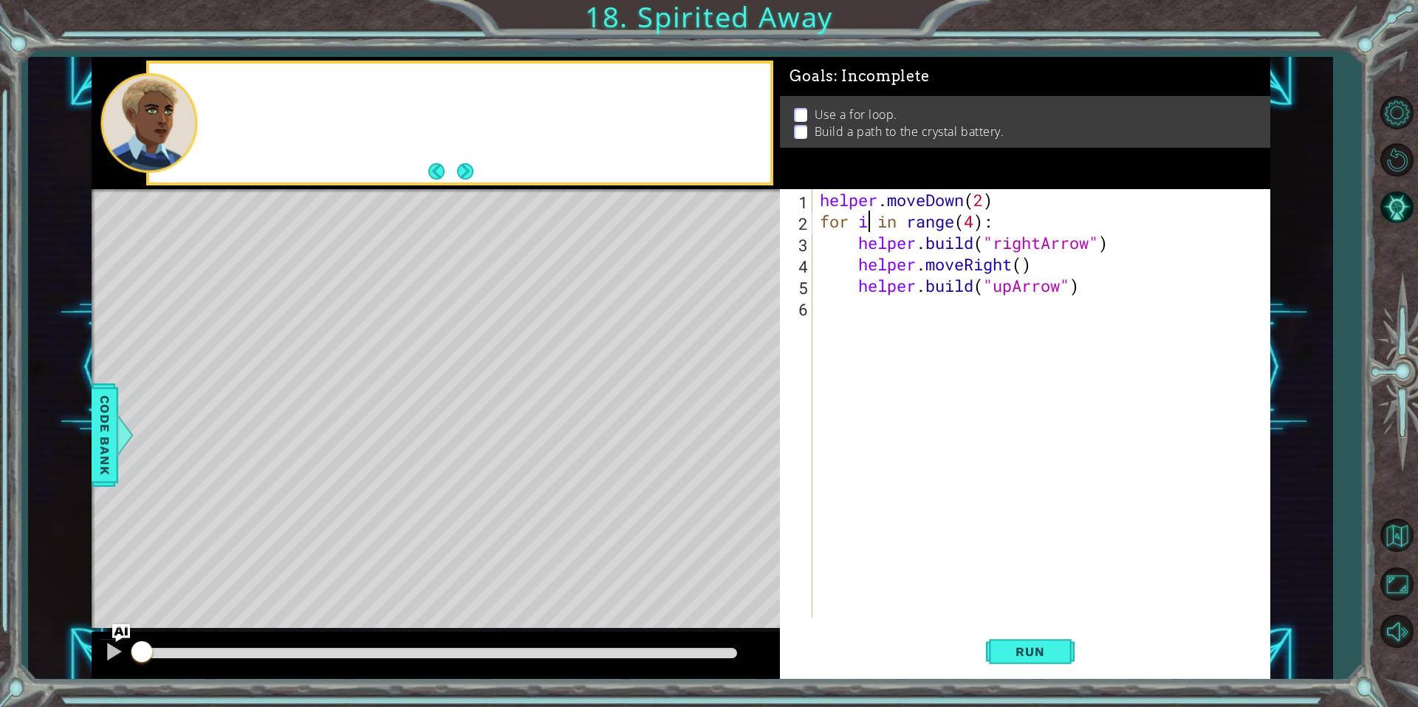
click at [240, 89] on div at bounding box center [459, 123] width 621 height 119
click at [461, 179] on button "Next" at bounding box center [465, 171] width 16 height 16
click at [461, 181] on footer at bounding box center [450, 171] width 45 height 22
click at [677, 163] on div "If you're lost, hit the RESTART button to start again at the beginning of the l…" at bounding box center [459, 123] width 621 height 119
click at [445, 168] on button "Back" at bounding box center [442, 171] width 29 height 16
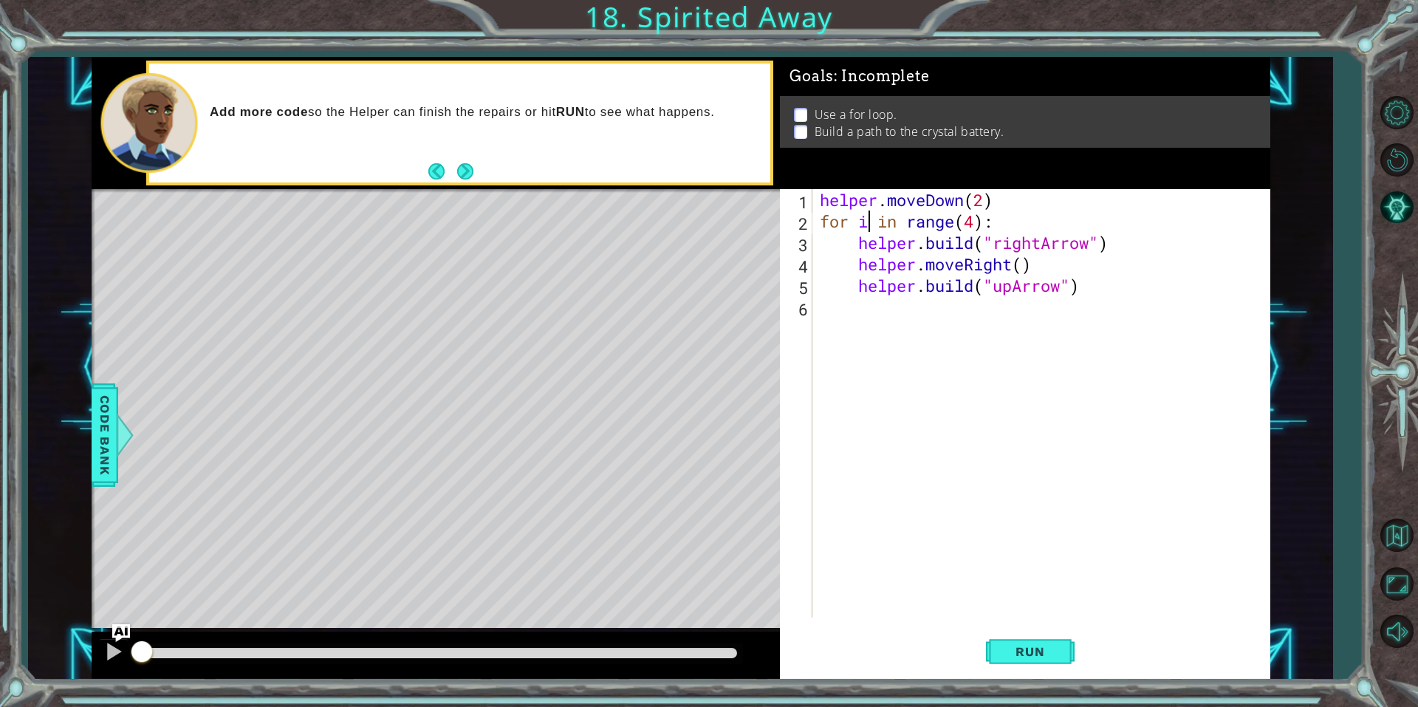
click at [473, 177] on button "Next" at bounding box center [465, 171] width 16 height 16
click at [1015, 644] on span "Run" at bounding box center [1030, 651] width 58 height 15
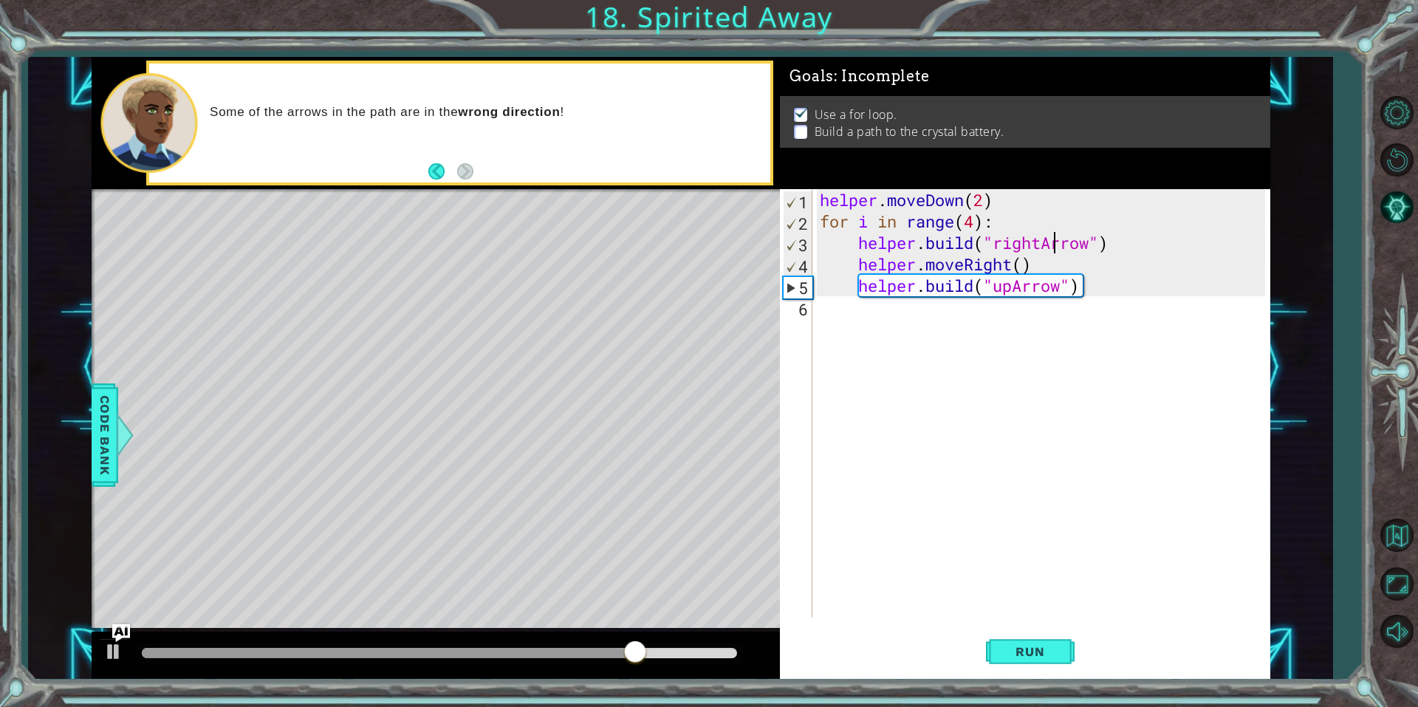
drag, startPoint x: 1057, startPoint y: 245, endPoint x: 1028, endPoint y: 243, distance: 28.9
click at [1058, 245] on div "helper . moveDown ( 2 ) for i in range ( 4 ) : helper . build ( "rightArrow" ) …" at bounding box center [1045, 424] width 456 height 471
click at [1028, 244] on div "helper . moveDown ( 2 ) for i in range ( 4 ) : helper . build ( "rightArrow" ) …" at bounding box center [1045, 424] width 456 height 471
click at [1040, 244] on div "helper . moveDown ( 2 ) for i in range ( 4 ) : helper . build ( "rightArrow" ) …" at bounding box center [1045, 424] width 456 height 471
click at [1043, 244] on div "helper . moveDown ( 2 ) for i in range ( 4 ) : helper . build ( "rightArrow" ) …" at bounding box center [1041, 403] width 448 height 428
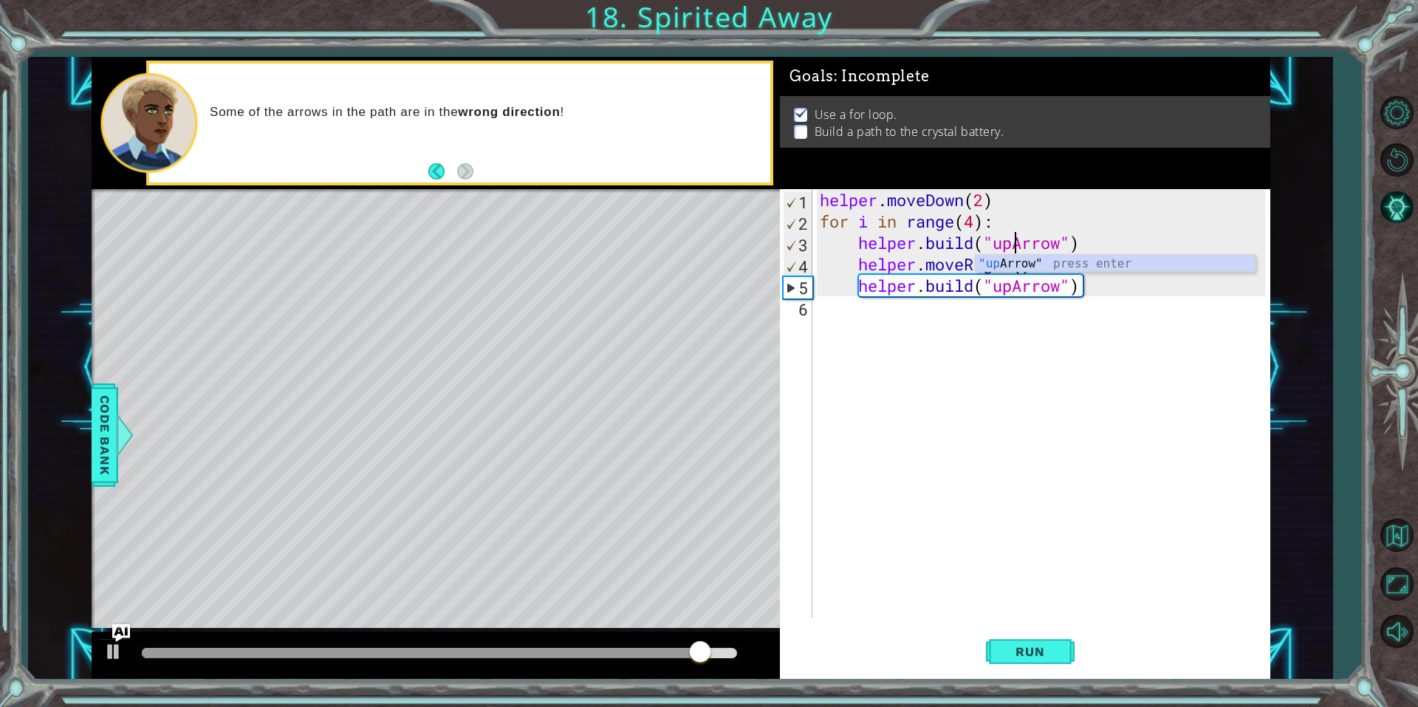
scroll to position [0, 10]
click at [1034, 260] on div ""up Arrow" press enter" at bounding box center [1115, 281] width 279 height 53
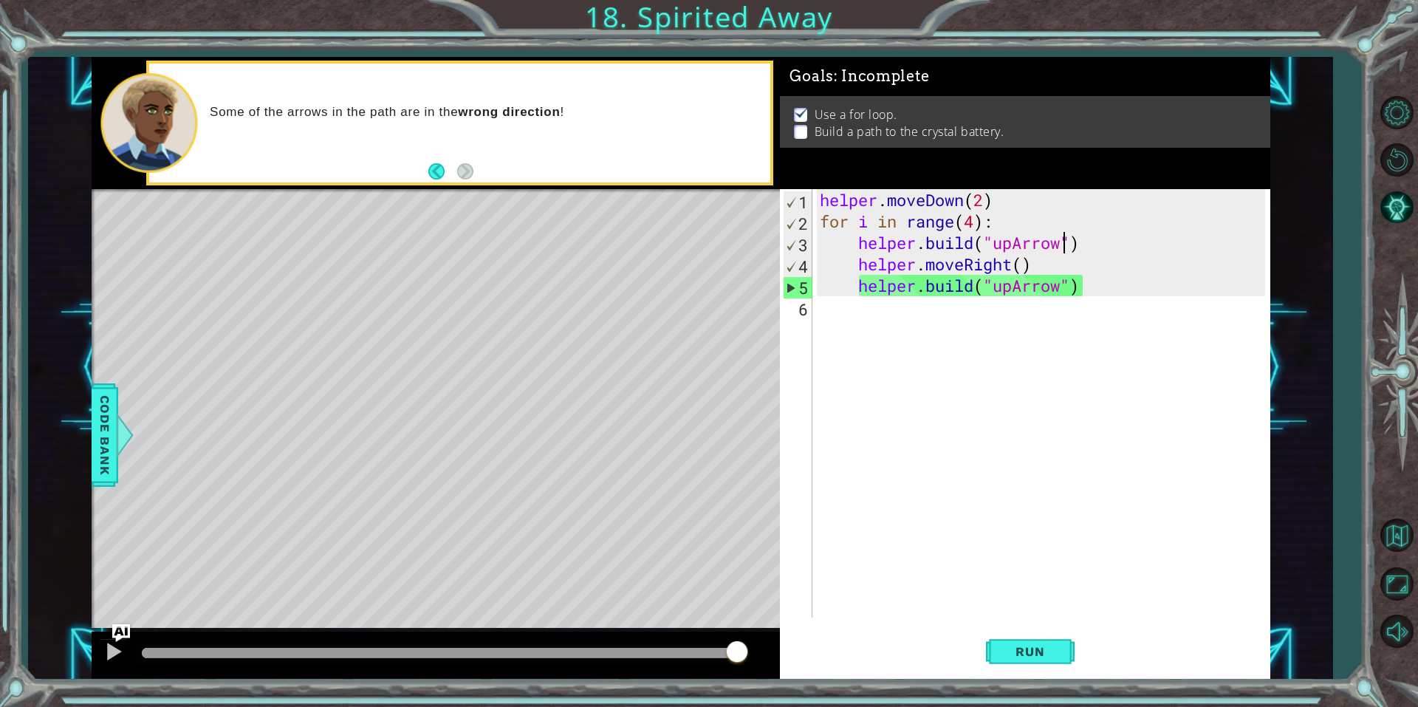
click at [1010, 295] on div "helper . moveDown ( 2 ) for i in range ( 4 ) : helper . build ( "upArrow" ) hel…" at bounding box center [1045, 424] width 456 height 471
click at [1012, 295] on div "helper . moveDown ( 2 ) for i in range ( 4 ) : helper . build ( "upArrow" ) hel…" at bounding box center [1045, 424] width 456 height 471
click at [1011, 253] on div "helper . moveDown ( 2 ) for i in range ( 4 ) : helper . build ( "upArrow" ) hel…" at bounding box center [1045, 424] width 456 height 471
click at [1015, 247] on div "helper . moveDown ( 2 ) for i in range ( 4 ) : helper . build ( "upArrow" ) hel…" at bounding box center [1045, 424] width 456 height 471
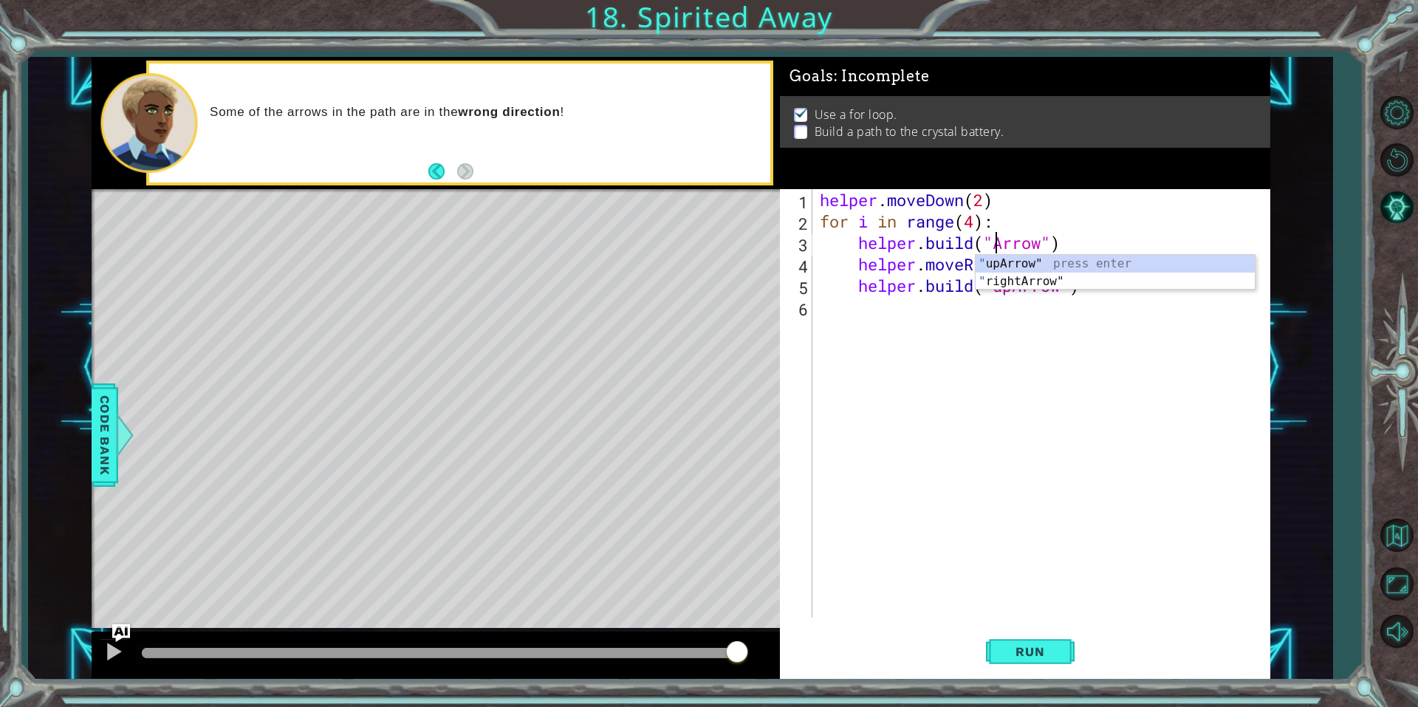
click at [1053, 225] on div "helper . moveDown ( 2 ) for i in range ( 4 ) : helper . build ( "Arrow" ) helpe…" at bounding box center [1045, 424] width 456 height 471
click at [999, 253] on div "helper . moveDown ( 2 ) for i in range ( 4 ) : helper . build ( "Arrow" ) helpe…" at bounding box center [1045, 424] width 456 height 471
click at [1021, 266] on div ""r ightArrow" press enter " upA r row" press enter" at bounding box center [1115, 290] width 279 height 71
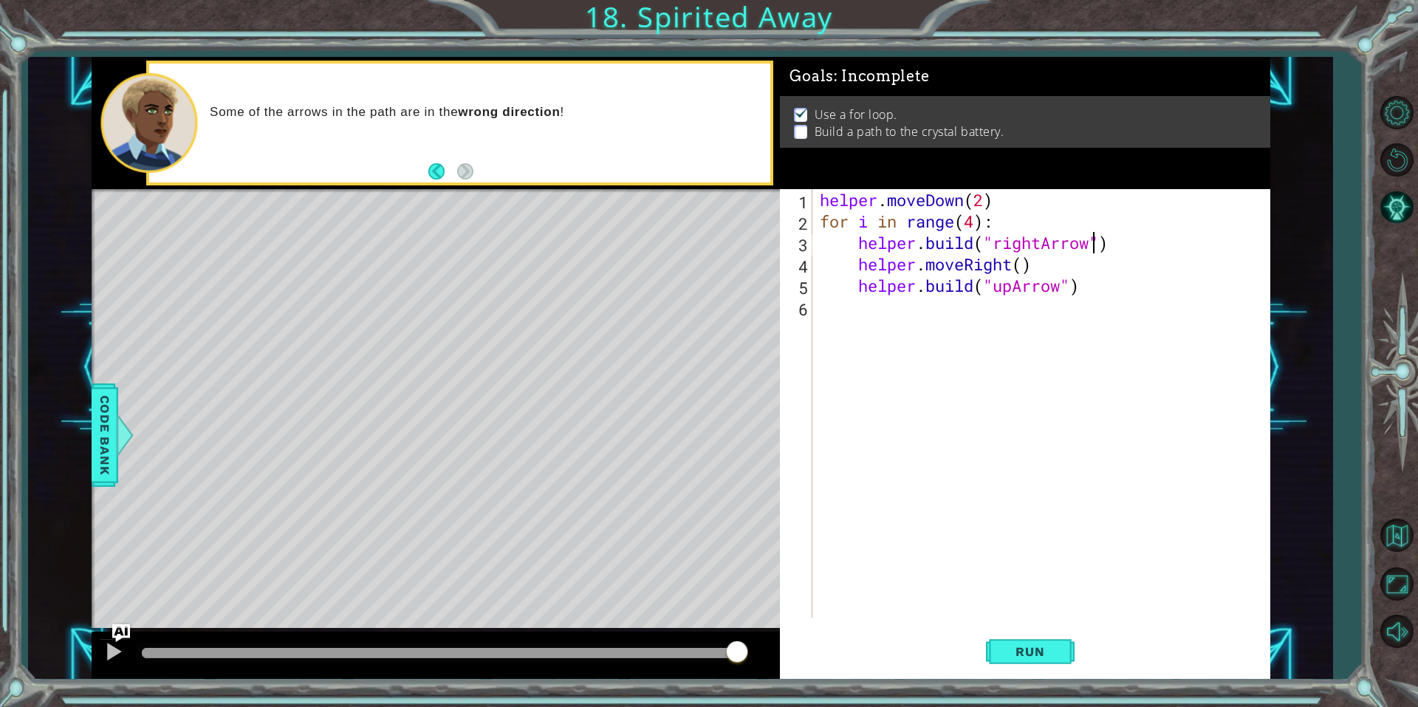
click at [1015, 286] on div "helper . moveDown ( 2 ) for i in range ( 4 ) : helper . build ( "rightArrow" ) …" at bounding box center [1045, 424] width 456 height 471
click at [1098, 311] on div ""r ightArrow" press enter " upA r row" press enter" at bounding box center [1115, 333] width 279 height 71
click at [1014, 654] on span "Run" at bounding box center [1030, 651] width 58 height 15
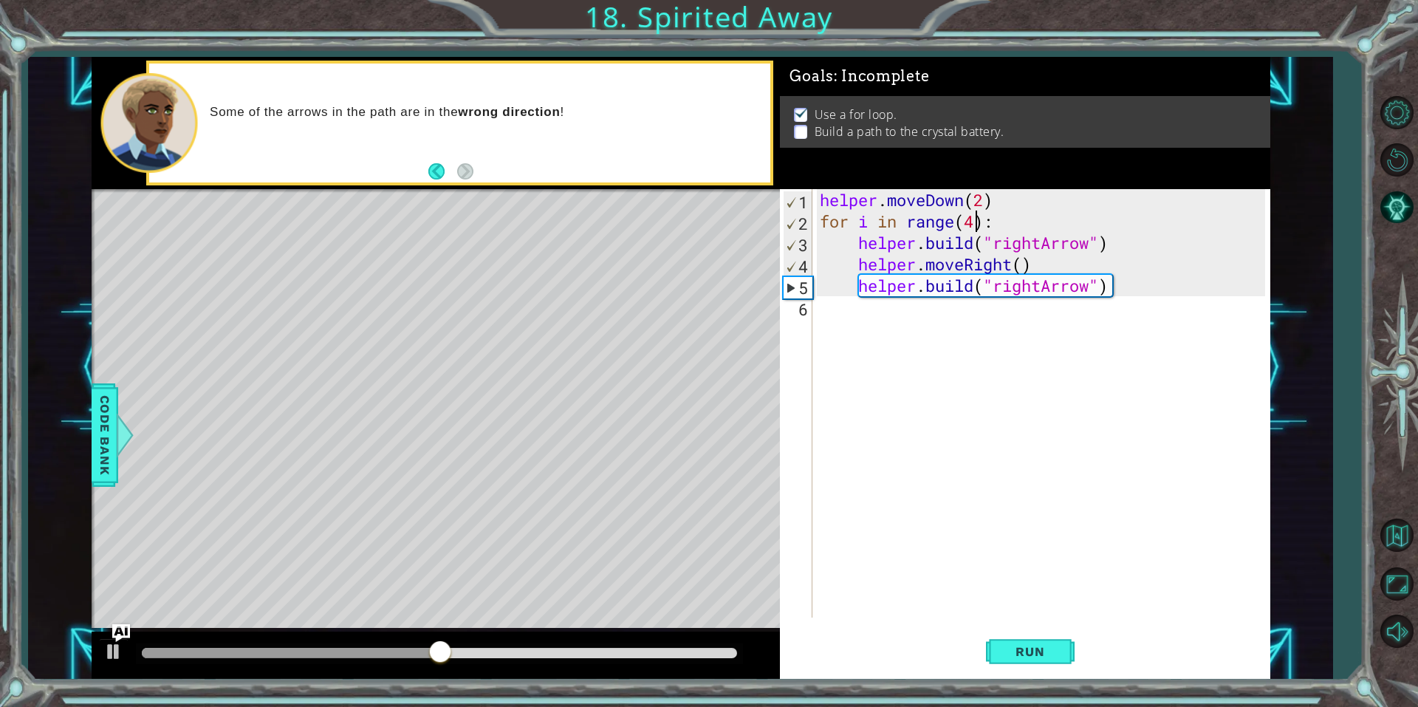
click at [976, 219] on div "helper . moveDown ( 2 ) for i in range ( 4 ) : helper . build ( "rightArrow" ) …" at bounding box center [1045, 424] width 456 height 471
type textarea "for i in range(4):"
click at [1077, 315] on div "helper . moveDown ( 2 ) for i in range ( 4 ) : helper . build ( "rightArrow" ) …" at bounding box center [1045, 424] width 456 height 471
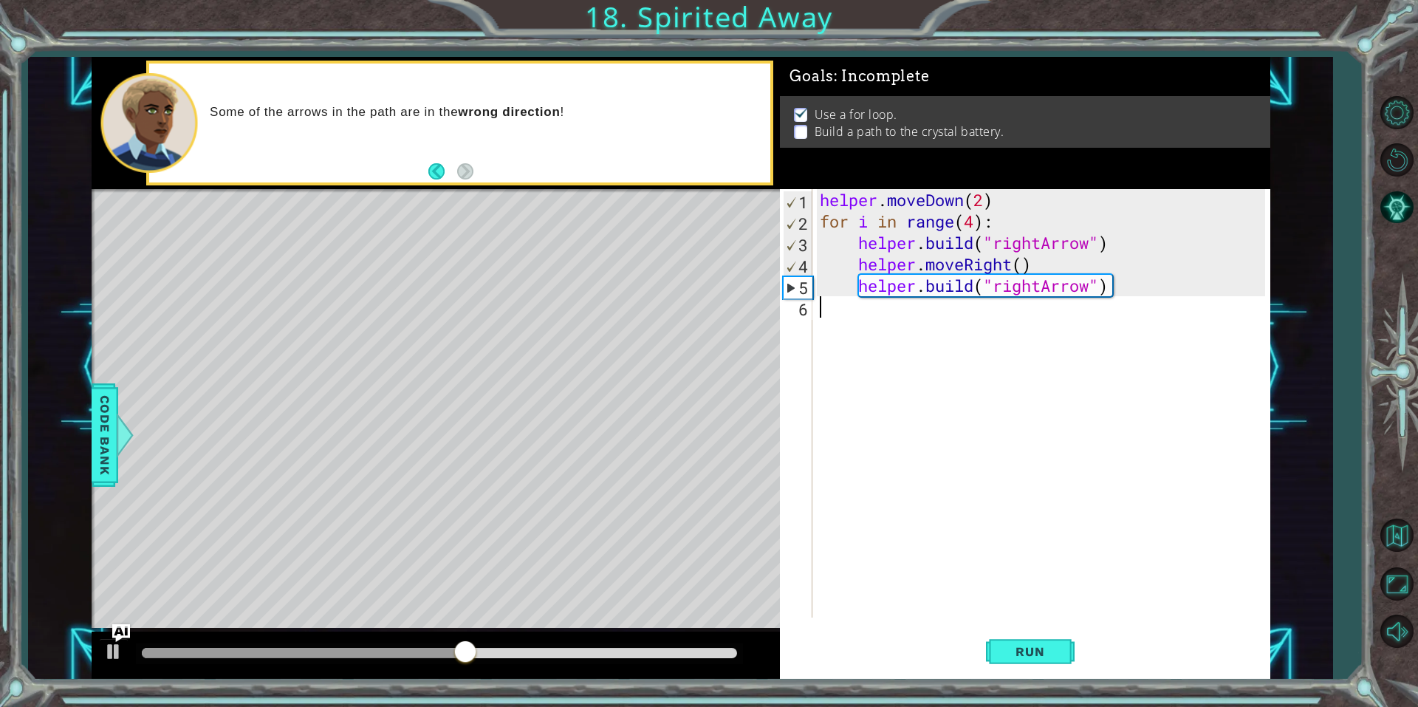
click at [1205, 268] on div "helper . moveDown ( 2 ) for i in range ( 4 ) : helper . build ( "rightArrow" ) …" at bounding box center [1045, 424] width 456 height 471
click at [1132, 283] on div "helper . moveDown ( 2 ) for i in range ( 4 ) : helper . build ( "rightArrow" ) …" at bounding box center [1045, 424] width 456 height 471
drag, startPoint x: 1130, startPoint y: 291, endPoint x: 1086, endPoint y: 307, distance: 47.0
click at [1086, 307] on div "helper . moveDown ( 2 ) for i in range ( 4 ) : helper . build ( "rightArrow" ) …" at bounding box center [1045, 424] width 456 height 471
click at [857, 277] on div "helper . moveDown ( 2 ) for i in range ( 4 ) : helper . build ( "rightArrow" ) …" at bounding box center [1045, 424] width 456 height 471
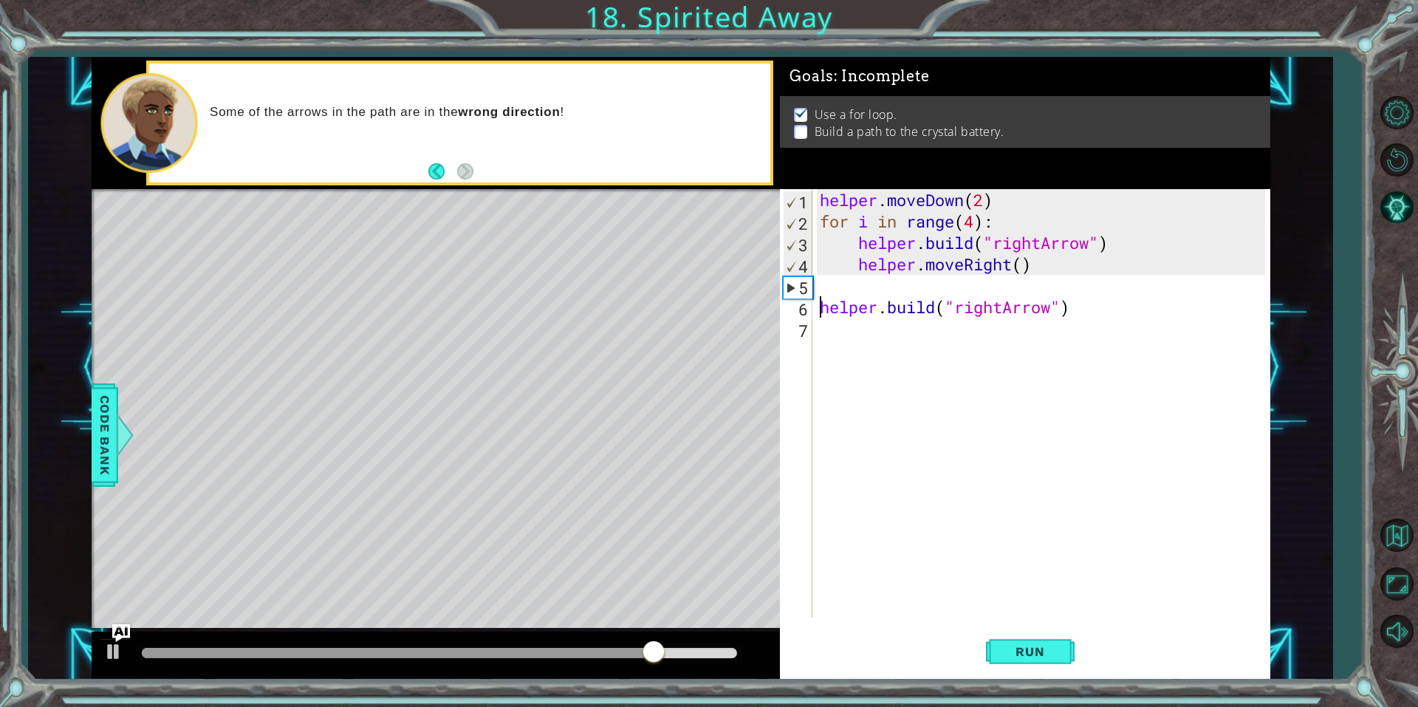
click at [994, 310] on div "helper . moveDown ( 2 ) for i in range ( 4 ) : helper . build ( "rightArrow" ) …" at bounding box center [1045, 424] width 456 height 471
click at [999, 308] on div "helper . moveDown ( 2 ) for i in range ( 4 ) : helper . build ( "rightArrow" ) …" at bounding box center [1045, 424] width 456 height 471
click at [1002, 307] on div "helper . moveDown ( 2 ) for i in range ( 4 ) : helper . build ( "rightArrow" ) …" at bounding box center [1045, 424] width 456 height 471
type textarea "[DOMAIN_NAME]("upArrow")"
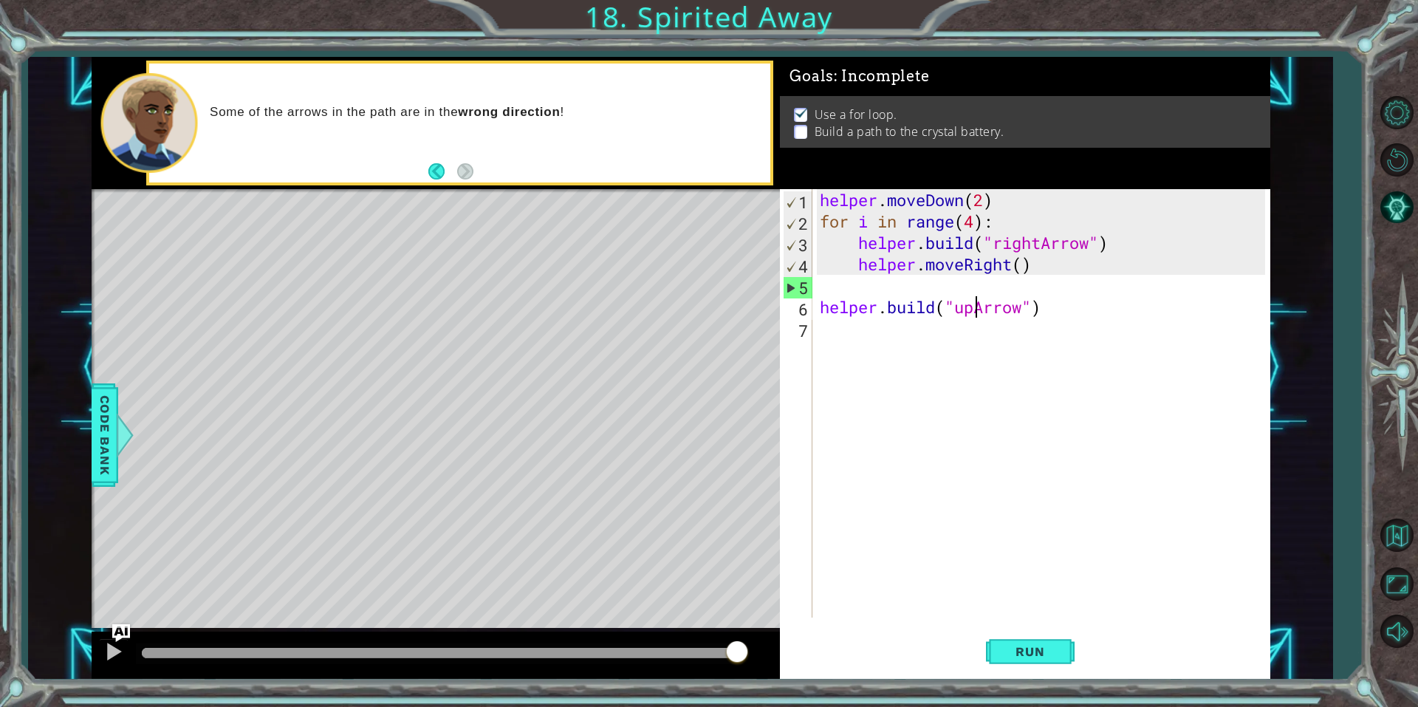
click at [1063, 321] on div "helper . moveDown ( 2 ) for i in range ( 4 ) : helper . build ( "rightArrow" ) …" at bounding box center [1045, 424] width 456 height 471
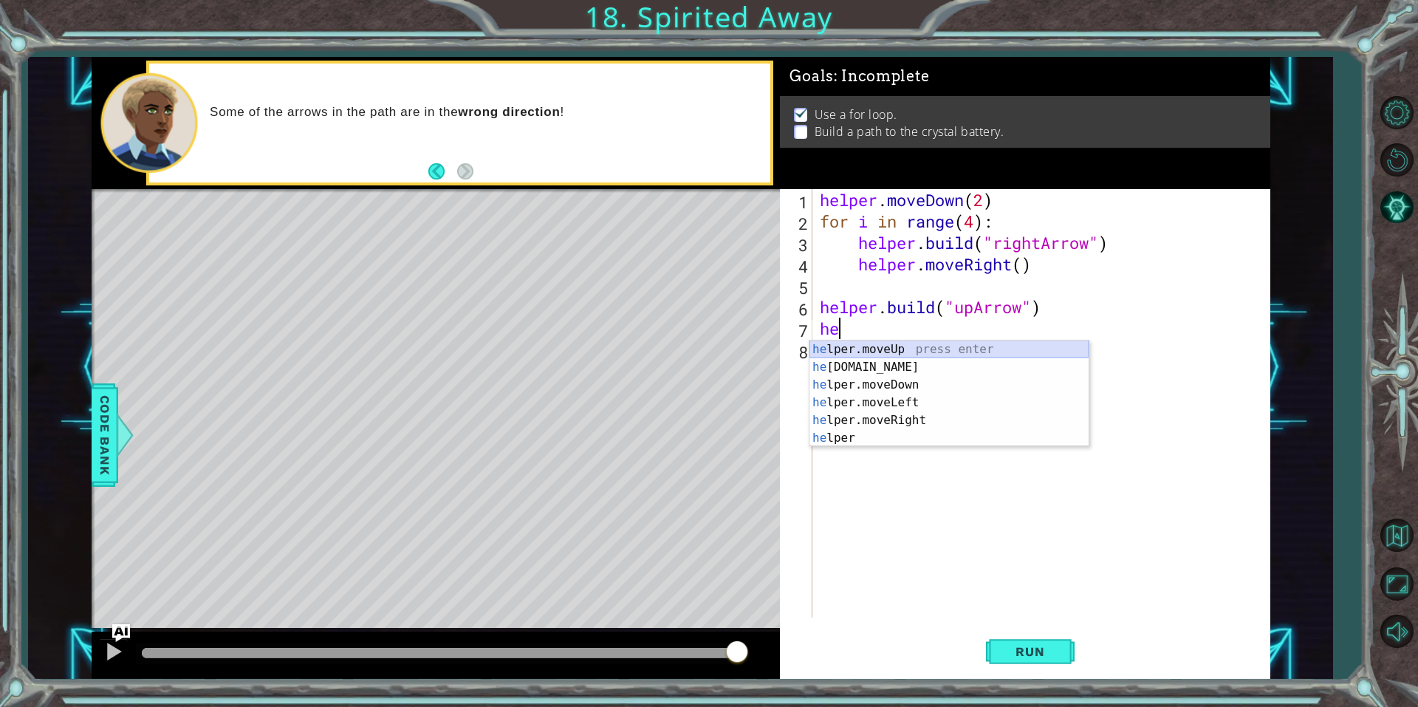
click at [947, 346] on div "he lper.moveUp press enter he [DOMAIN_NAME] press enter he lper.moveDown press …" at bounding box center [949, 412] width 279 height 142
type textarea "helper.moveUp(1)"
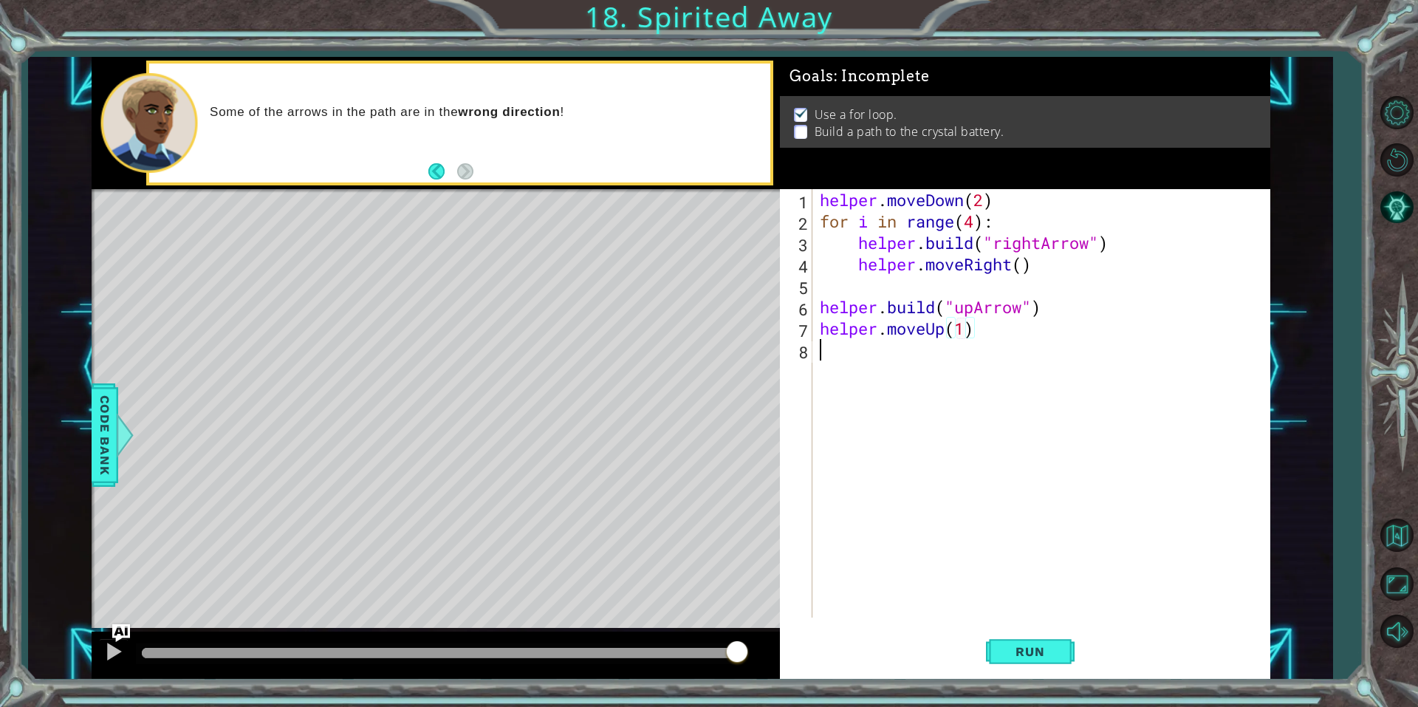
click at [895, 366] on div "helper . moveDown ( 2 ) for i in range ( 4 ) : helper . build ( "rightArrow" ) …" at bounding box center [1045, 424] width 456 height 471
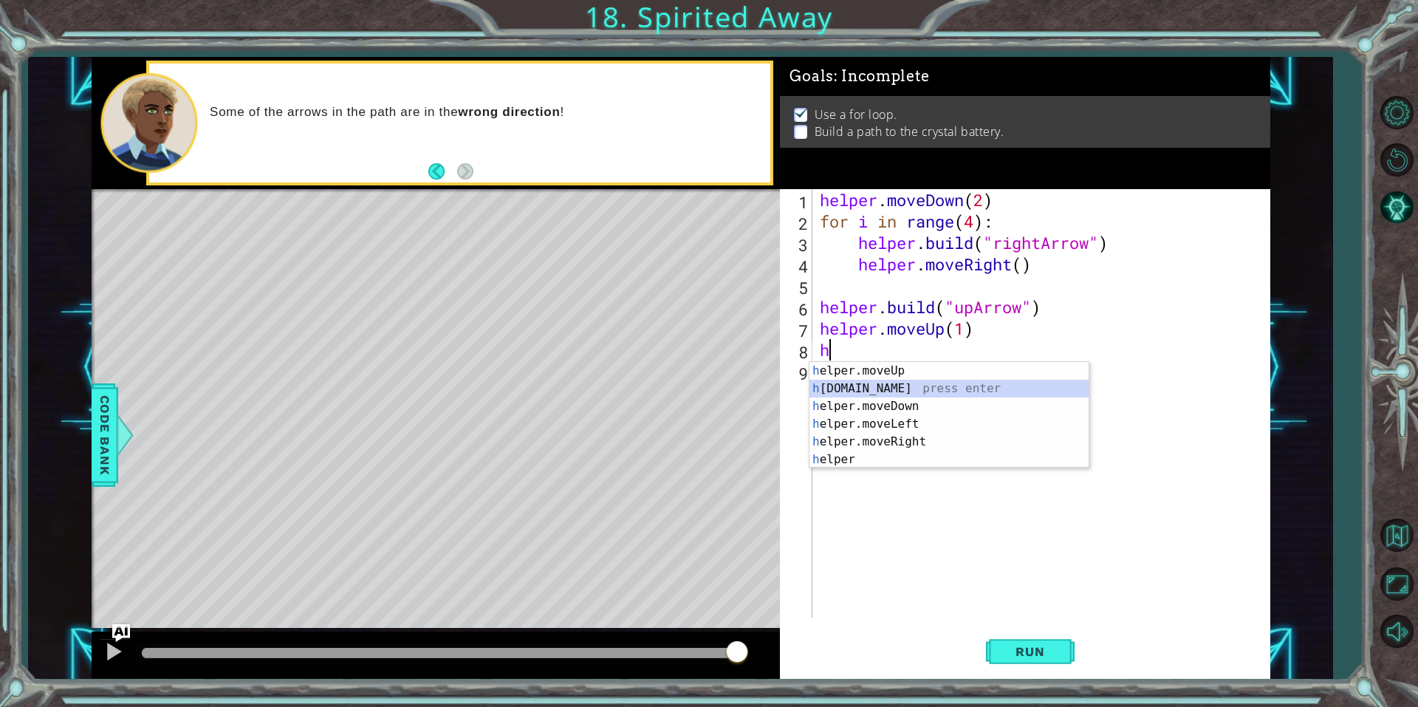
click at [902, 385] on div "h elper.moveUp press enter h [DOMAIN_NAME] press enter h elper.moveDown press e…" at bounding box center [949, 433] width 279 height 142
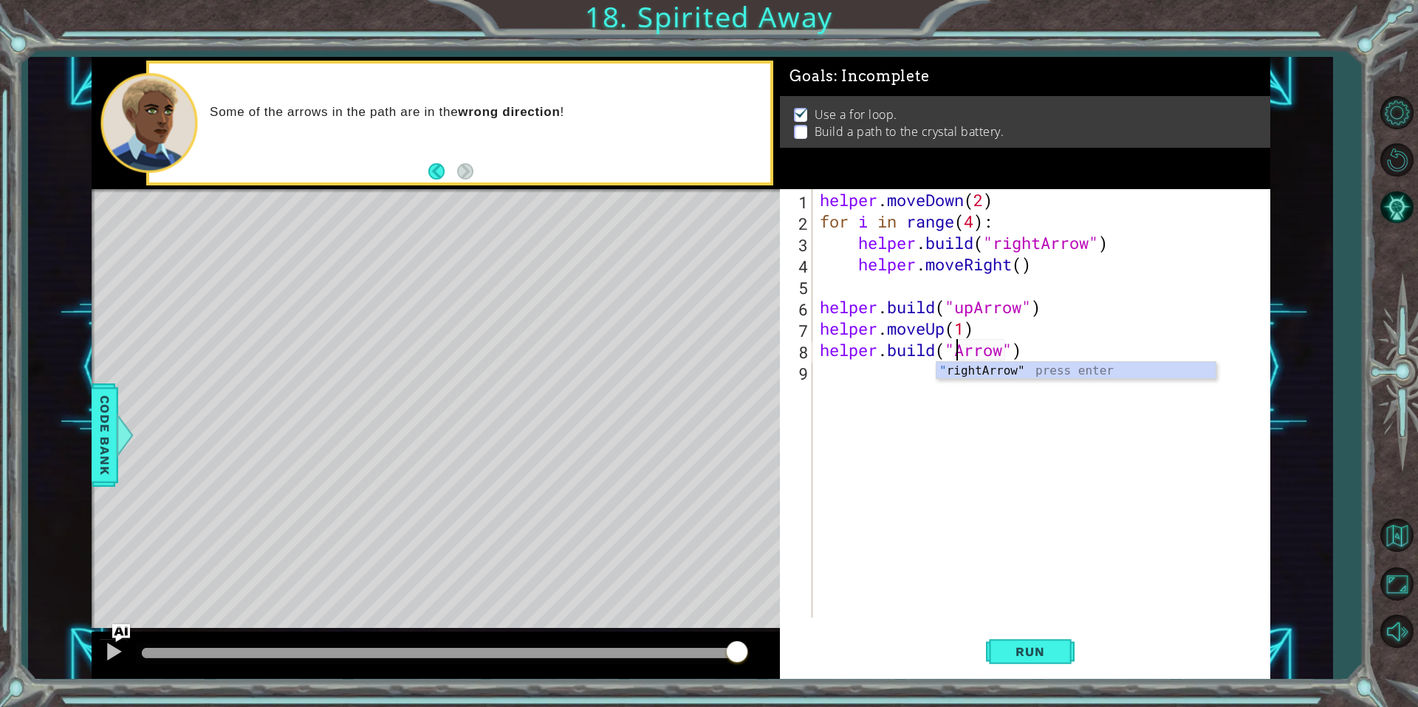
scroll to position [0, 7]
type textarea "[DOMAIN_NAME]("upArrow")"
click at [1047, 640] on button "Run" at bounding box center [1030, 650] width 89 height 49
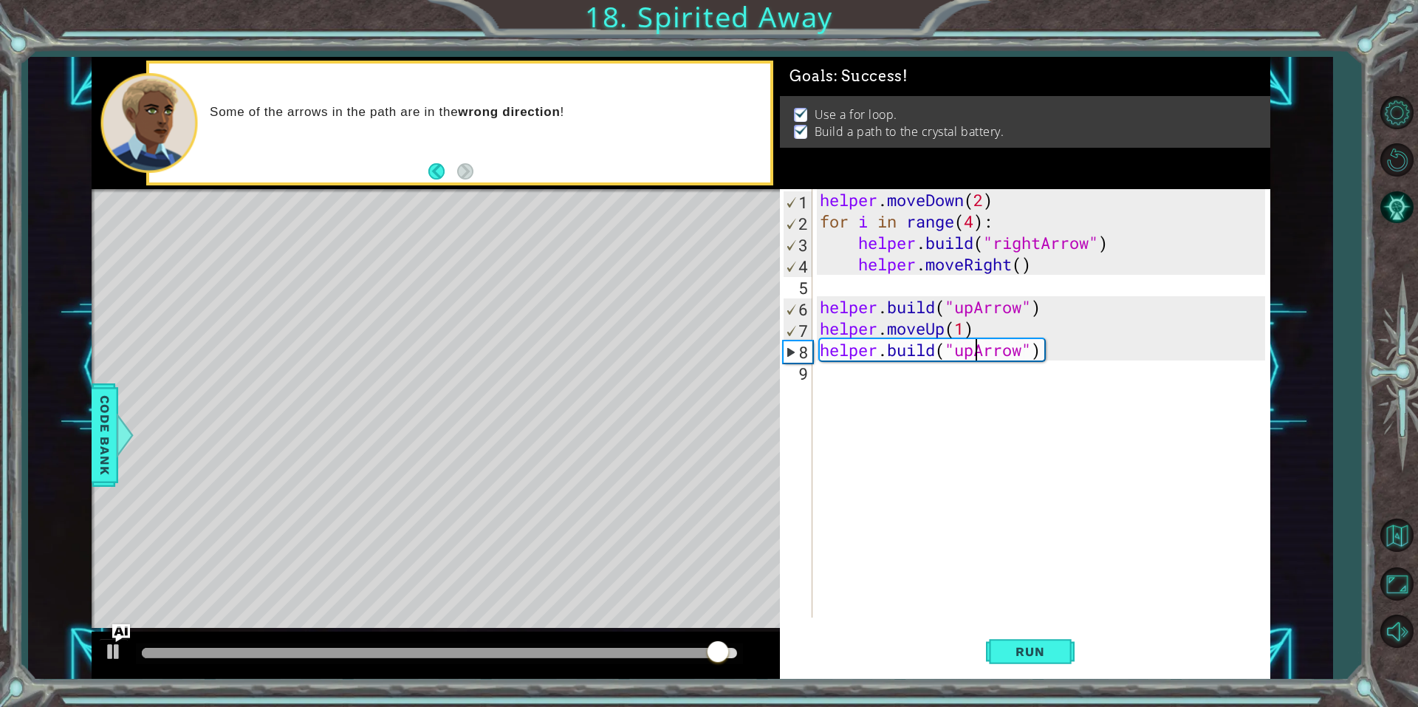
click at [815, 397] on div "[DOMAIN_NAME]("upArrow") 1 2 3 4 5 6 7 8 9 helper . moveDown ( 2 ) for i in ran…" at bounding box center [1022, 403] width 485 height 428
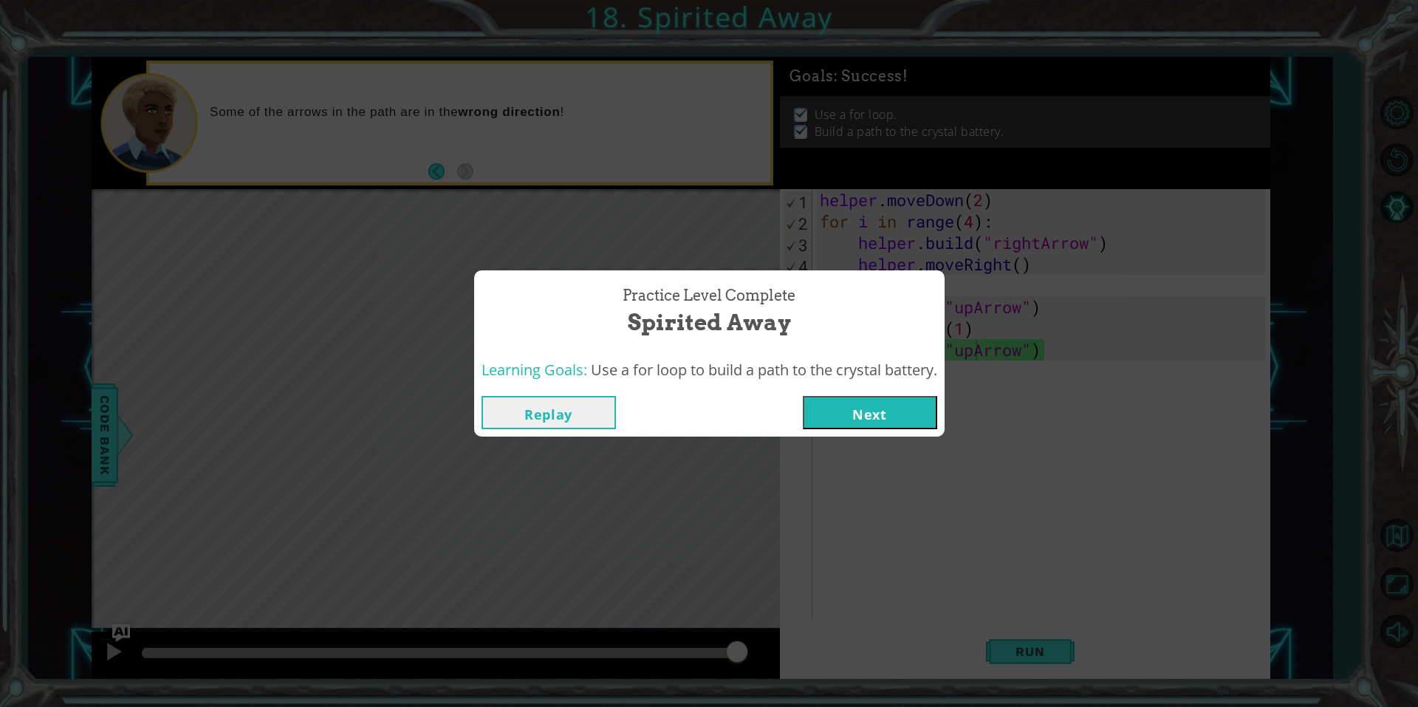
click at [877, 396] on button "Next" at bounding box center [870, 412] width 134 height 33
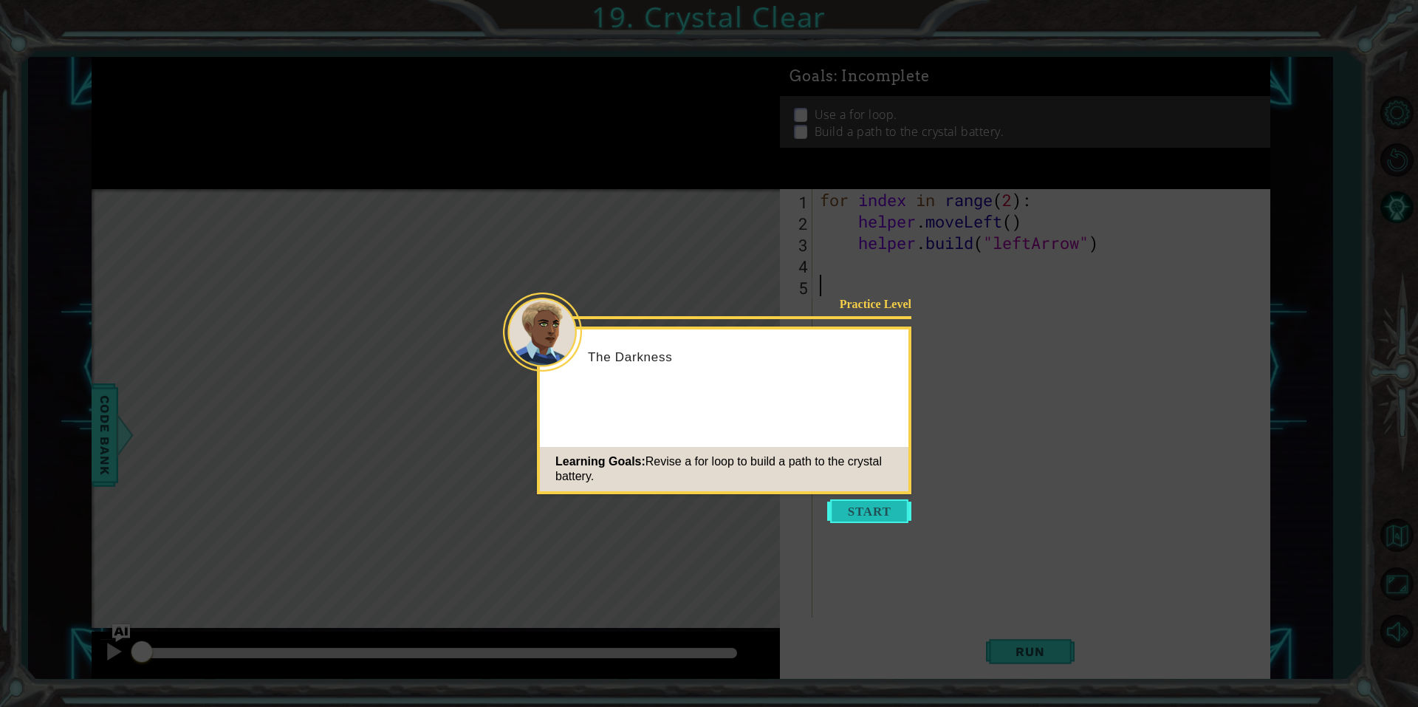
click at [887, 500] on button "Start" at bounding box center [869, 511] width 84 height 24
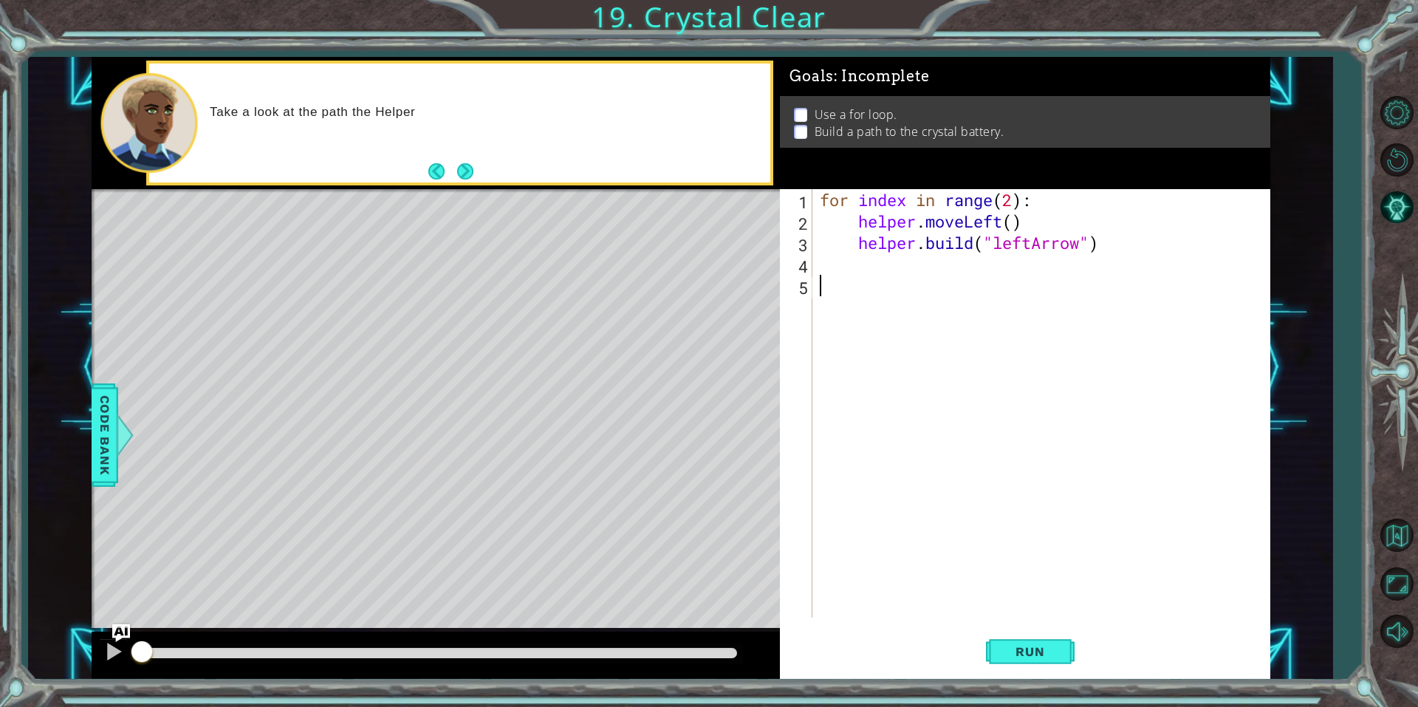
click at [809, 294] on div "5" at bounding box center [798, 287] width 30 height 21
click at [859, 219] on div "for index in range ( 2 ) : helper . moveLeft ( ) helper . build ( "leftArrow" )" at bounding box center [1045, 424] width 456 height 471
click at [861, 191] on div "for index in range ( 2 ) : helper . moveLeft ( ) helper . build ( "leftArrow" )" at bounding box center [1045, 424] width 456 height 471
click at [921, 198] on div "for index in range ( 2 ) : helper . moveLeft ( ) helper . build ( "leftArrow" )" at bounding box center [1045, 424] width 456 height 471
click at [901, 205] on div "for index in range ( 2 ) : helper . moveLeft ( ) helper . build ( "leftArrow" )" at bounding box center [1045, 424] width 456 height 471
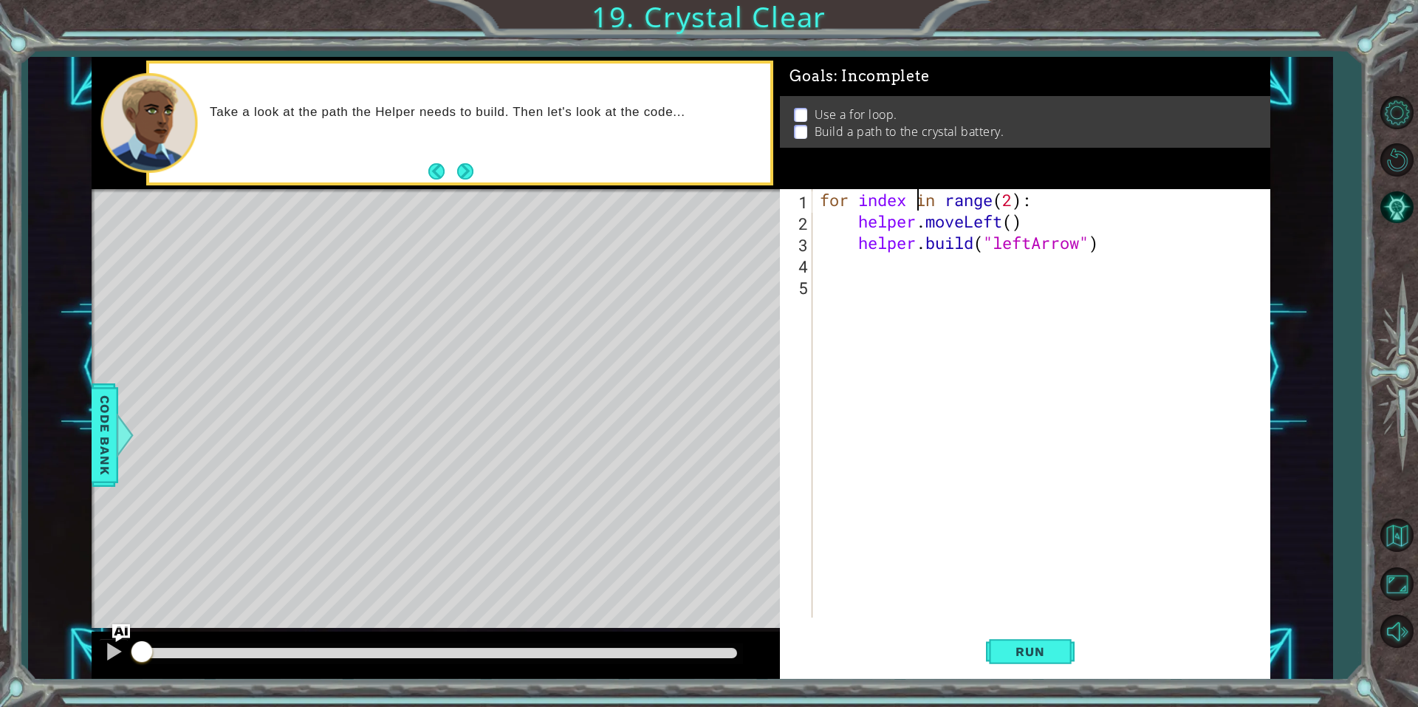
click at [915, 206] on div "for index in range ( 2 ) : helper . moveLeft ( ) helper . build ( "leftArrow" )" at bounding box center [1045, 424] width 456 height 471
click at [473, 165] on button "Next" at bounding box center [465, 171] width 16 height 16
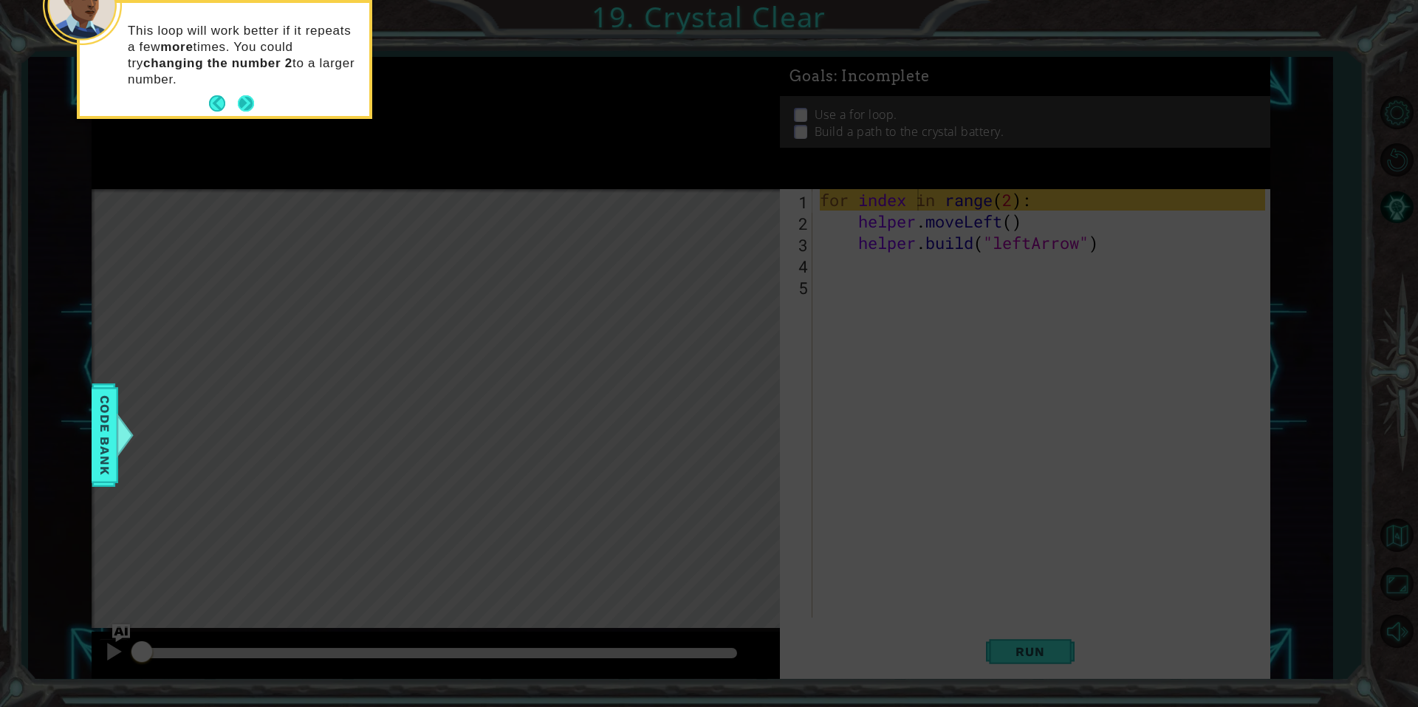
click at [244, 95] on button "Next" at bounding box center [246, 103] width 16 height 16
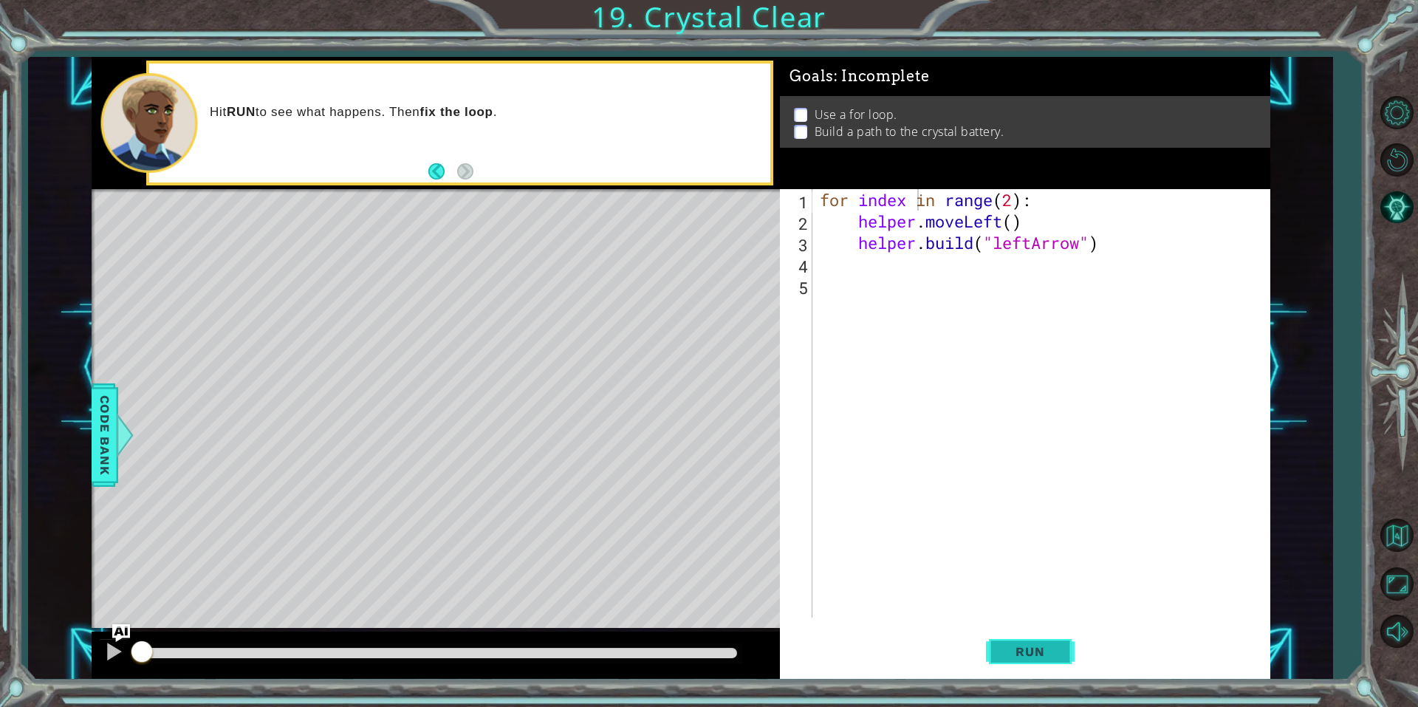
click at [1051, 647] on span "Run" at bounding box center [1030, 651] width 58 height 15
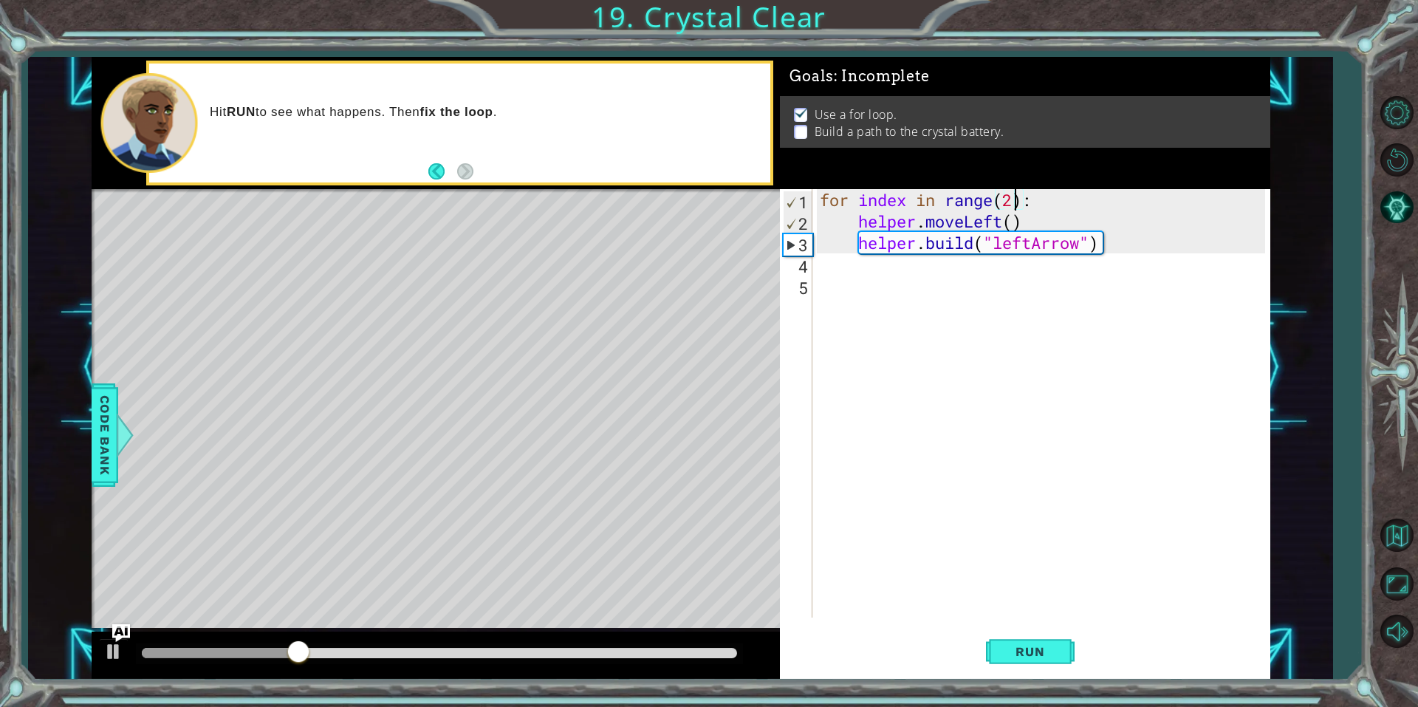
click at [1018, 202] on div "for index in range ( 2 ) : helper . moveLeft ( ) helper . build ( "leftArrow" )" at bounding box center [1045, 424] width 456 height 471
type textarea "for index in range(4):"
click at [1061, 648] on button "Run" at bounding box center [1030, 650] width 89 height 49
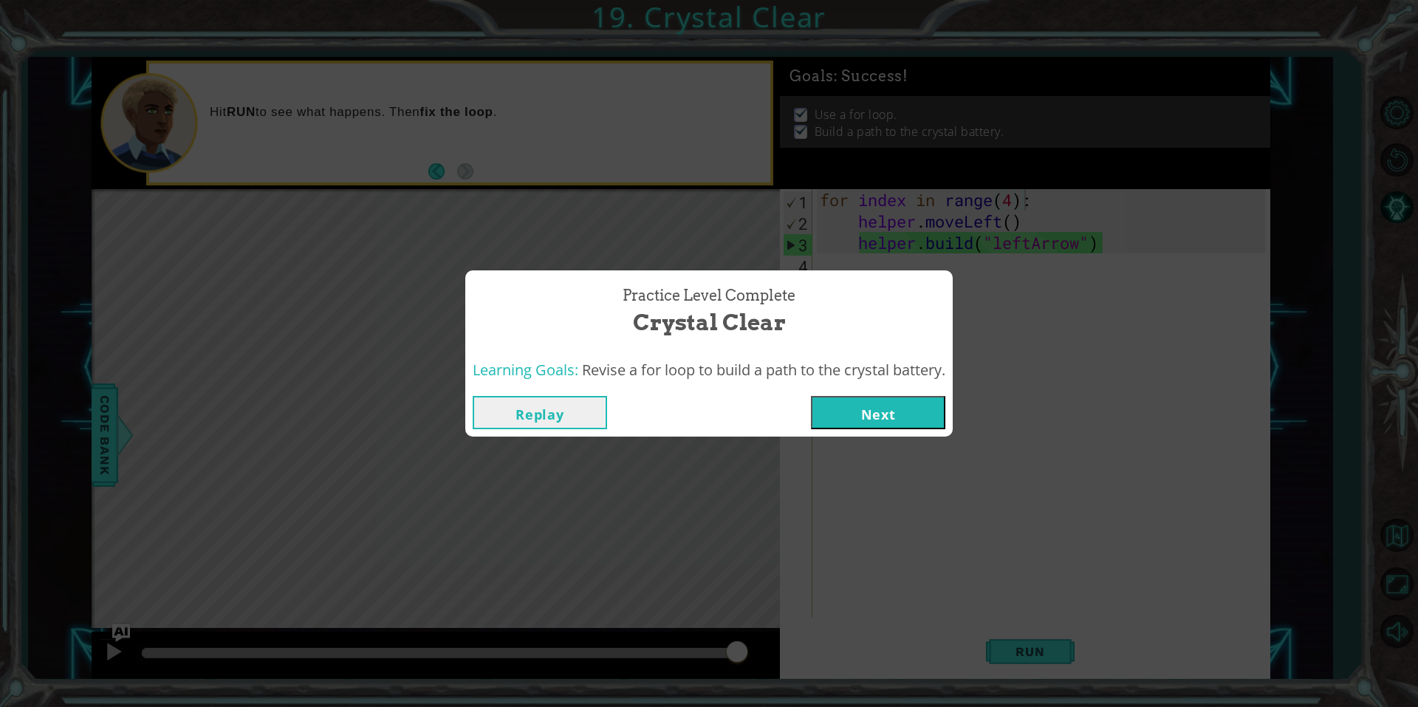
click at [861, 406] on button "Next" at bounding box center [878, 412] width 134 height 33
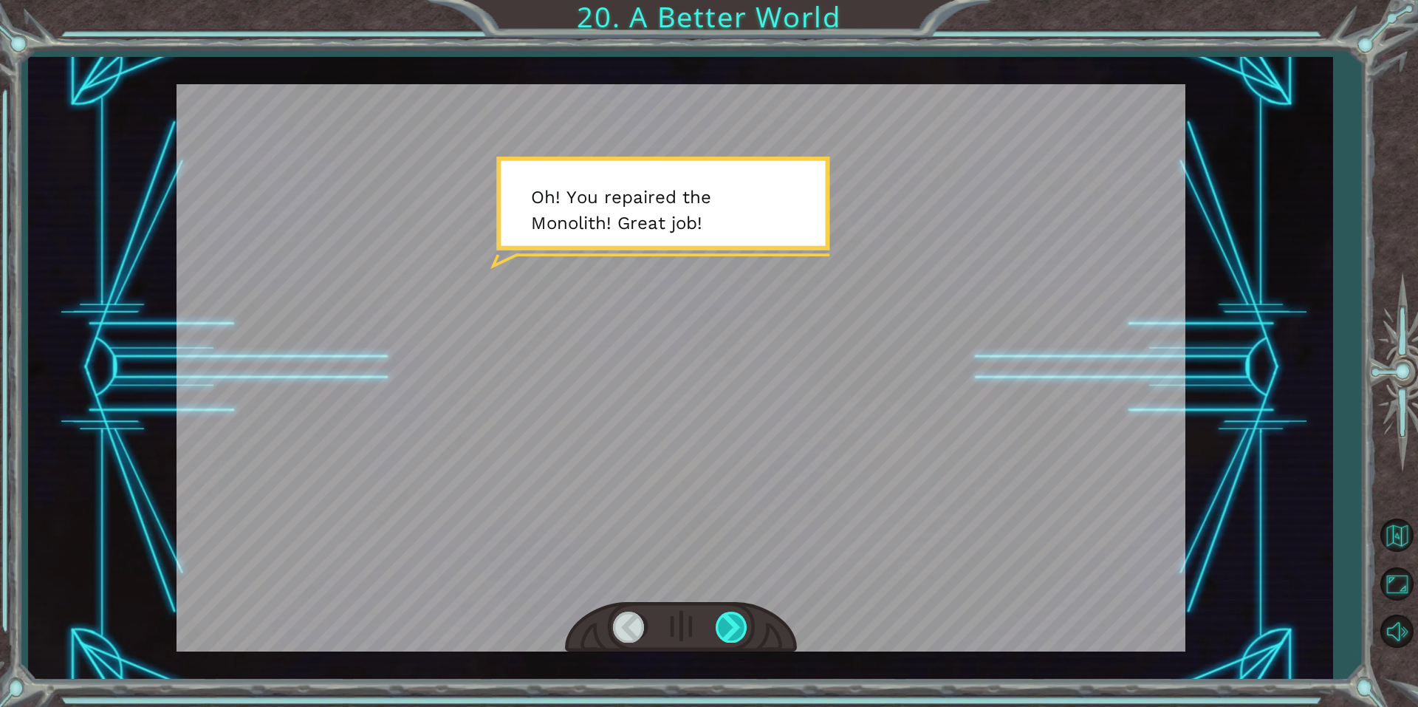
click at [742, 634] on div at bounding box center [732, 627] width 33 height 30
click at [743, 634] on div at bounding box center [732, 627] width 33 height 30
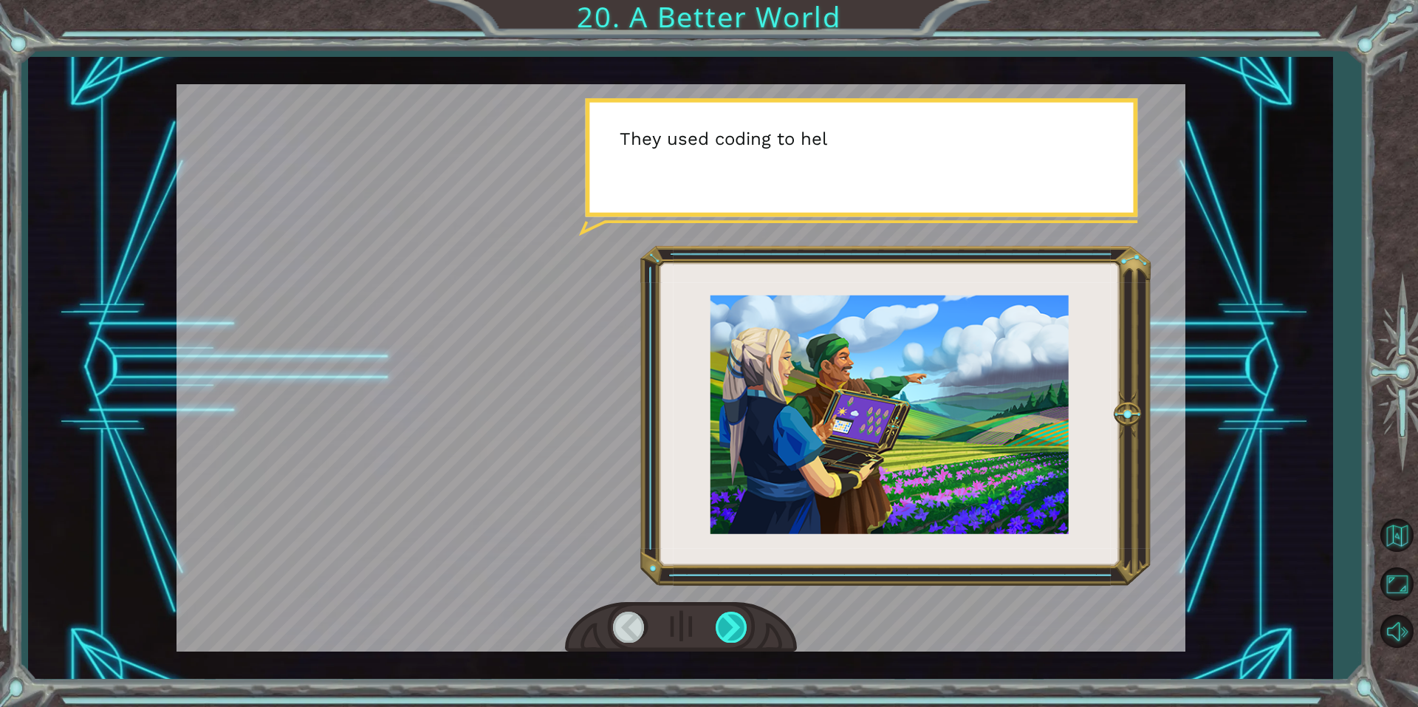
click at [743, 634] on div at bounding box center [732, 627] width 33 height 30
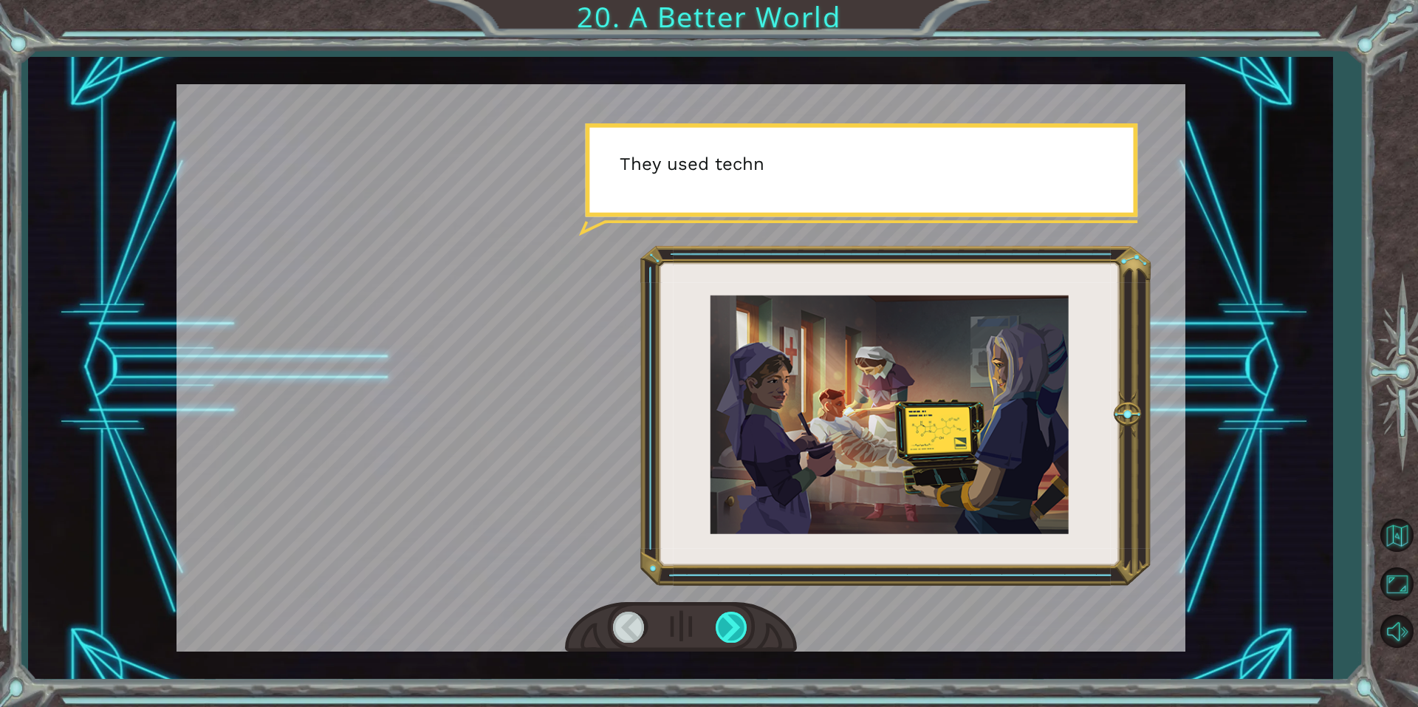
click at [743, 634] on div at bounding box center [732, 627] width 33 height 30
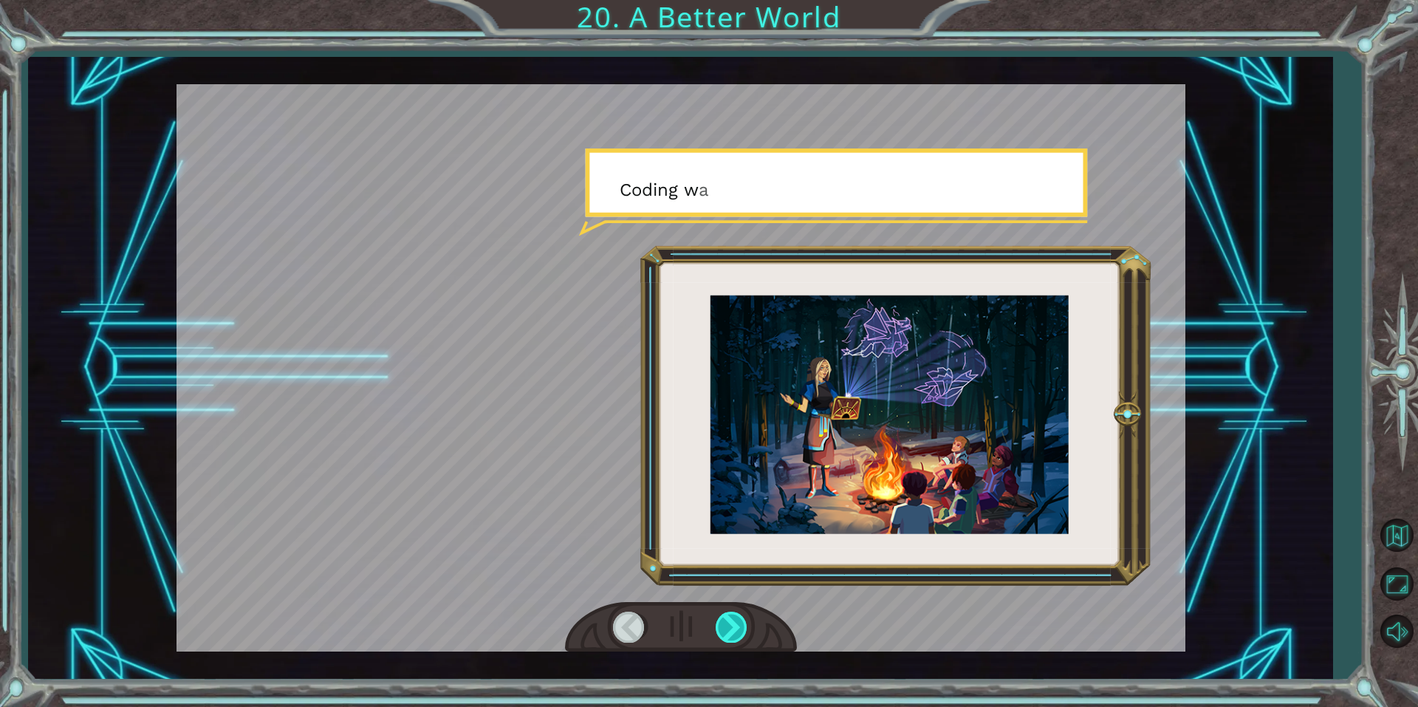
click at [743, 634] on div at bounding box center [732, 627] width 33 height 30
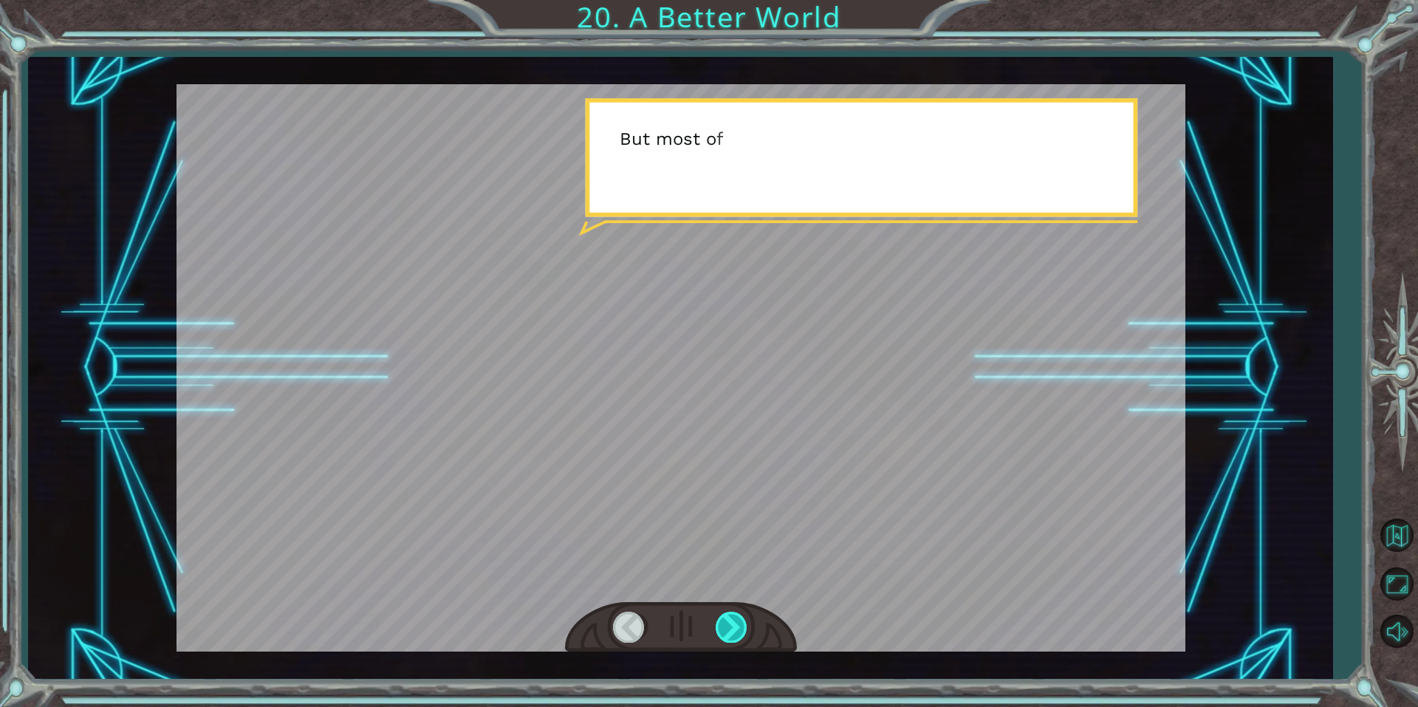
click at [743, 633] on div at bounding box center [732, 627] width 33 height 30
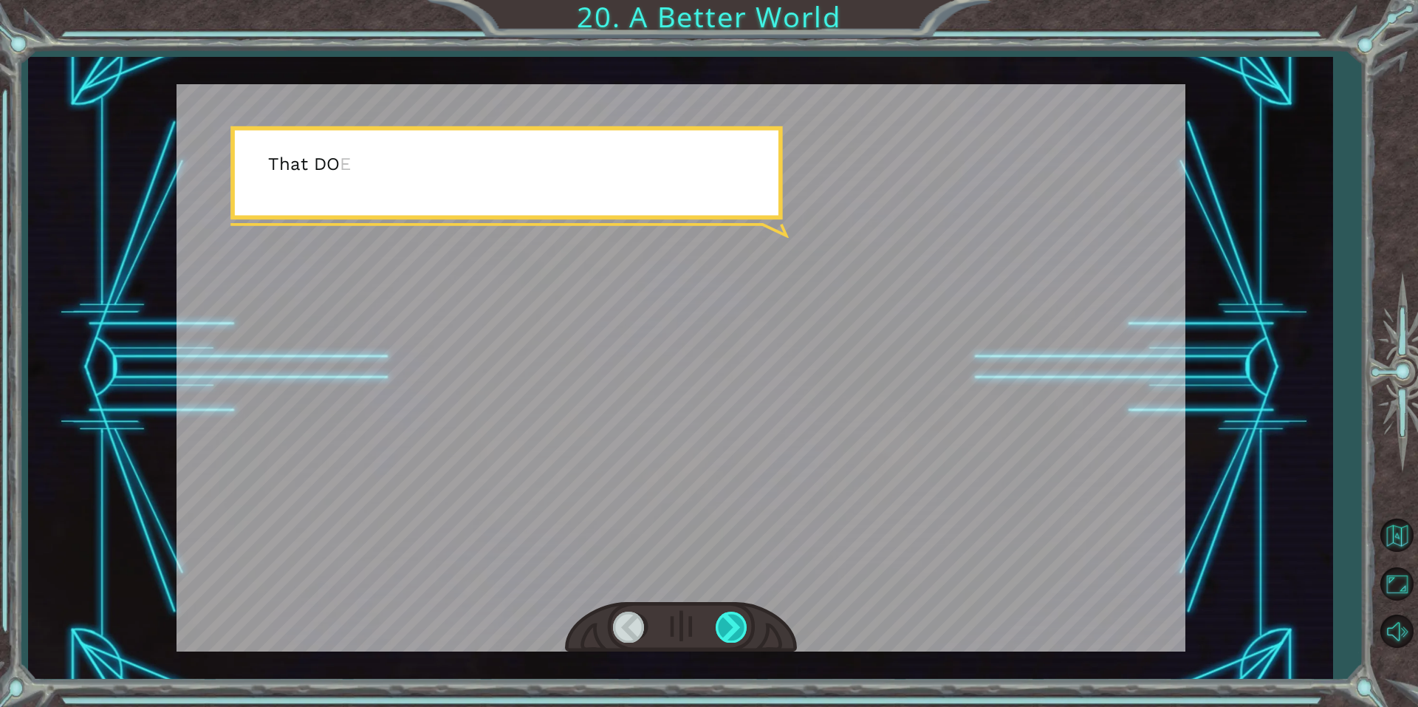
click at [742, 632] on div at bounding box center [732, 627] width 33 height 30
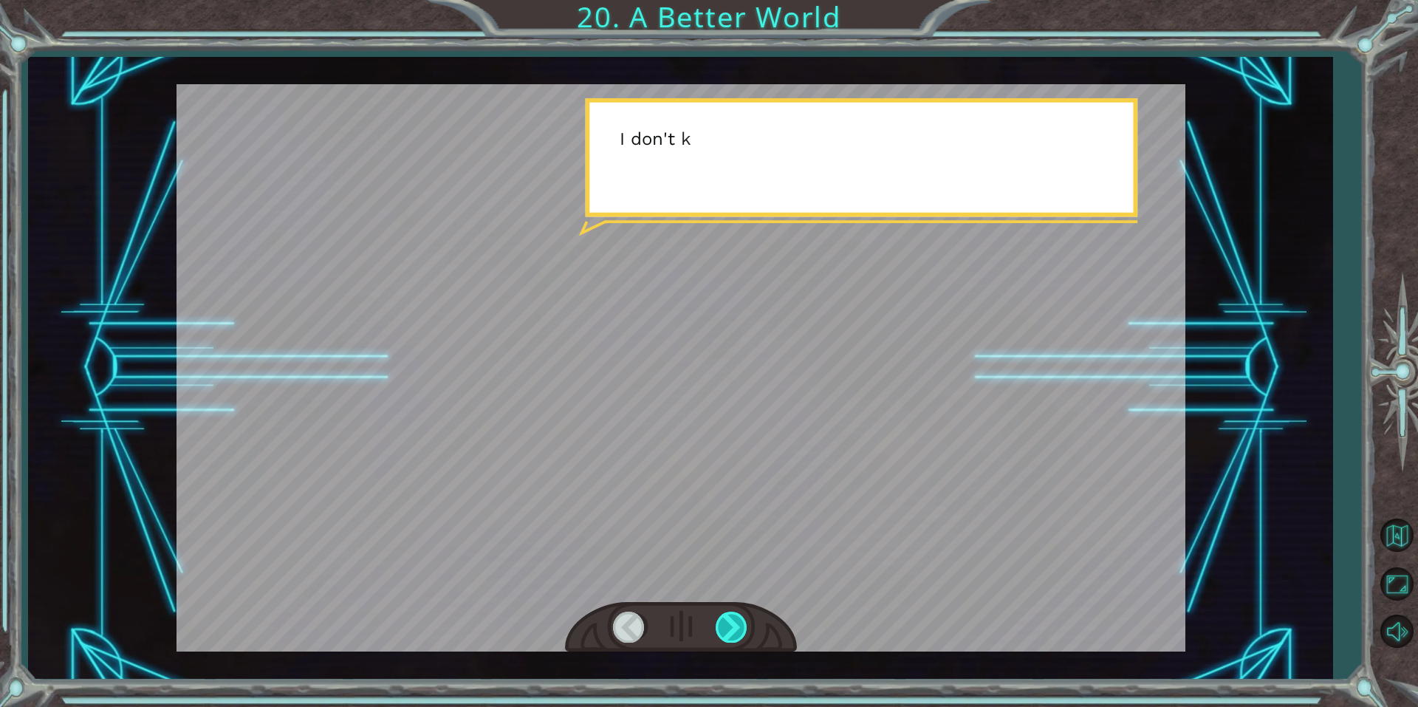
click at [742, 632] on div at bounding box center [732, 627] width 33 height 30
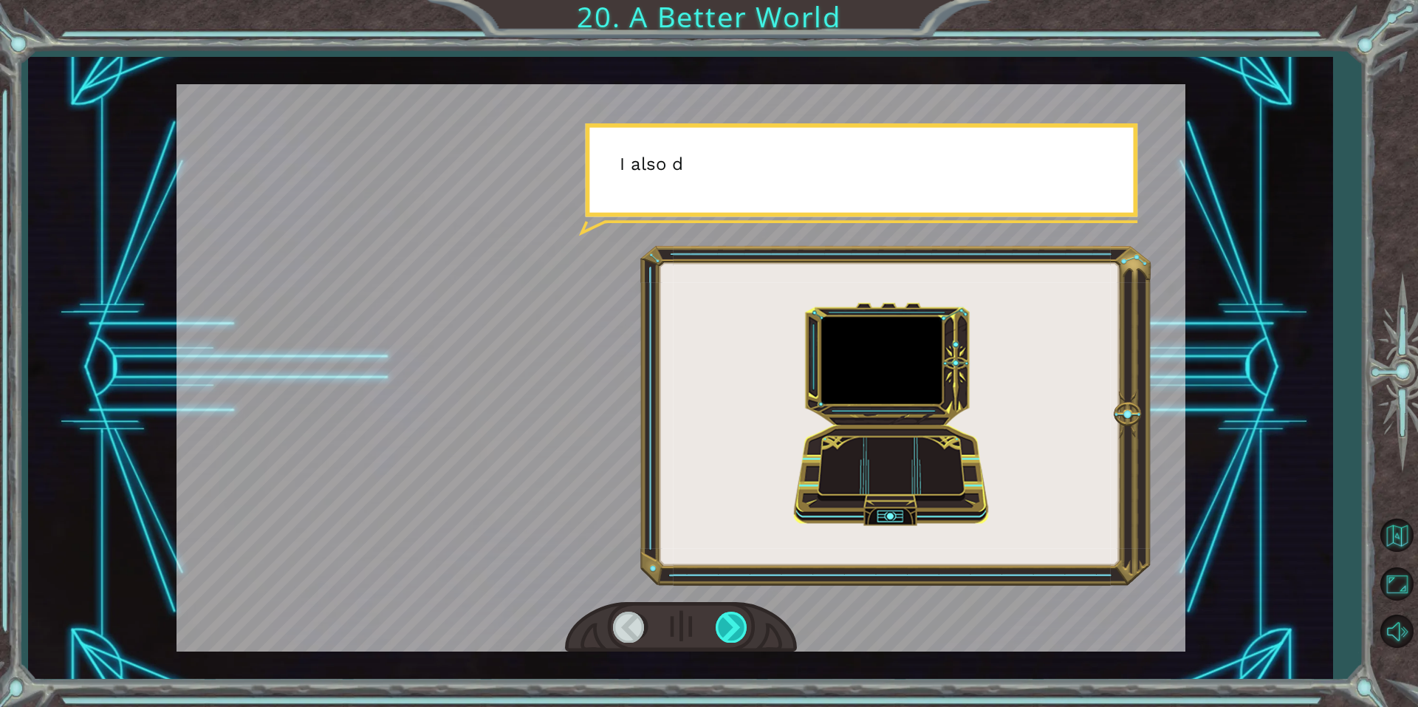
click at [742, 632] on div at bounding box center [732, 627] width 33 height 30
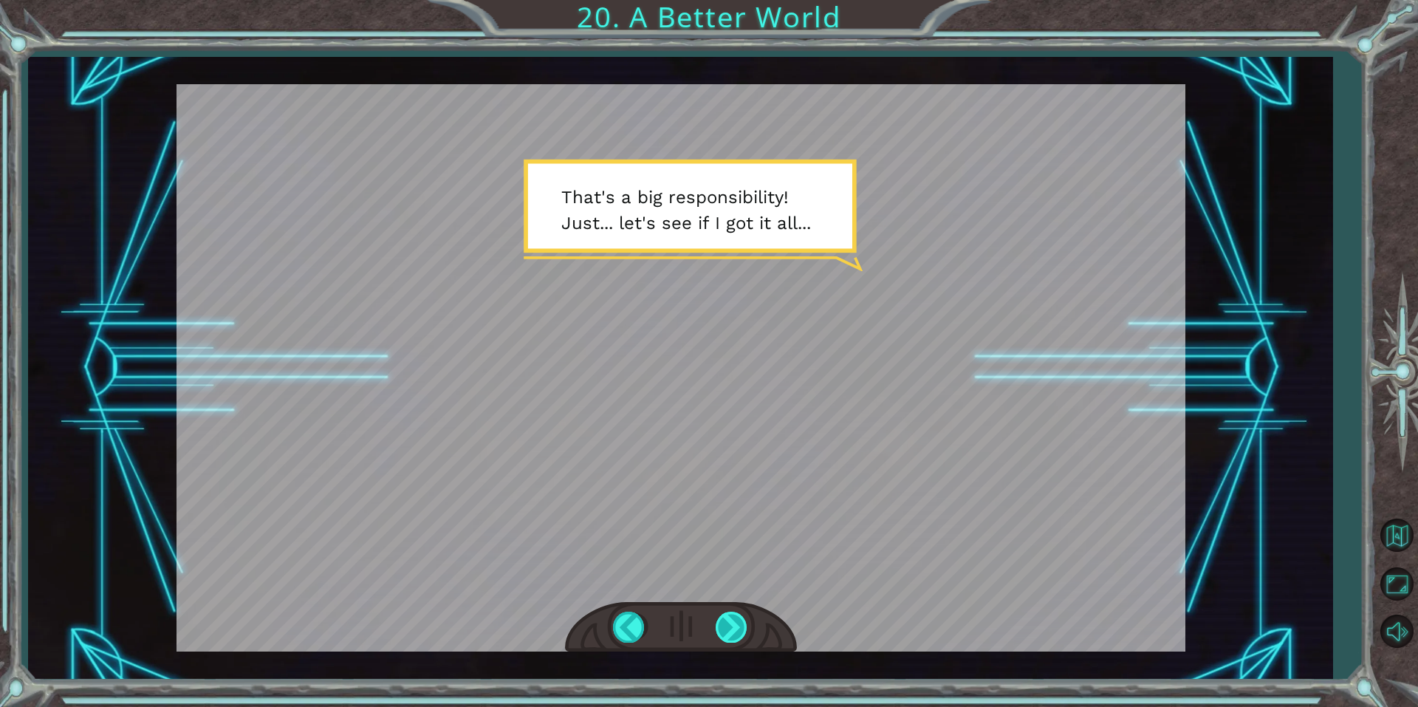
click at [742, 616] on div at bounding box center [732, 627] width 33 height 30
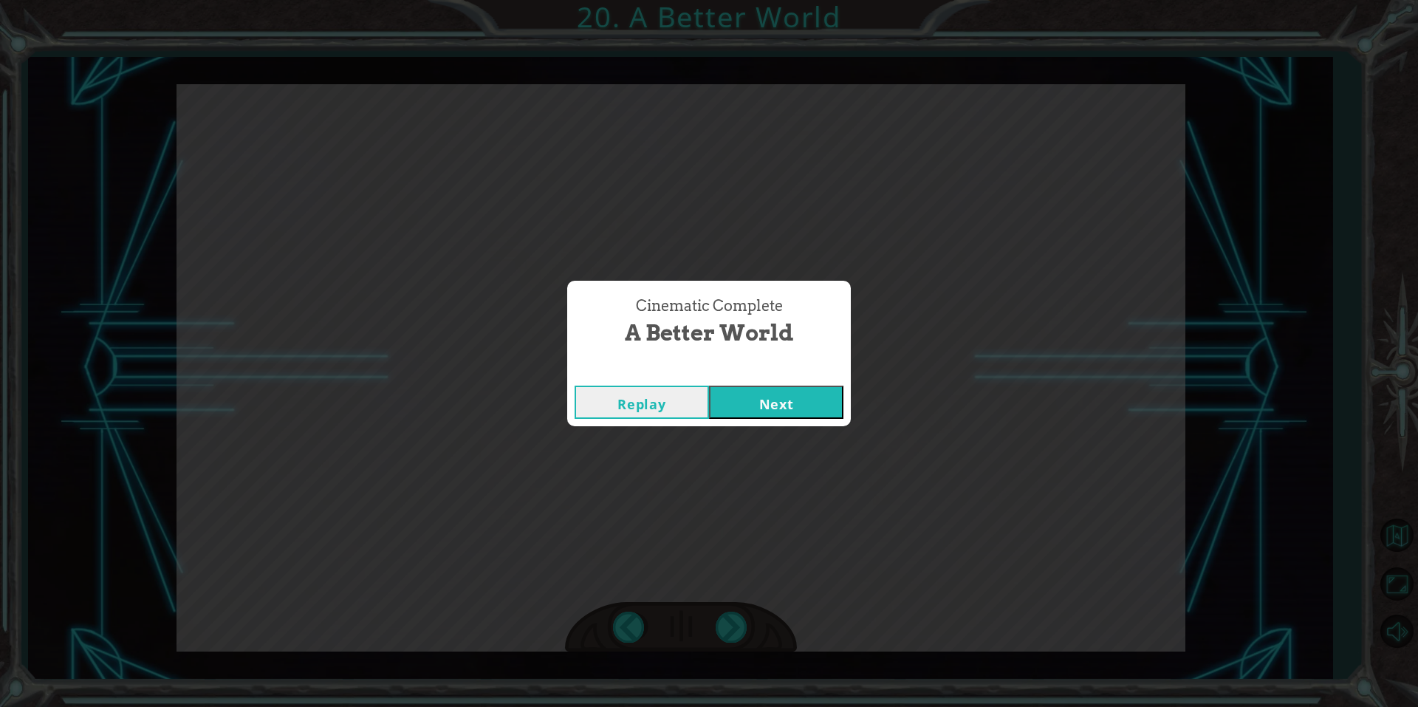
click at [736, 374] on div "Cinematic Complete" at bounding box center [709, 370] width 284 height 15
click at [740, 394] on button "Next" at bounding box center [776, 402] width 134 height 33
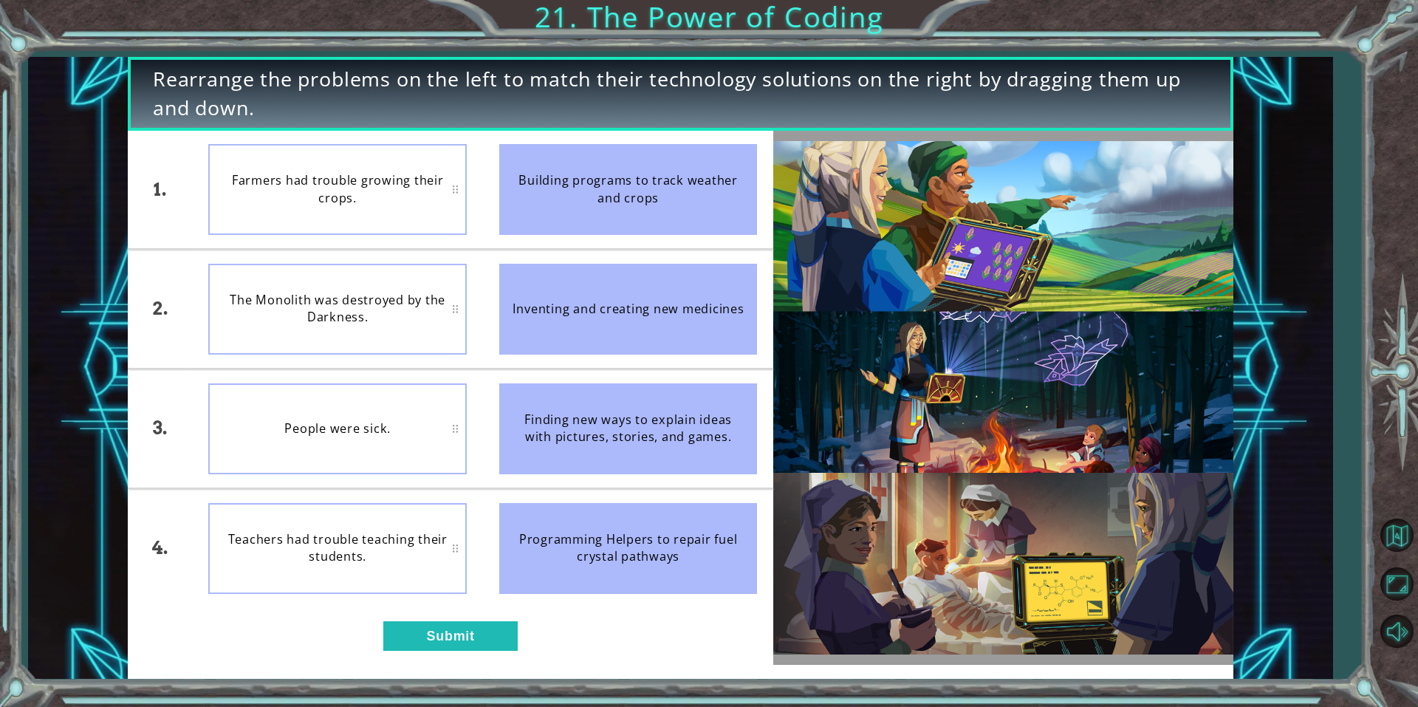
drag, startPoint x: 603, startPoint y: 190, endPoint x: 500, endPoint y: 154, distance: 109.6
click at [590, 213] on div "Building programs to track weather and crops" at bounding box center [628, 189] width 258 height 91
drag, startPoint x: 746, startPoint y: 577, endPoint x: 632, endPoint y: 538, distance: 121.0
click at [644, 540] on div "Programming Helpers to repair fuel crystal pathways" at bounding box center [628, 548] width 258 height 91
drag, startPoint x: 632, startPoint y: 538, endPoint x: 618, endPoint y: 538, distance: 14.0
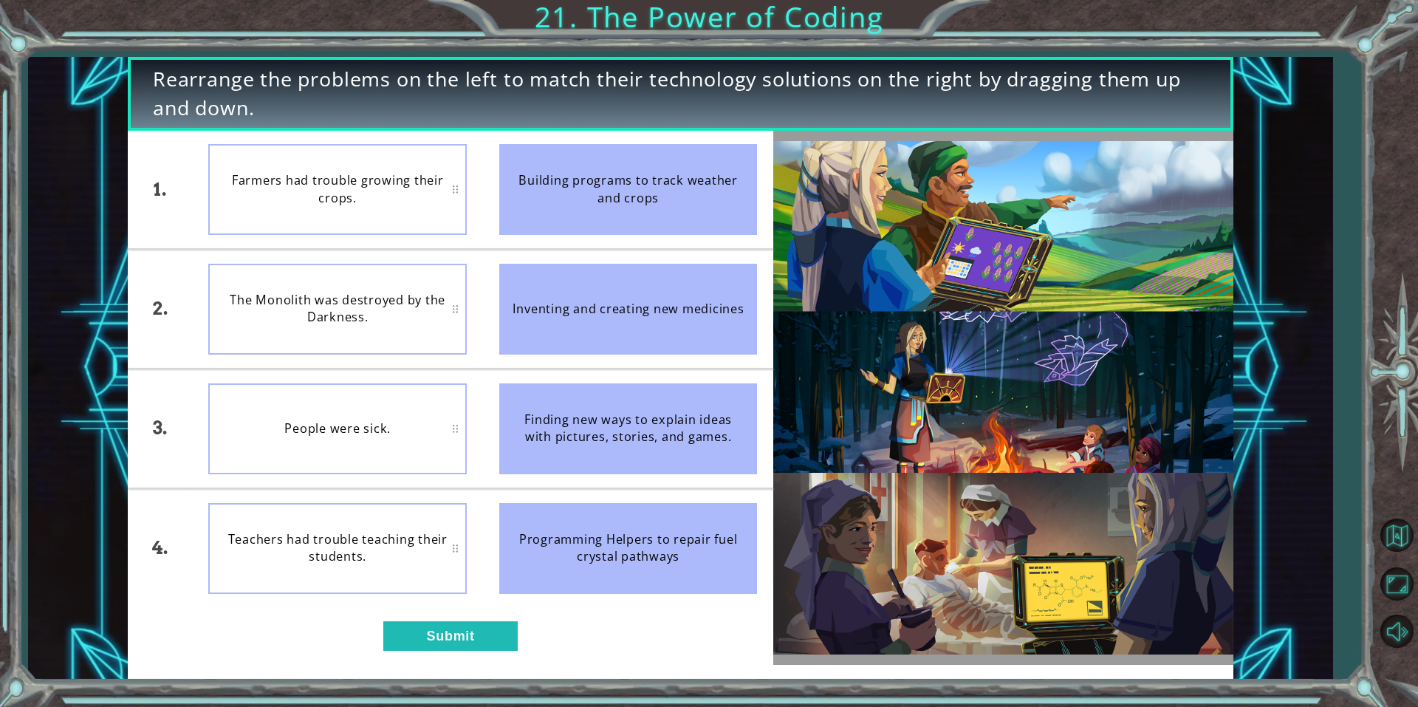
click at [628, 538] on div "Programming Helpers to repair fuel crystal pathways" at bounding box center [628, 548] width 258 height 91
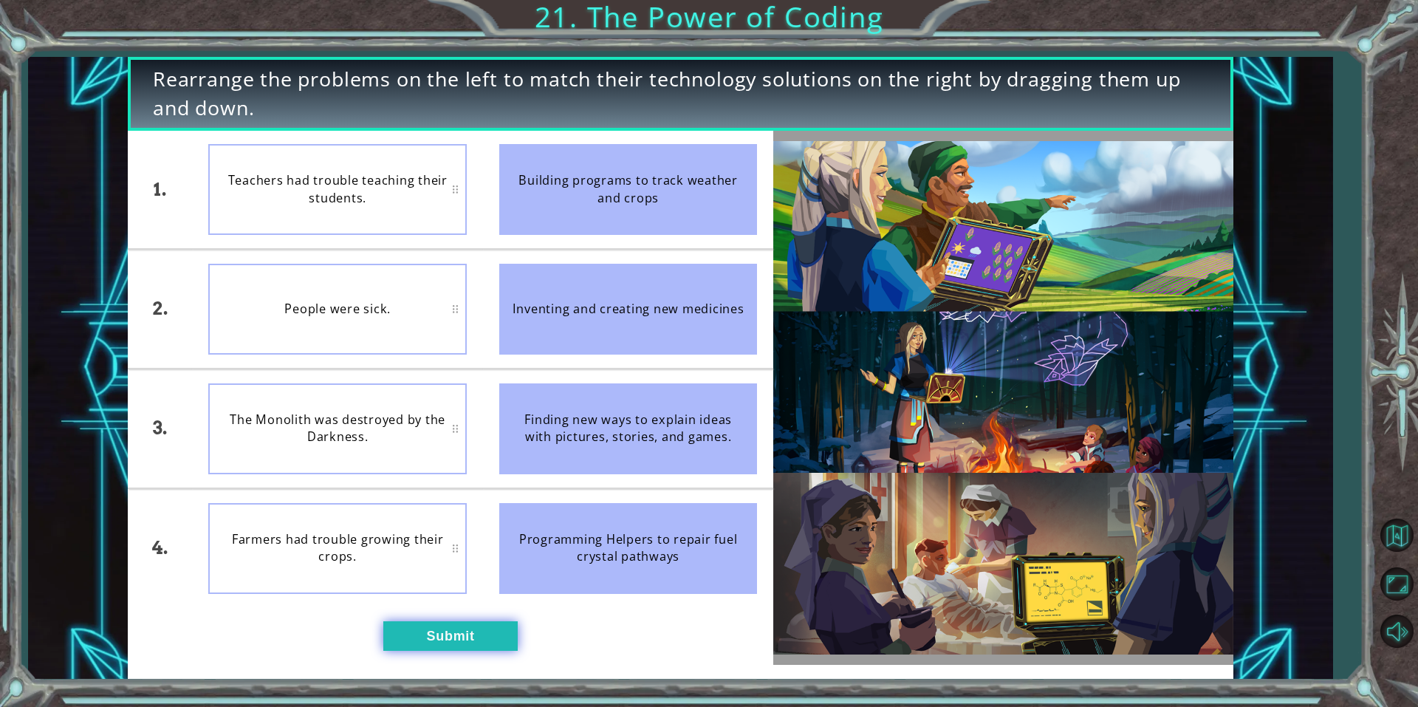
click at [508, 625] on button "Submit" at bounding box center [450, 636] width 134 height 30
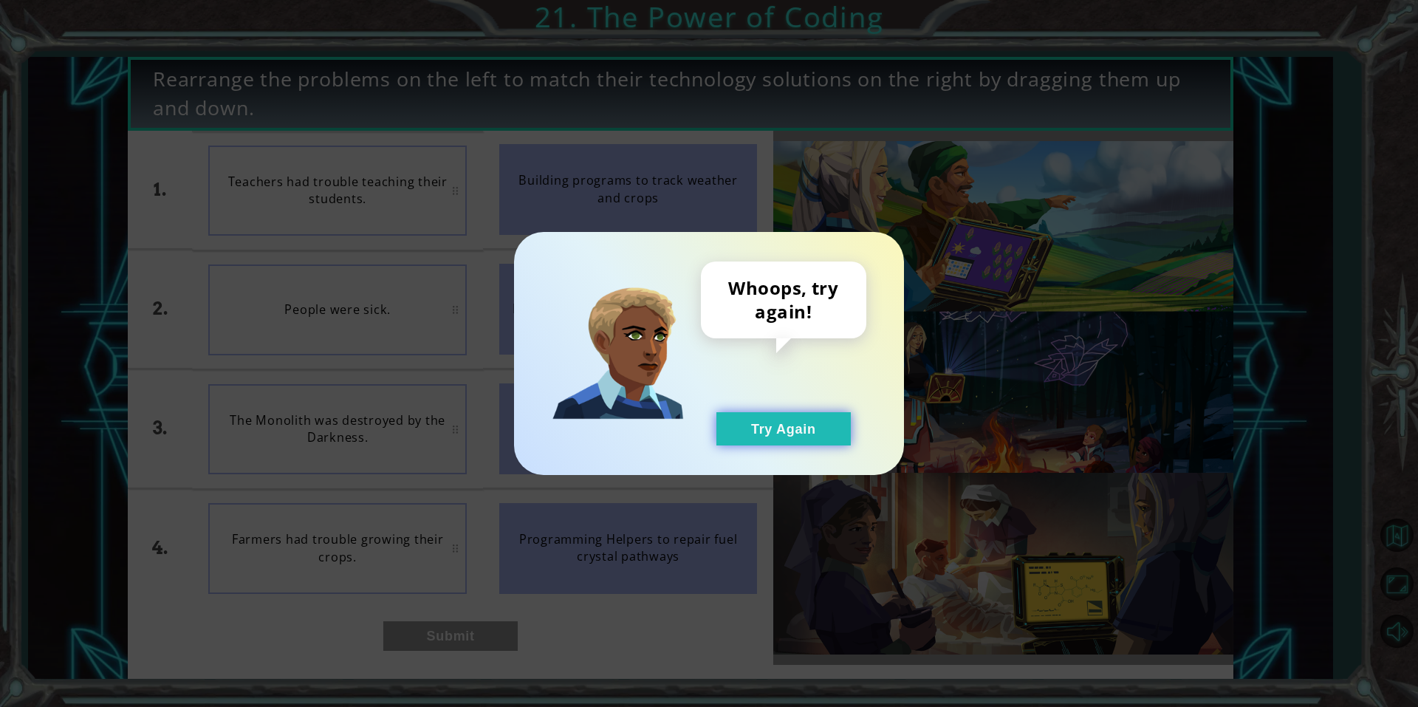
click at [755, 413] on button "Try Again" at bounding box center [784, 428] width 134 height 33
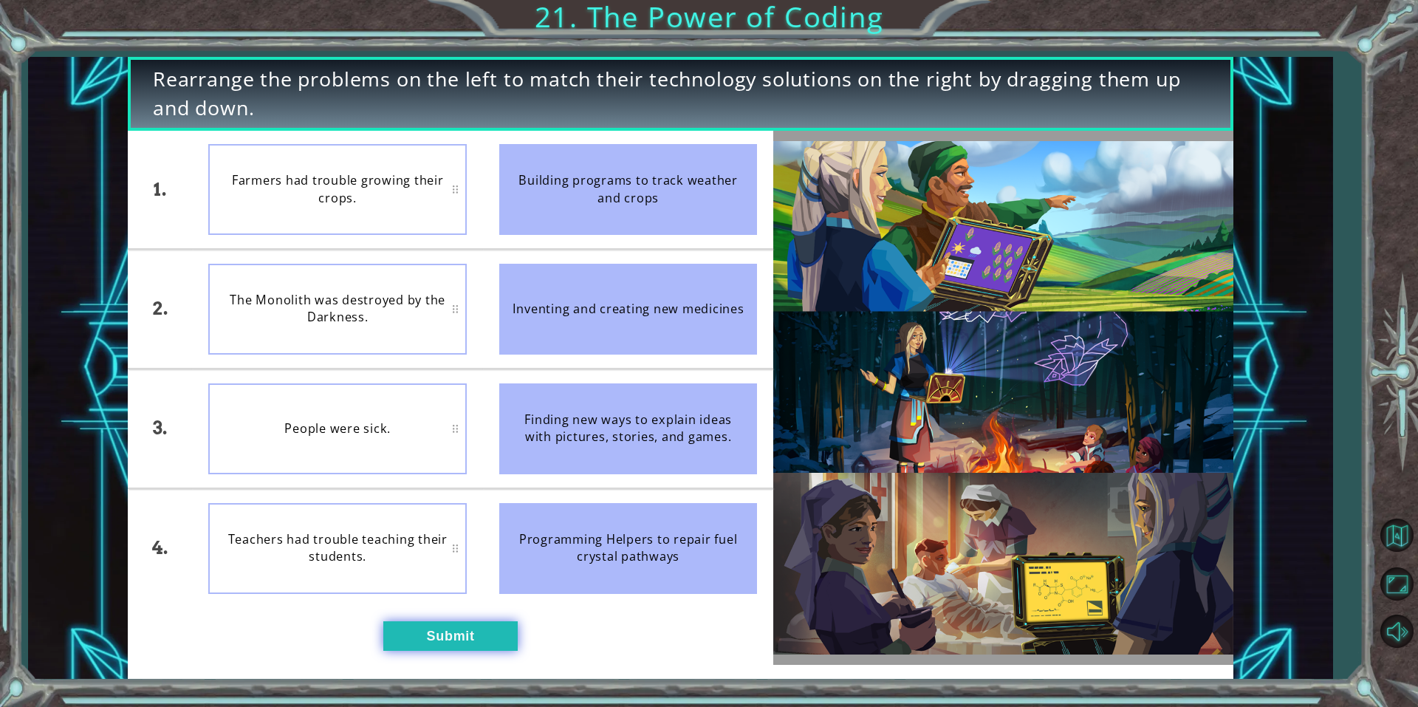
click at [452, 643] on button "Submit" at bounding box center [450, 636] width 134 height 30
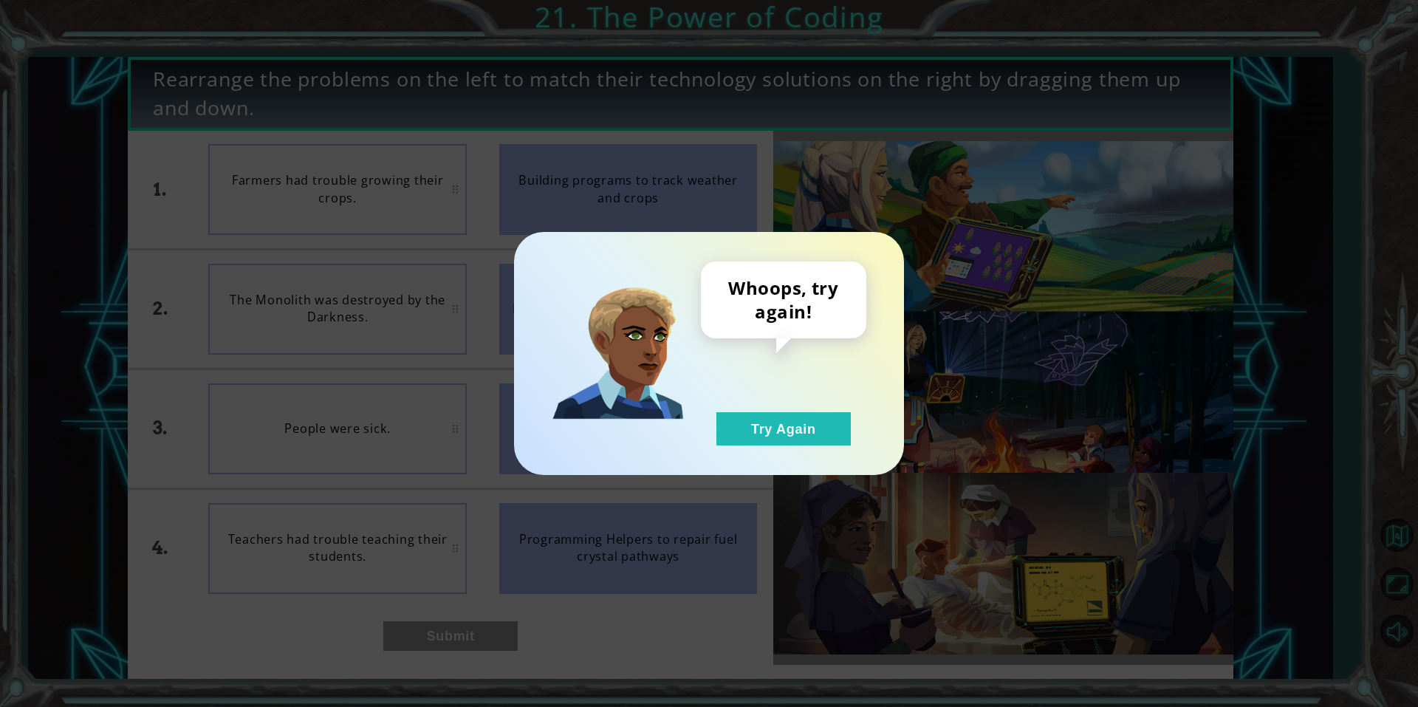
click at [783, 405] on div "Whoops, try again! Try Again" at bounding box center [783, 353] width 165 height 184
click at [773, 423] on button "Try Again" at bounding box center [784, 428] width 134 height 33
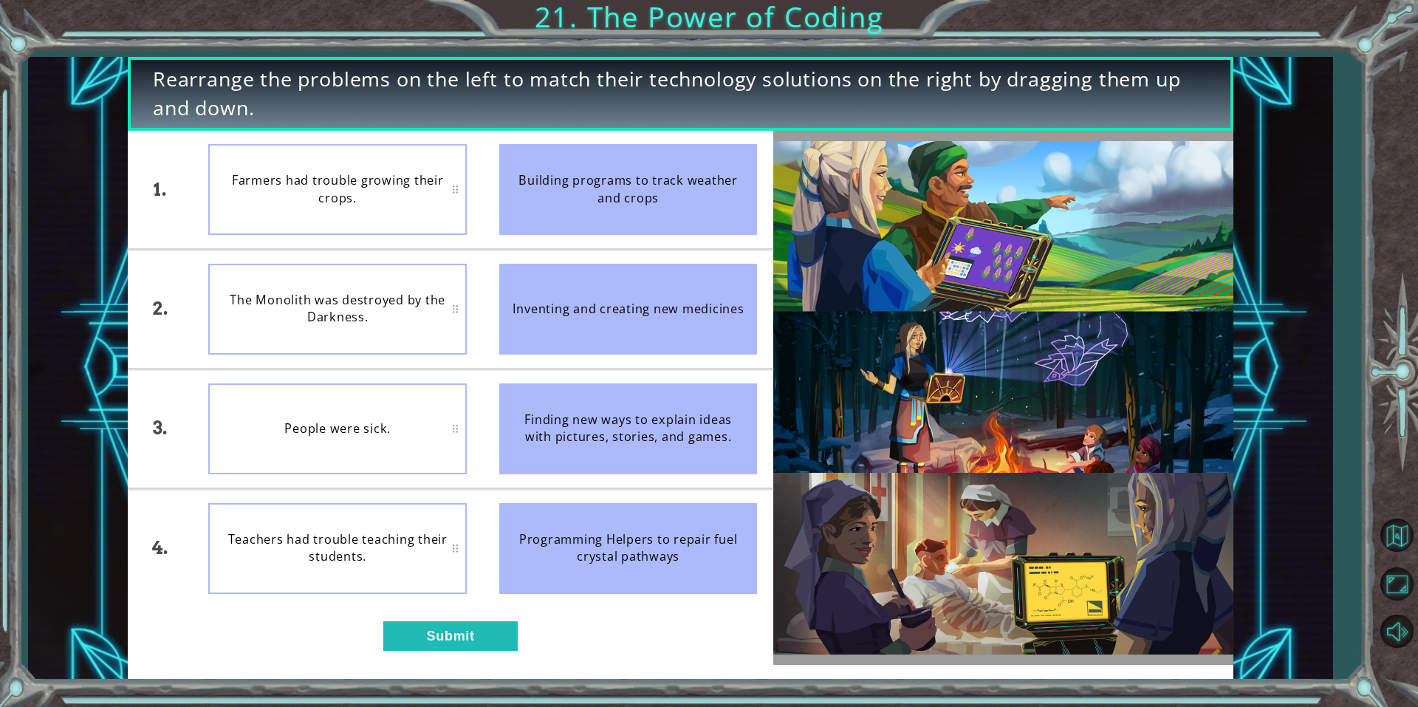
drag, startPoint x: 1114, startPoint y: 34, endPoint x: 1124, endPoint y: 30, distance: 11.0
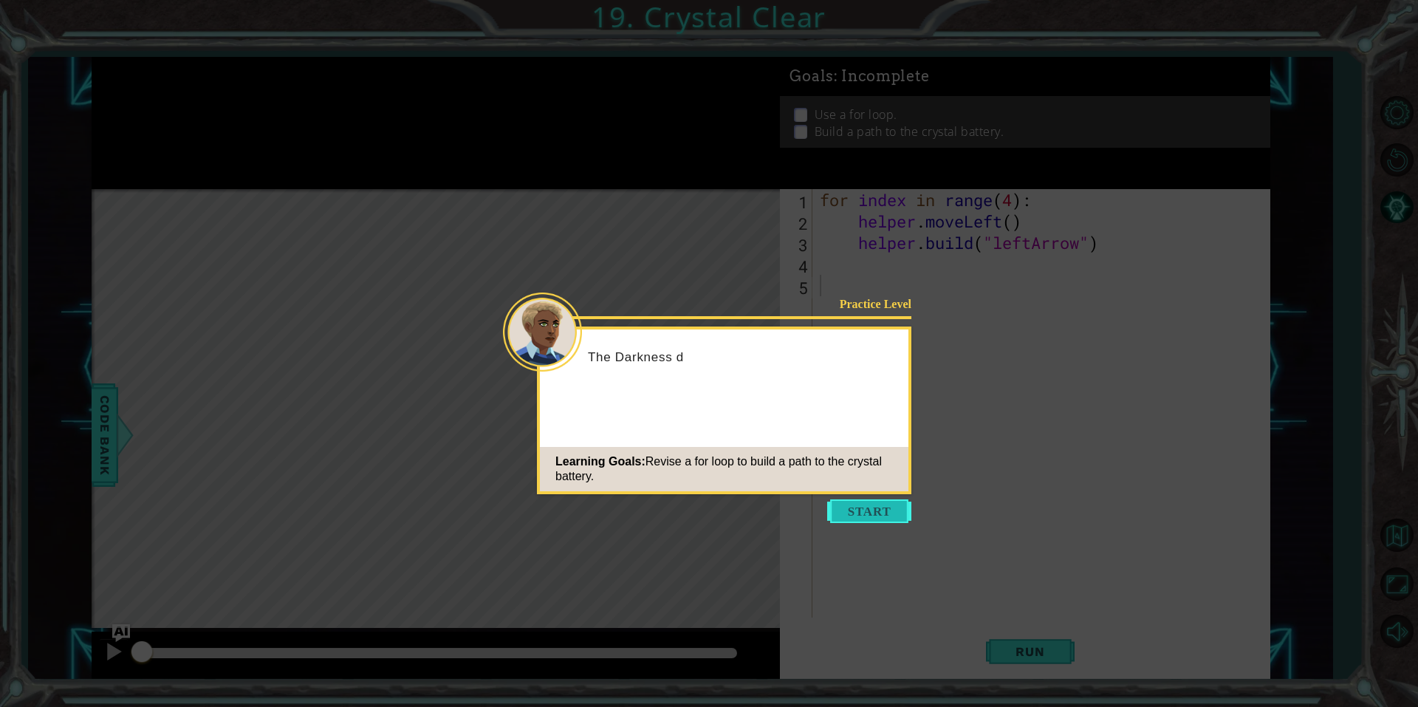
click at [872, 521] on button "Start" at bounding box center [869, 511] width 84 height 24
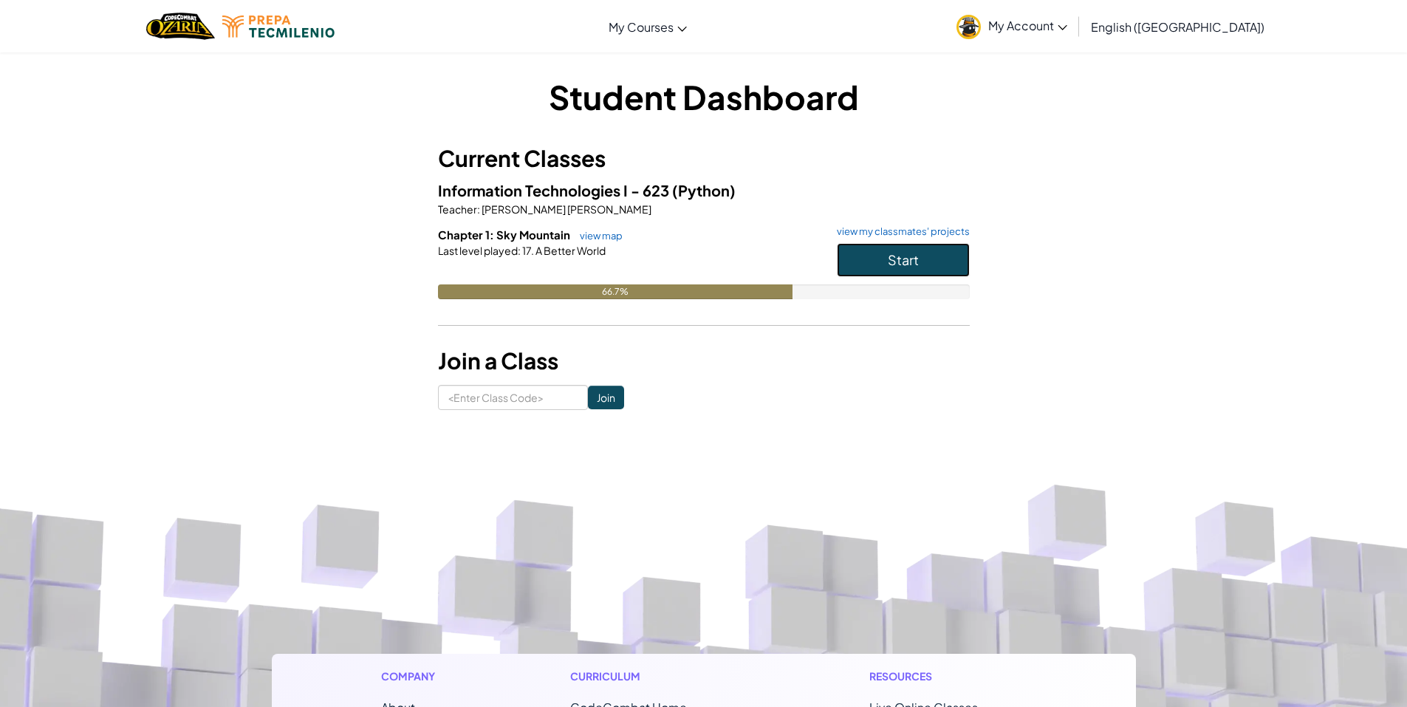
click at [911, 270] on button "Start" at bounding box center [903, 260] width 133 height 34
